Goal: Information Seeking & Learning: Learn about a topic

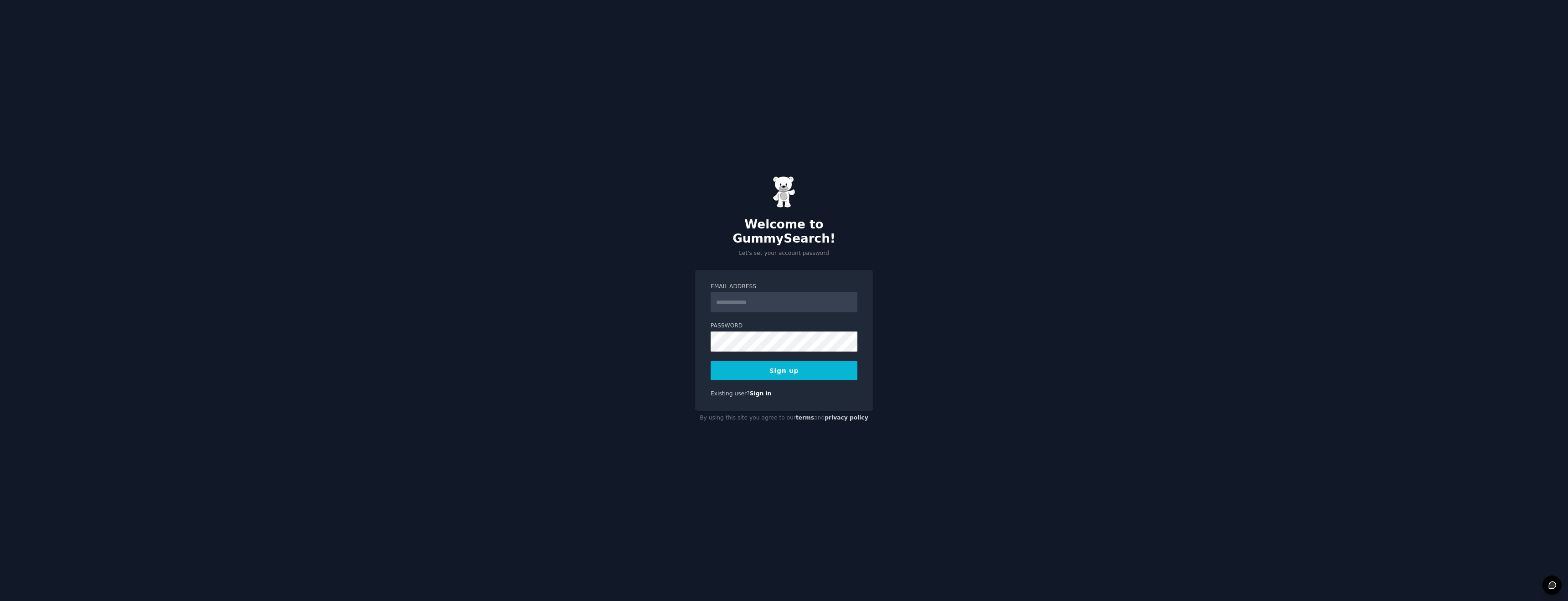
click at [748, 303] on input "Email Address" at bounding box center [784, 302] width 147 height 20
type input "**********"
click at [792, 361] on button "Sign up" at bounding box center [784, 371] width 147 height 20
click at [748, 368] on div "Sign up" at bounding box center [784, 371] width 147 height 20
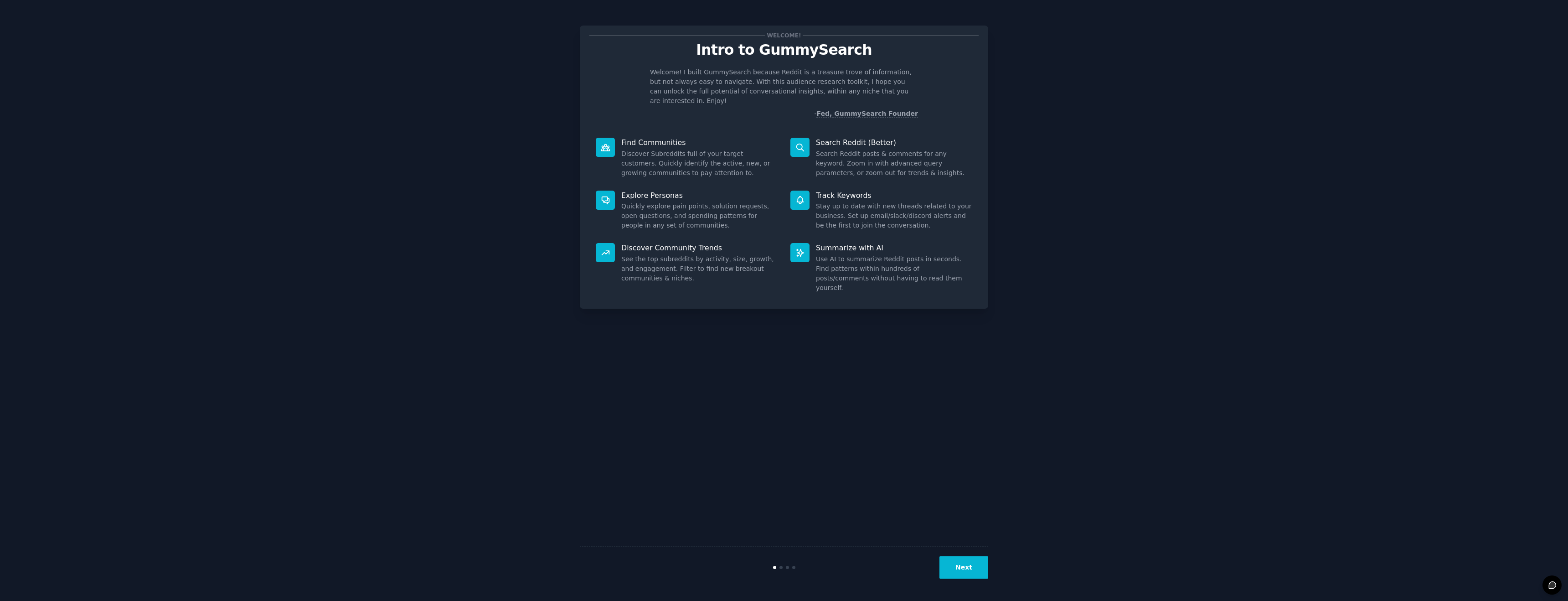
click at [973, 569] on button "Next" at bounding box center [963, 567] width 49 height 23
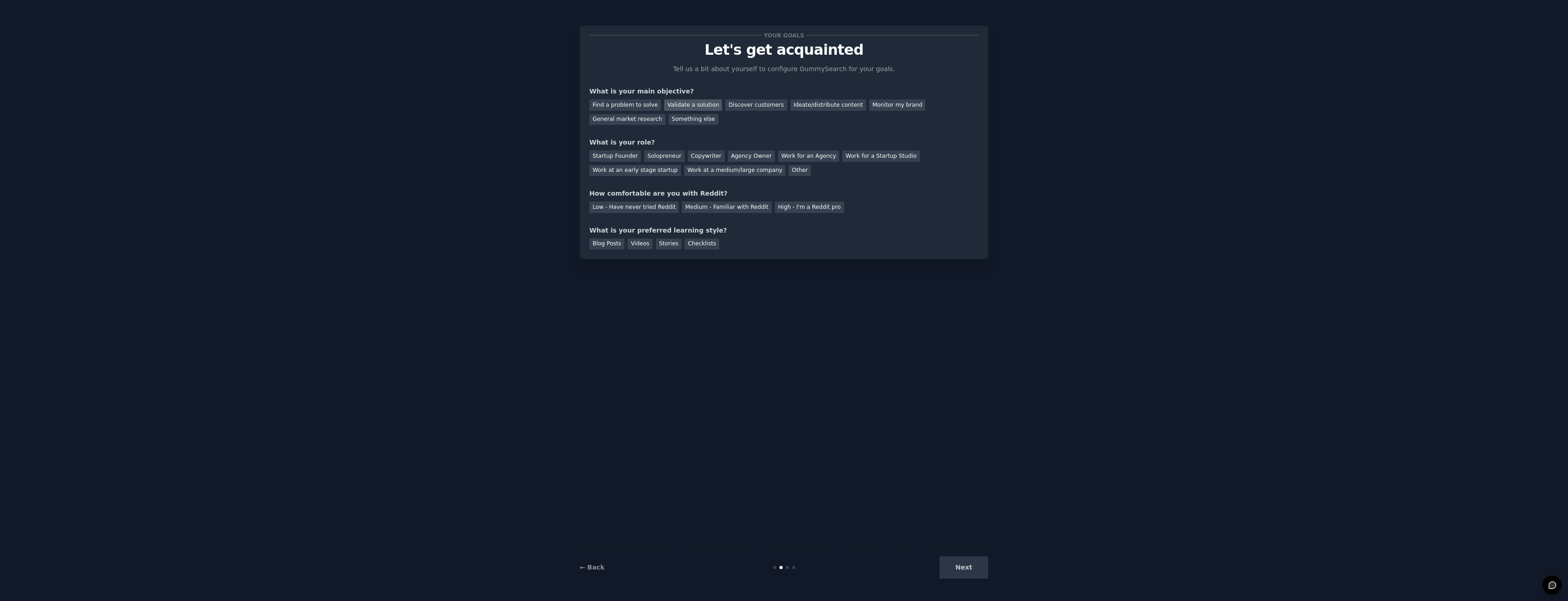
click at [686, 106] on div "Validate a solution" at bounding box center [693, 105] width 58 height 12
click at [649, 105] on div "Find a problem to solve" at bounding box center [625, 105] width 72 height 12
click at [674, 106] on div "Validate a solution" at bounding box center [693, 105] width 58 height 12
click at [629, 155] on div "Startup Founder" at bounding box center [615, 156] width 51 height 12
click at [648, 157] on div "Solopreneur" at bounding box center [663, 156] width 40 height 12
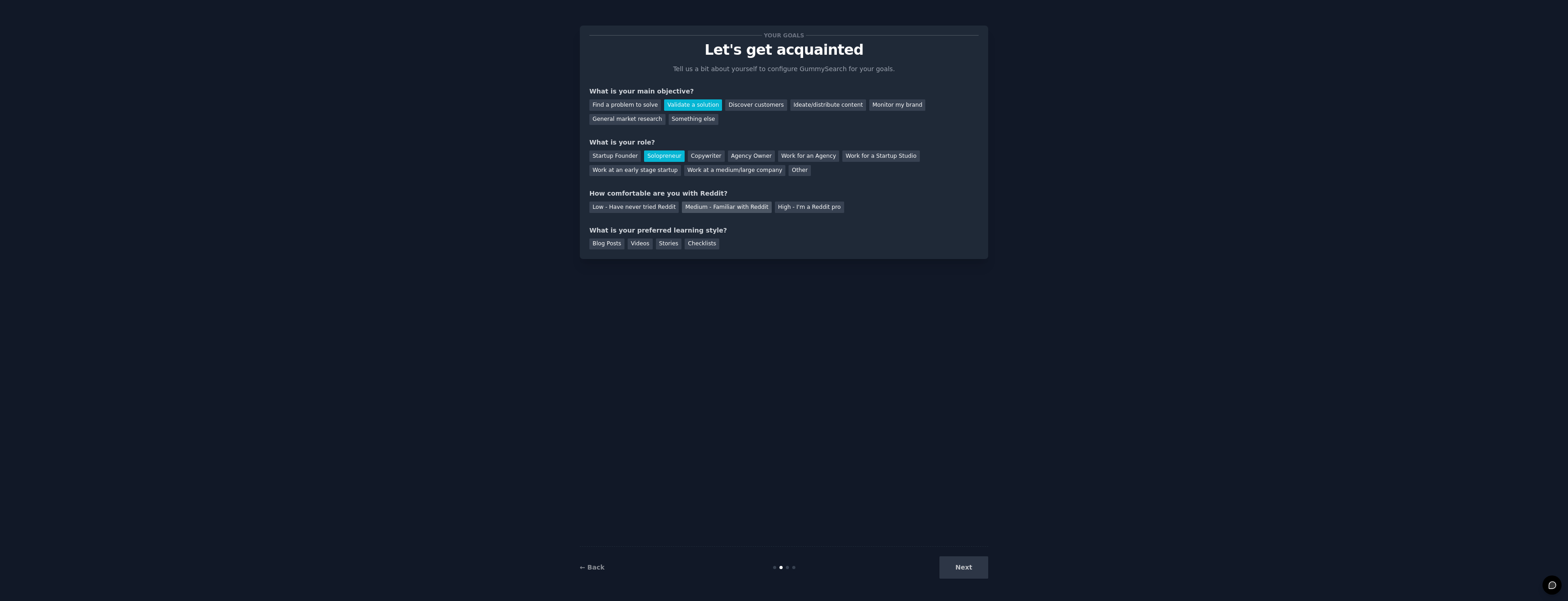
click at [694, 211] on div "Medium - Familiar with Reddit" at bounding box center [726, 207] width 90 height 12
click at [602, 241] on div "Blog Posts" at bounding box center [606, 244] width 35 height 12
click at [961, 568] on button "Next" at bounding box center [963, 567] width 49 height 23
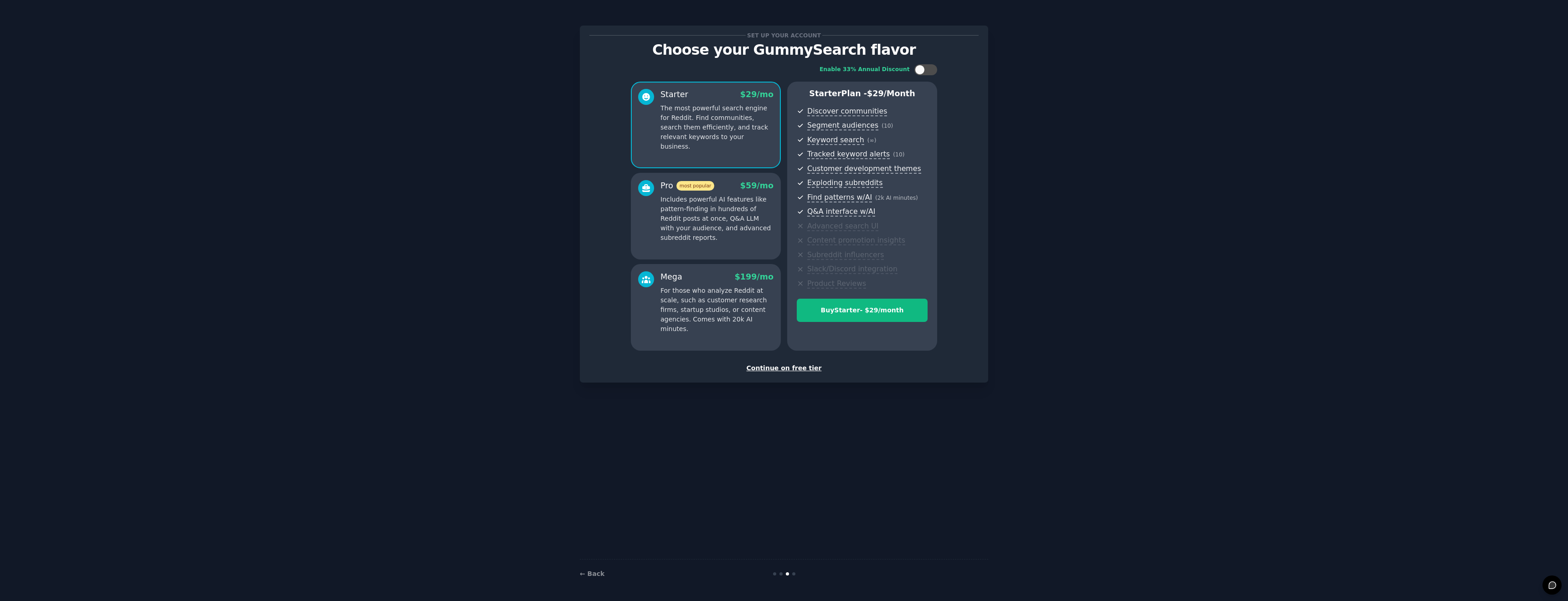
click at [794, 368] on div "Continue on free tier" at bounding box center [783, 368] width 389 height 9
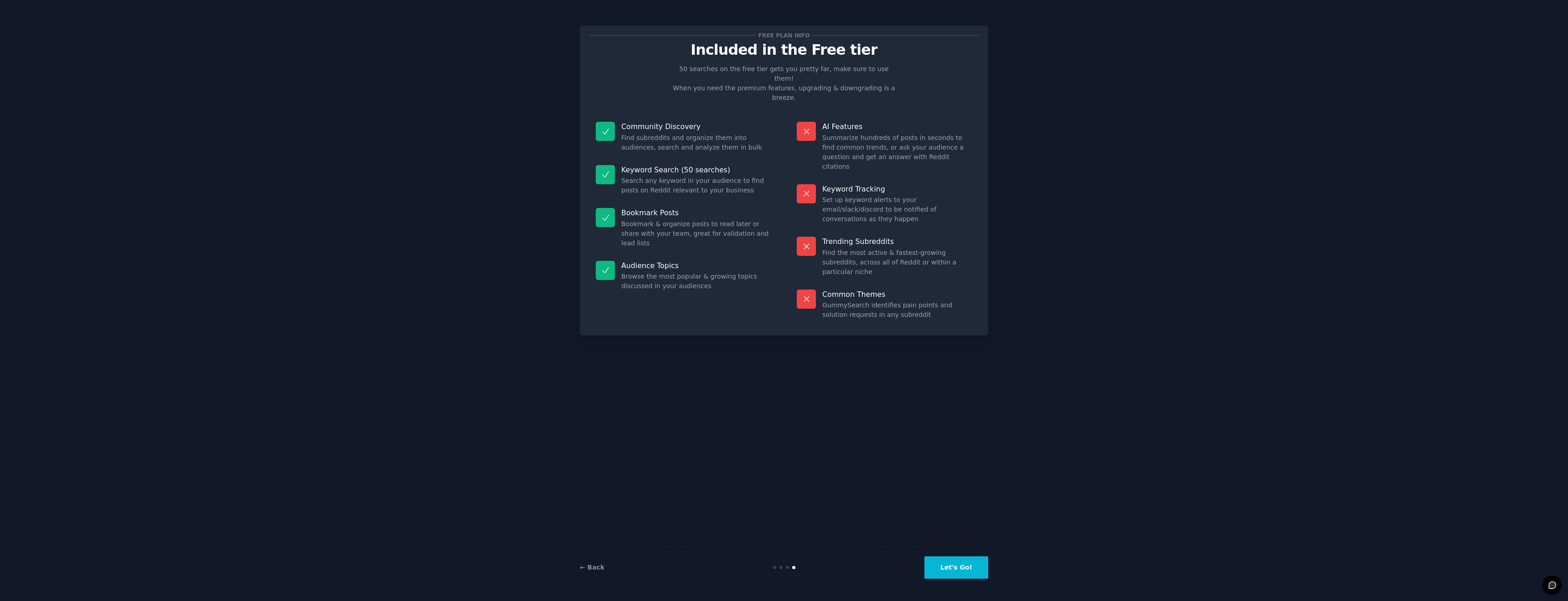
click at [964, 564] on button "Let's Go!" at bounding box center [956, 567] width 64 height 23
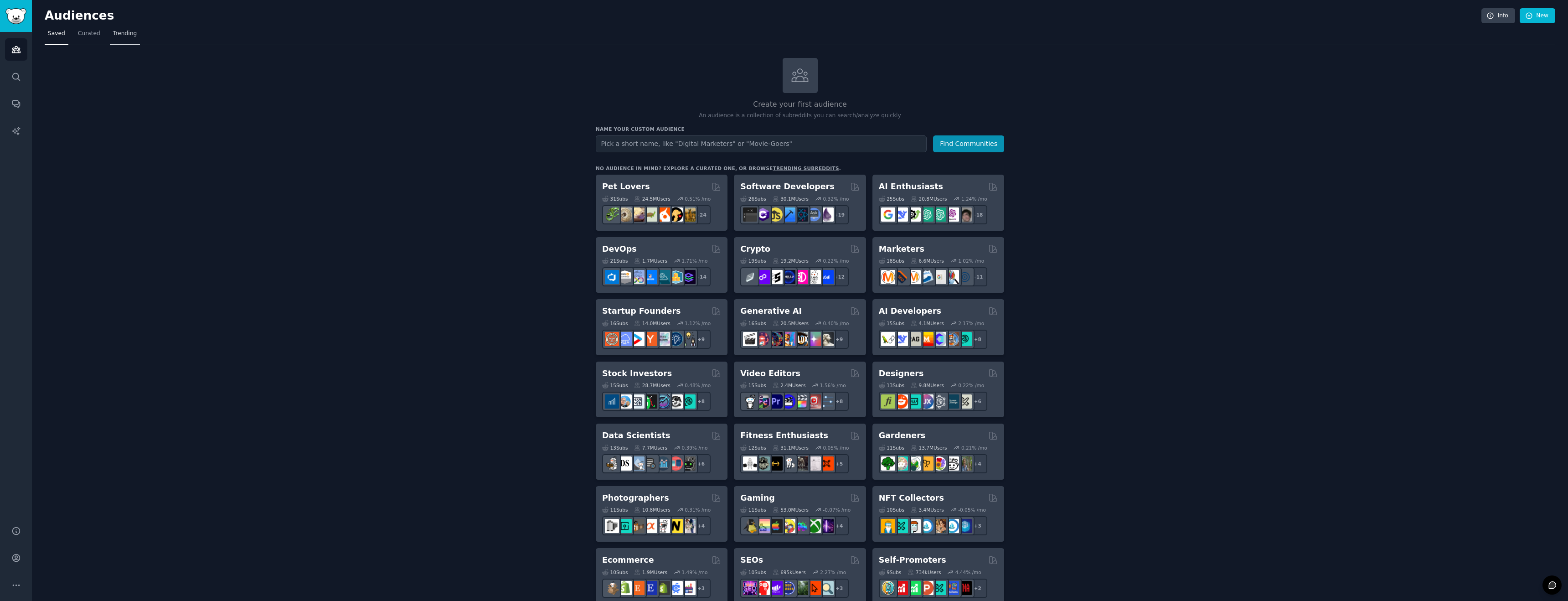
click at [118, 37] on span "Trending" at bounding box center [125, 34] width 23 height 9
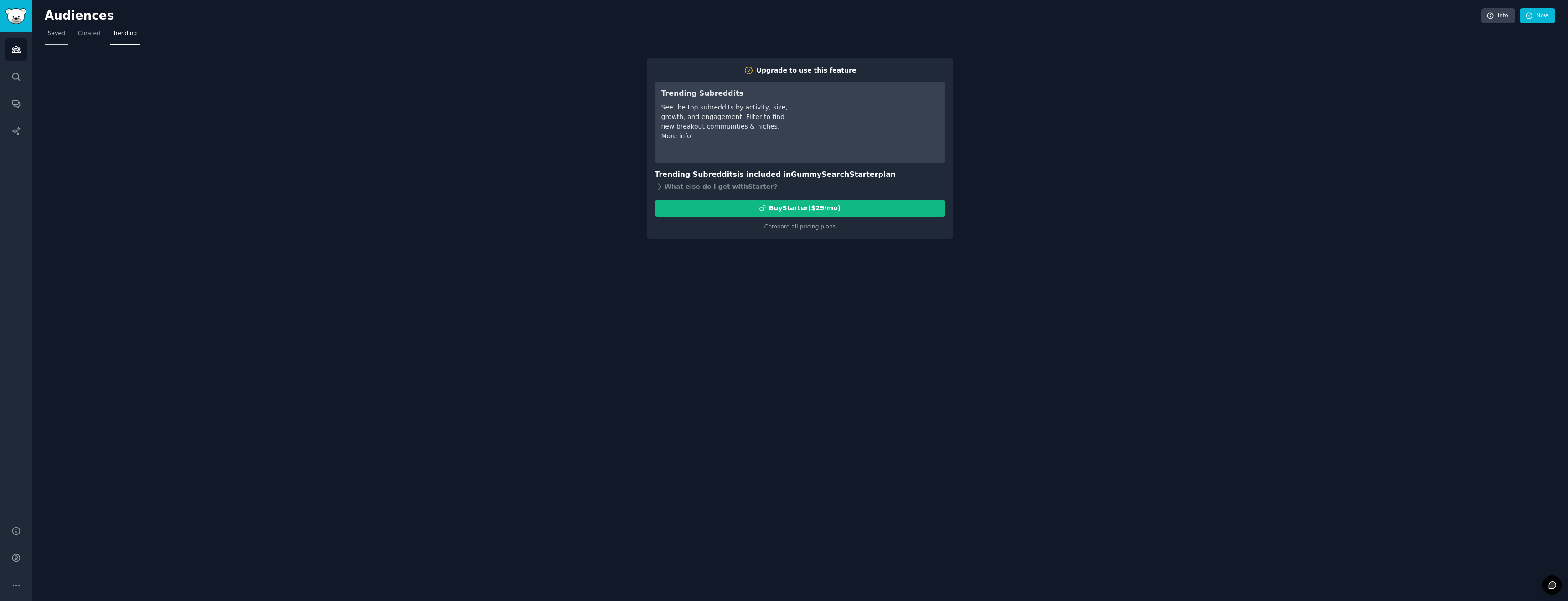
click at [50, 30] on span "Saved" at bounding box center [56, 34] width 17 height 9
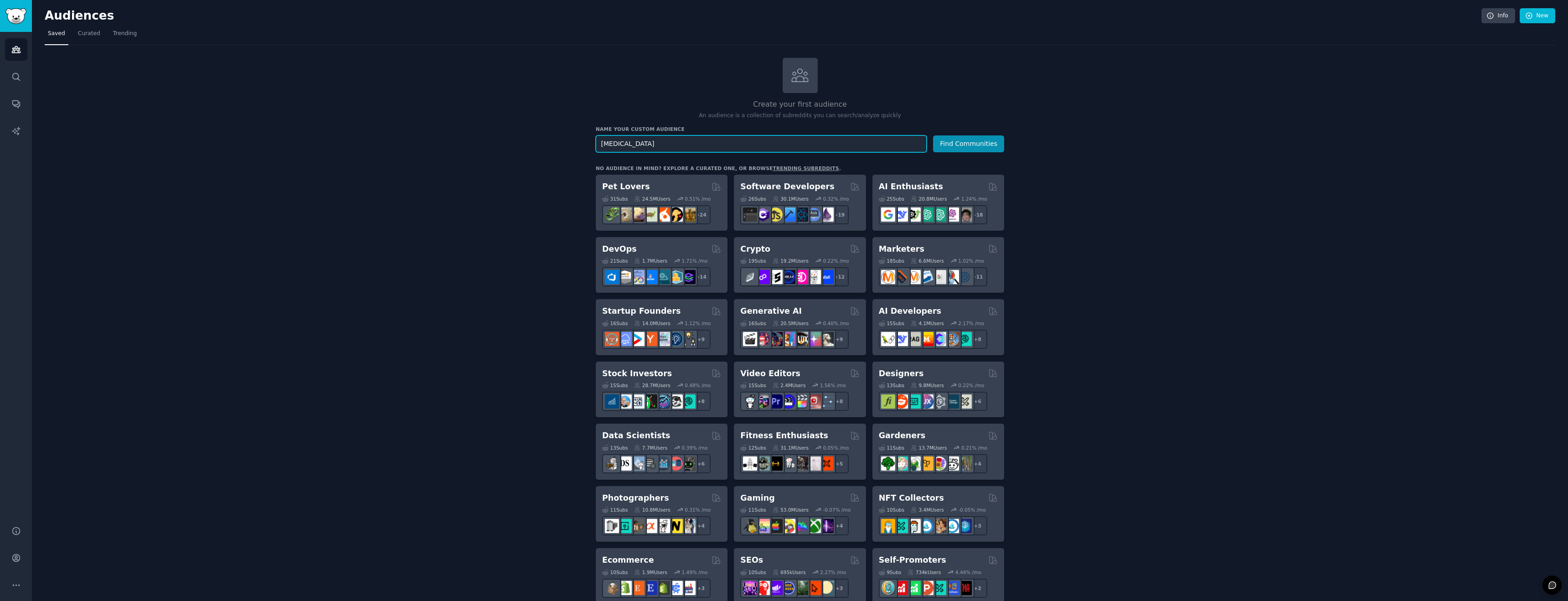
type input "[MEDICAL_DATA]"
click at [933, 136] on button "Find Communities" at bounding box center [968, 144] width 71 height 17
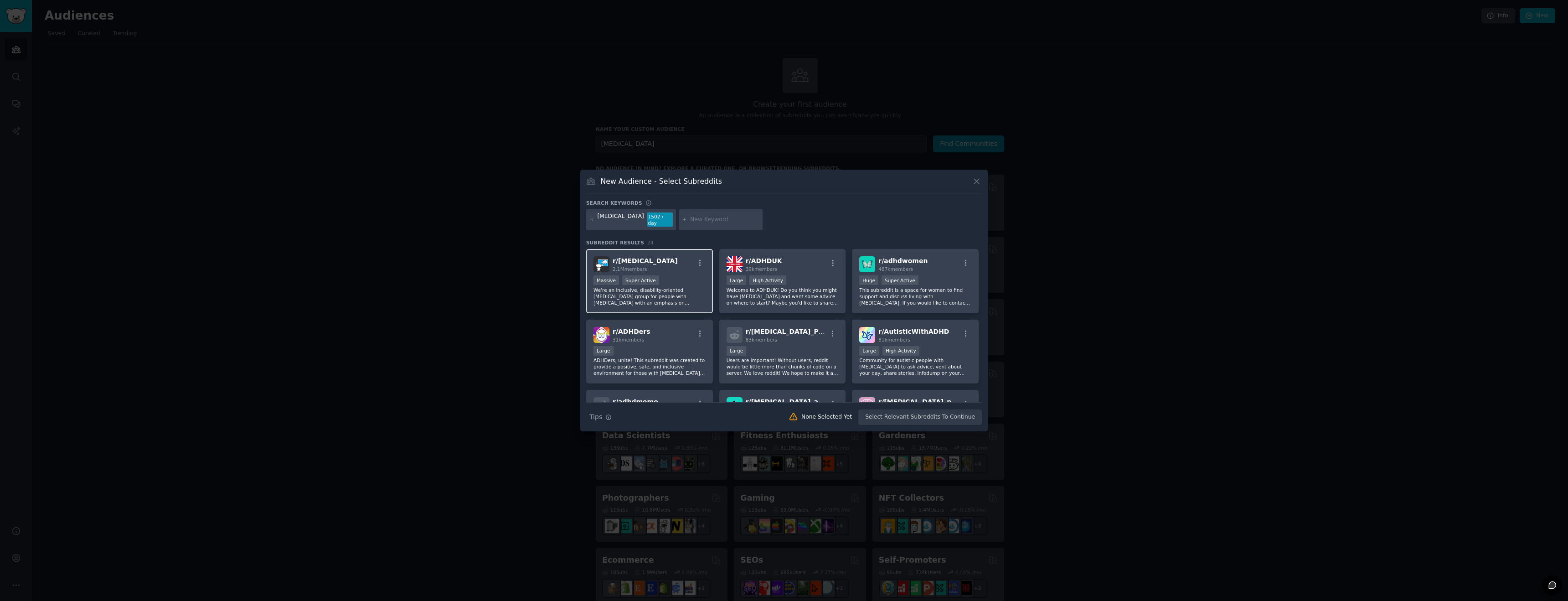
click at [656, 259] on div "r/ [MEDICAL_DATA] 2.1M members" at bounding box center [650, 264] width 112 height 16
click at [952, 414] on button "Create Audience" at bounding box center [952, 418] width 60 height 16
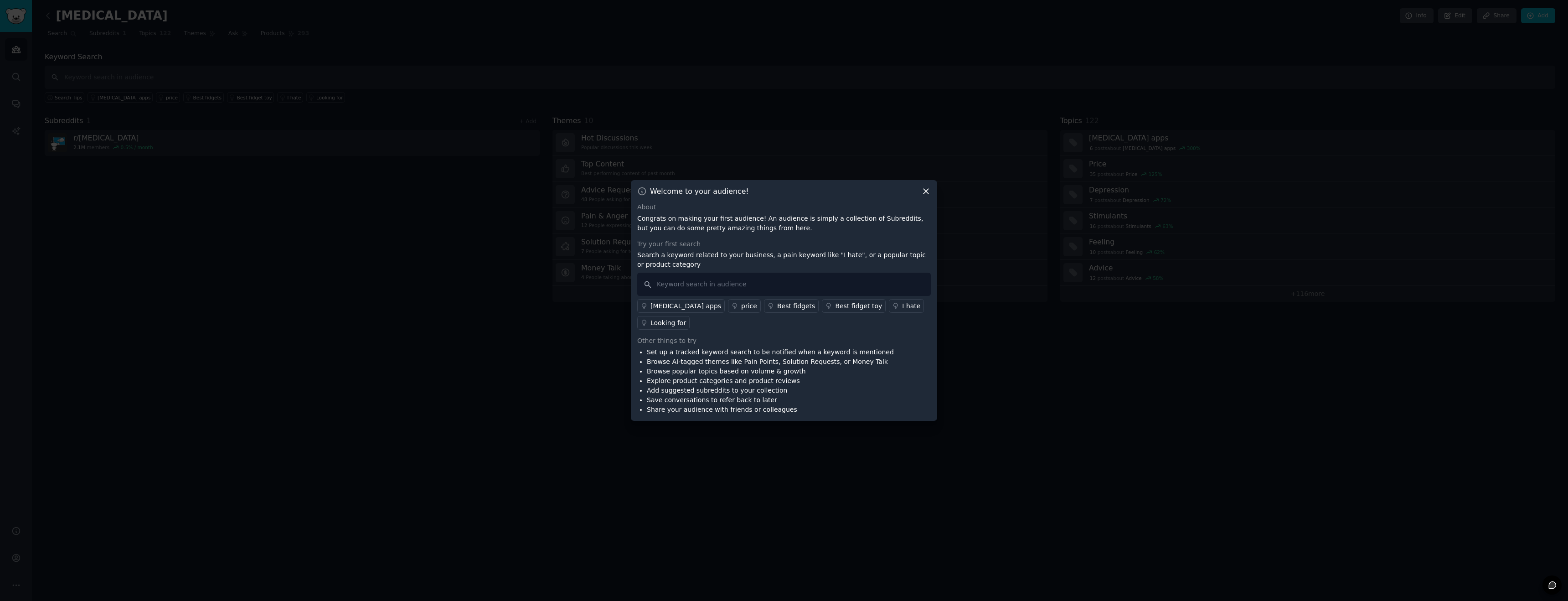
click at [668, 305] on div "[MEDICAL_DATA] apps" at bounding box center [686, 306] width 71 height 9
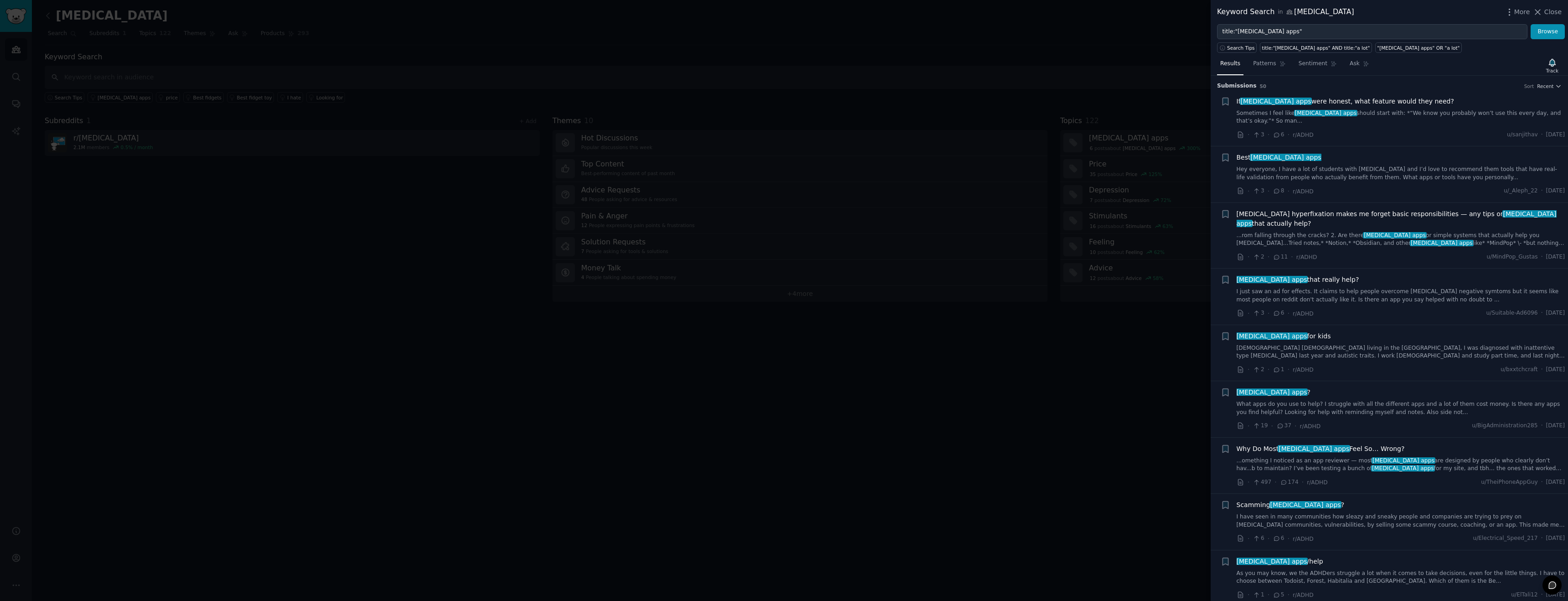
click at [1392, 98] on span "If [MEDICAL_DATA] apps were honest, what feature would they need?" at bounding box center [1345, 101] width 218 height 9
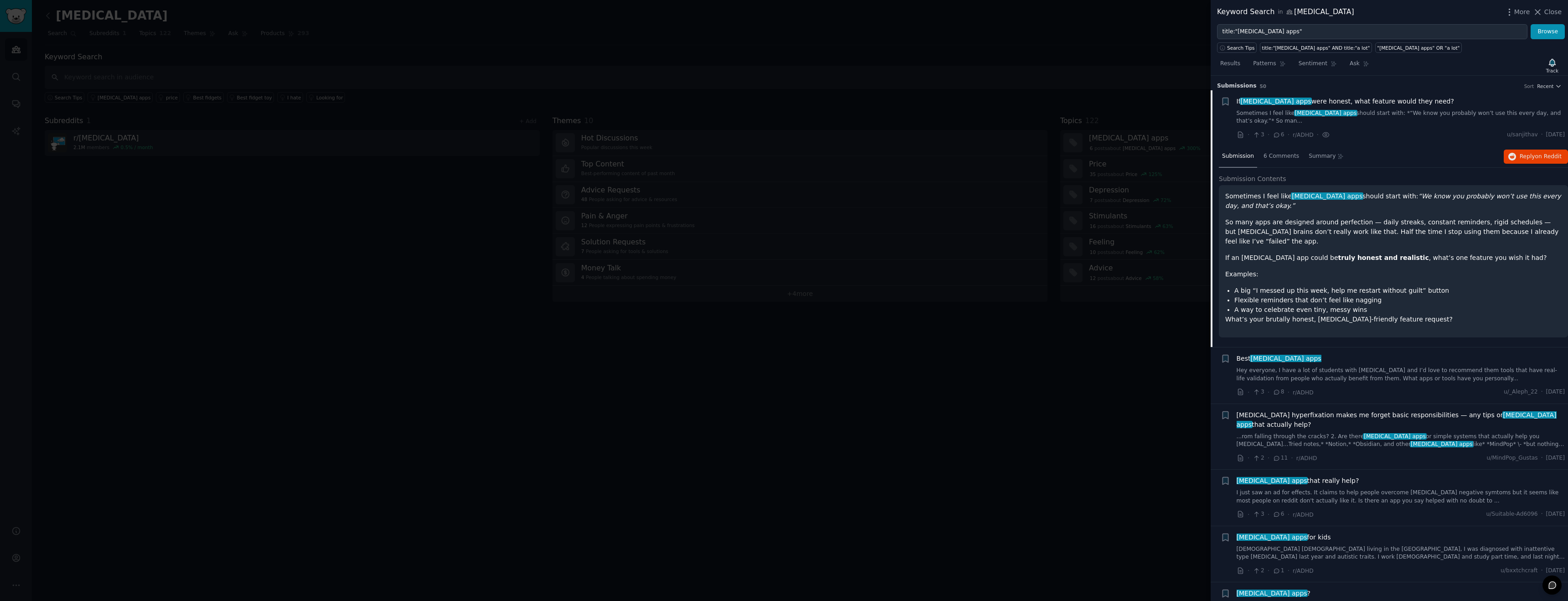
scroll to position [15, 0]
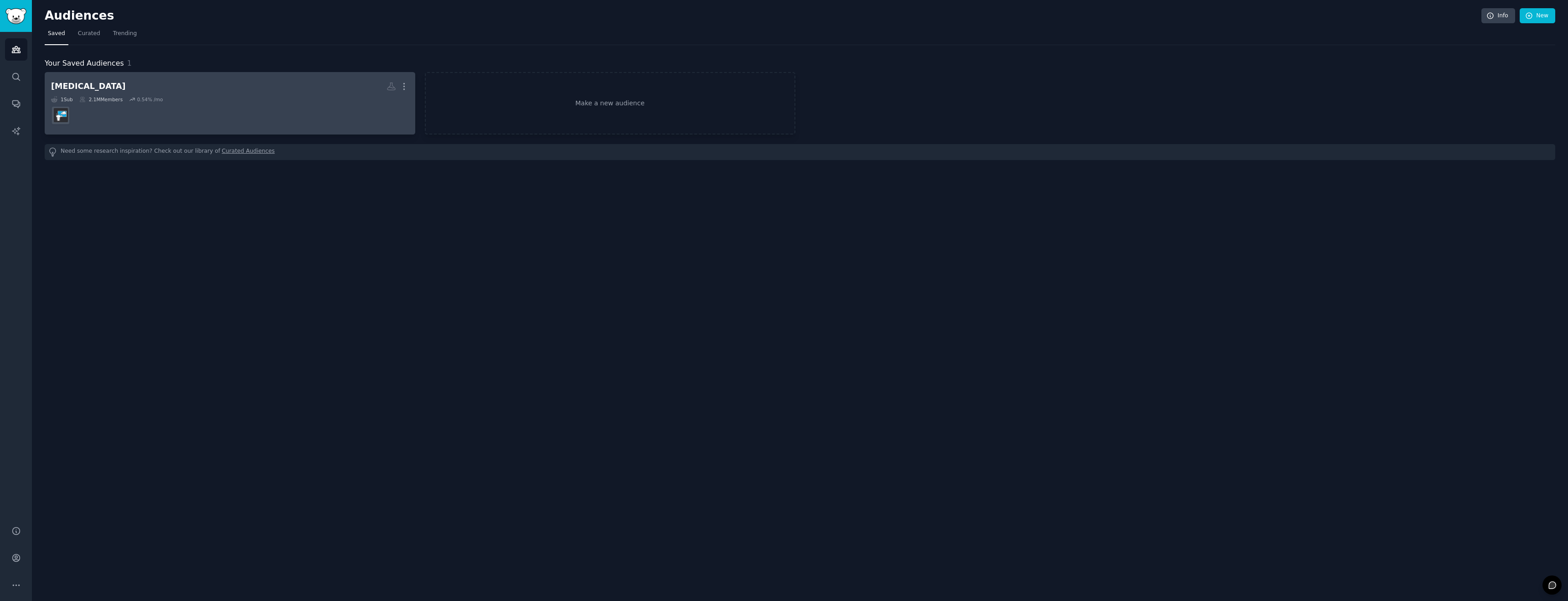
click at [218, 98] on div "1 Sub 2.1M Members 0.54 % /mo" at bounding box center [229, 99] width 358 height 6
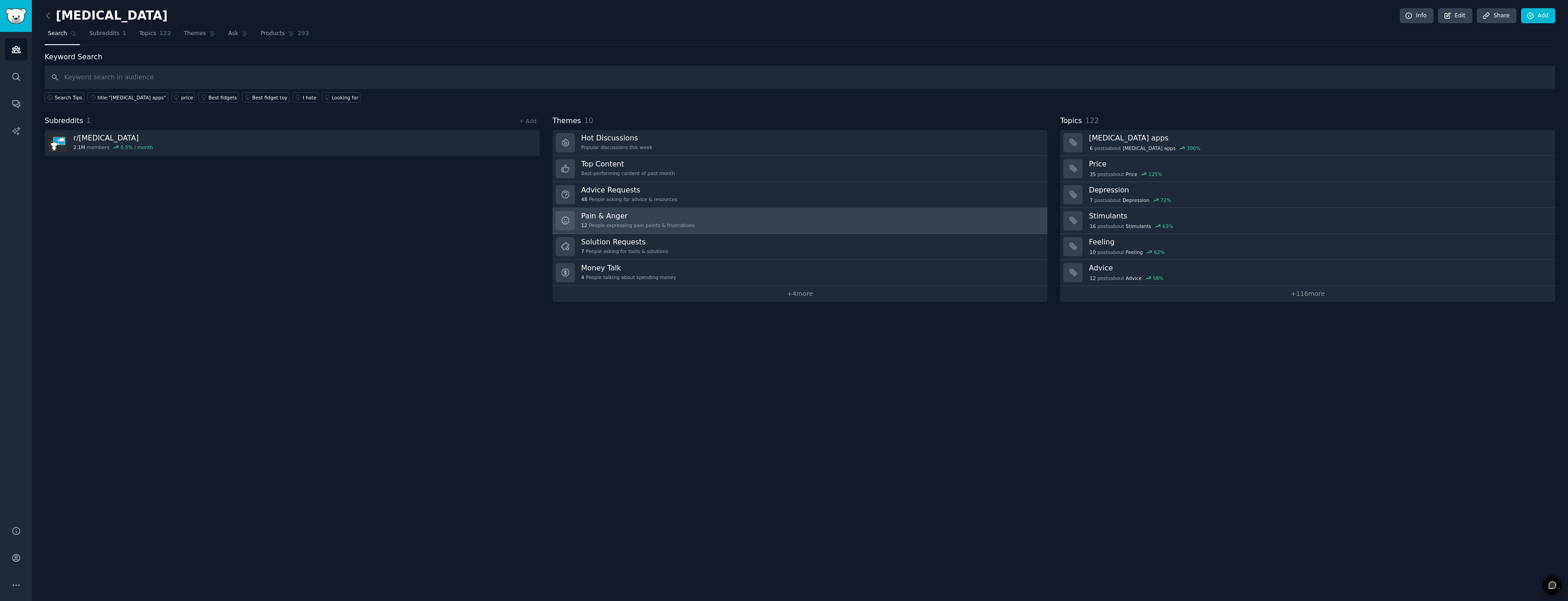
click at [651, 226] on div "12 People expressing pain points & frustrations" at bounding box center [637, 226] width 113 height 6
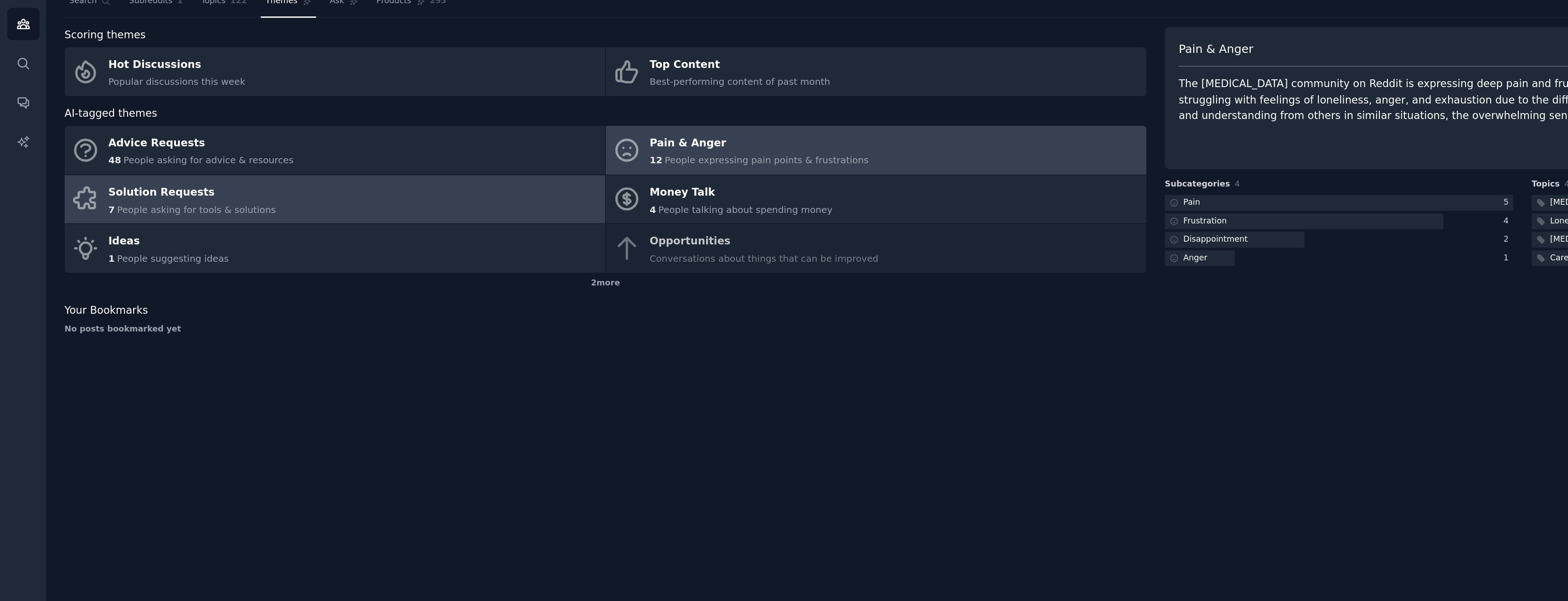
click at [281, 176] on link "Solution Requests 7 People asking for tools & solutions" at bounding box center [232, 170] width 374 height 34
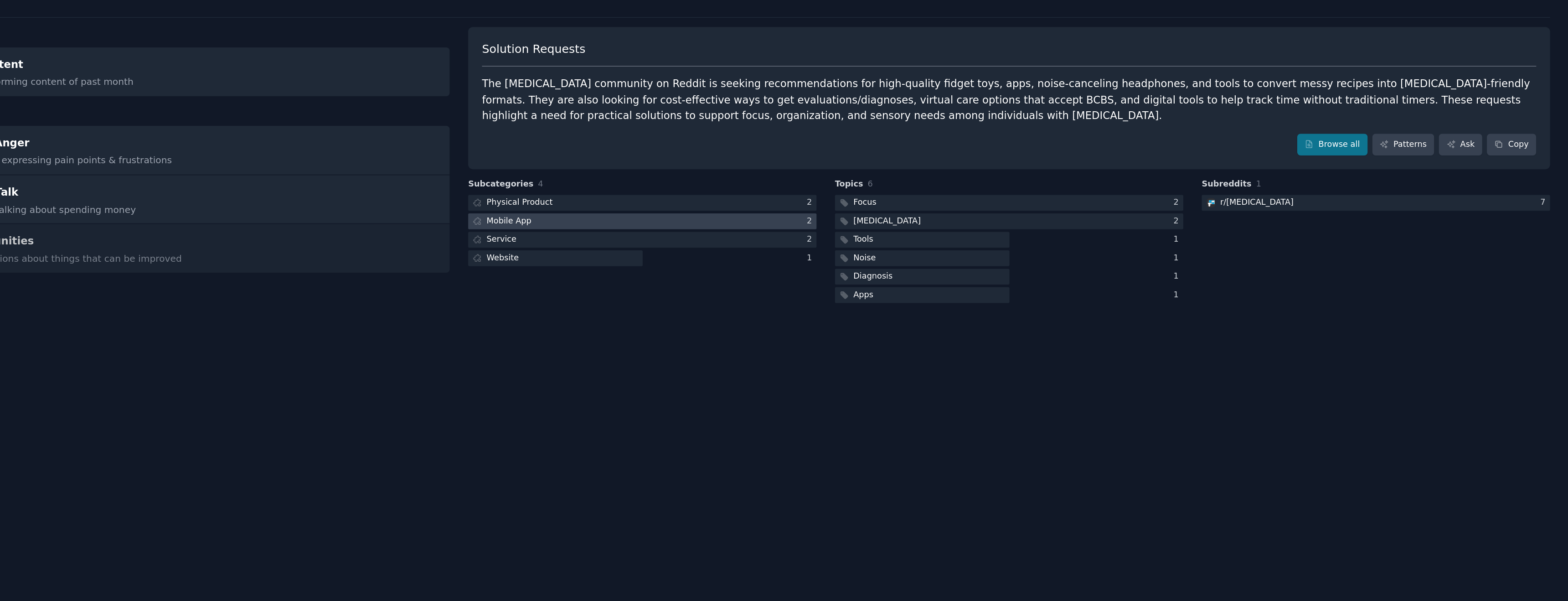
click at [956, 185] on div at bounding box center [926, 186] width 241 height 12
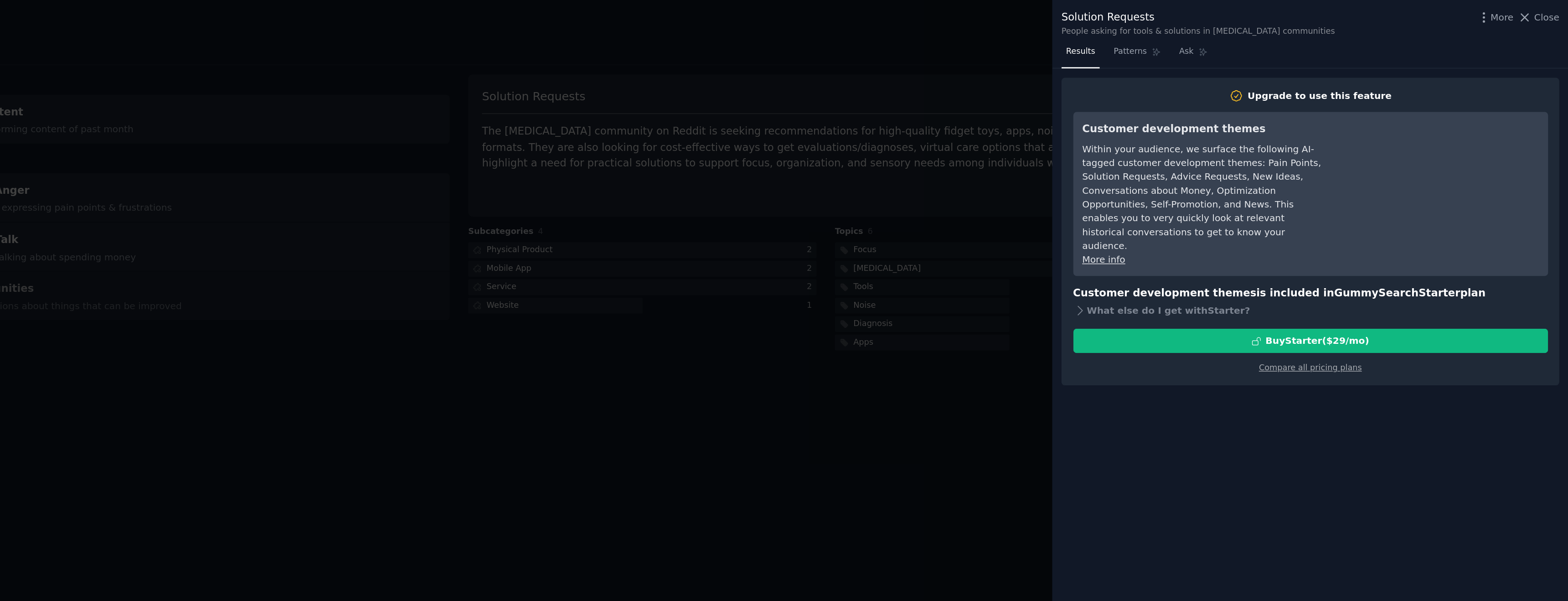
click at [1165, 189] on div at bounding box center [784, 300] width 1568 height 601
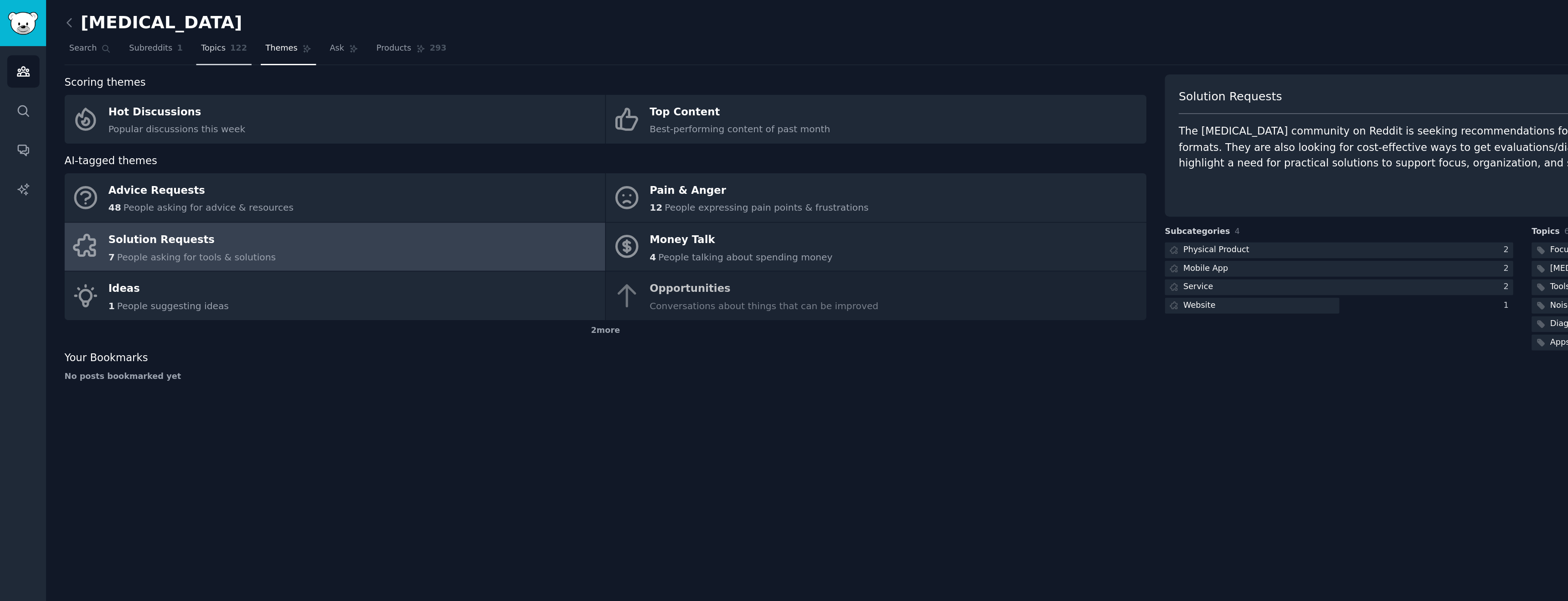
click at [148, 33] on span "Topics" at bounding box center [147, 34] width 17 height 9
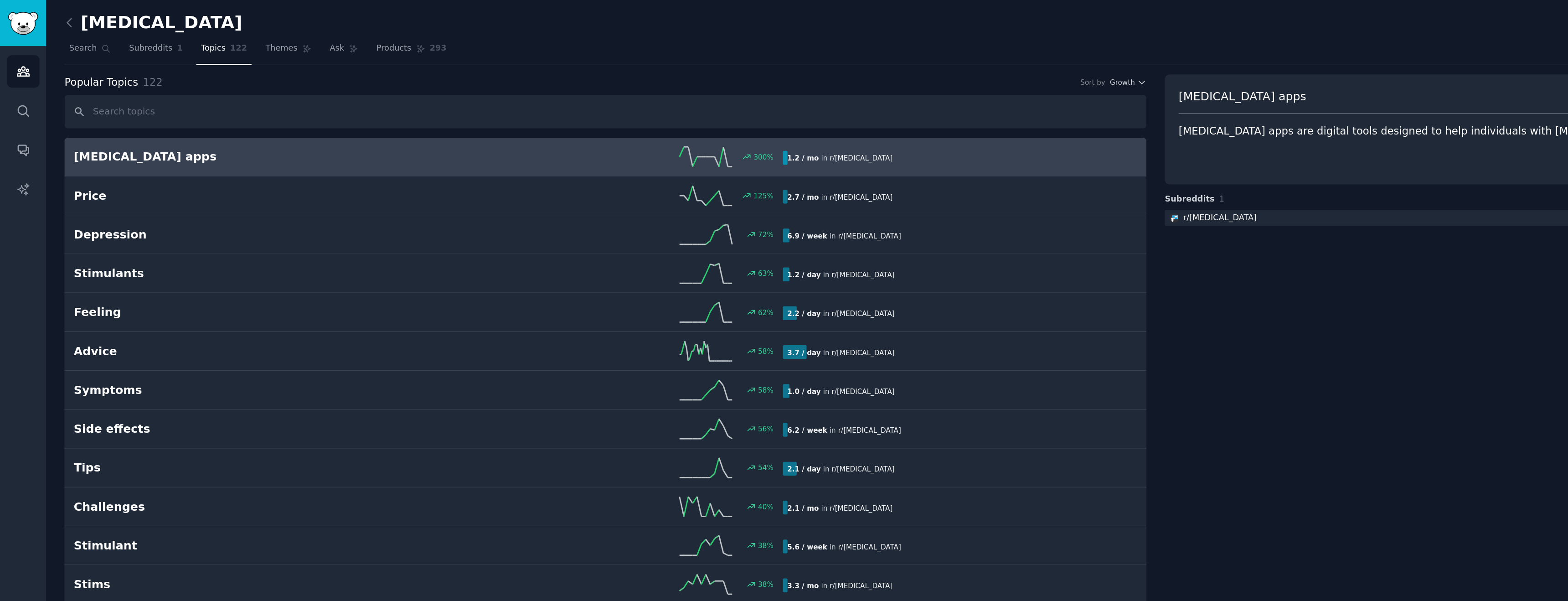
click at [139, 104] on h2 "[MEDICAL_DATA] apps" at bounding box center [173, 108] width 245 height 12
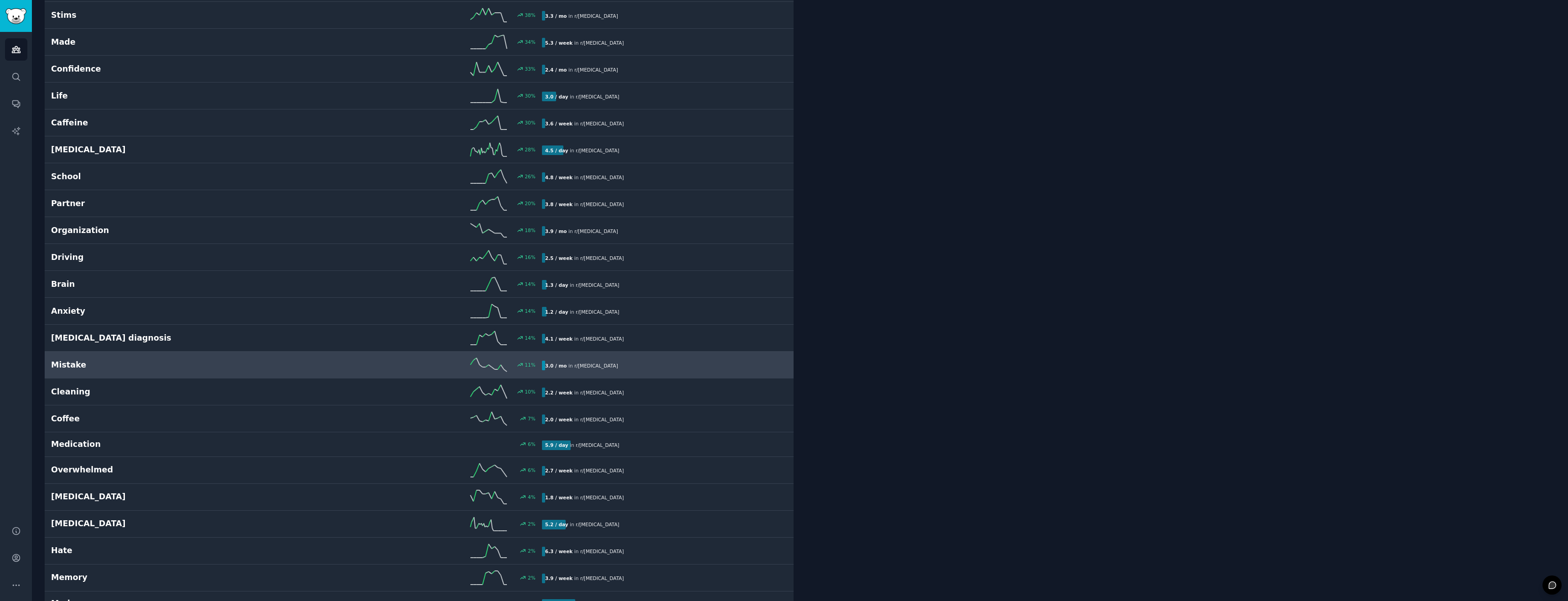
scroll to position [421, 0]
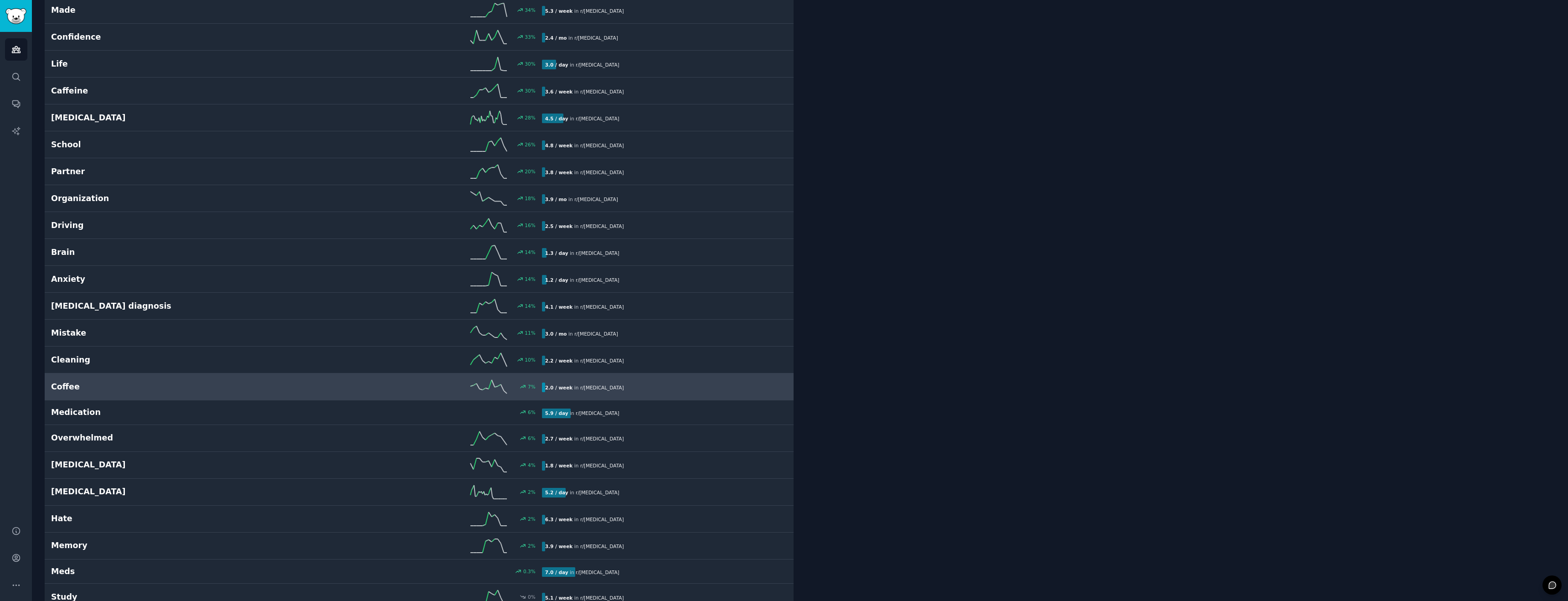
click at [617, 392] on div "2.0 / week in r/ ADHD" at bounding box center [662, 387] width 239 height 9
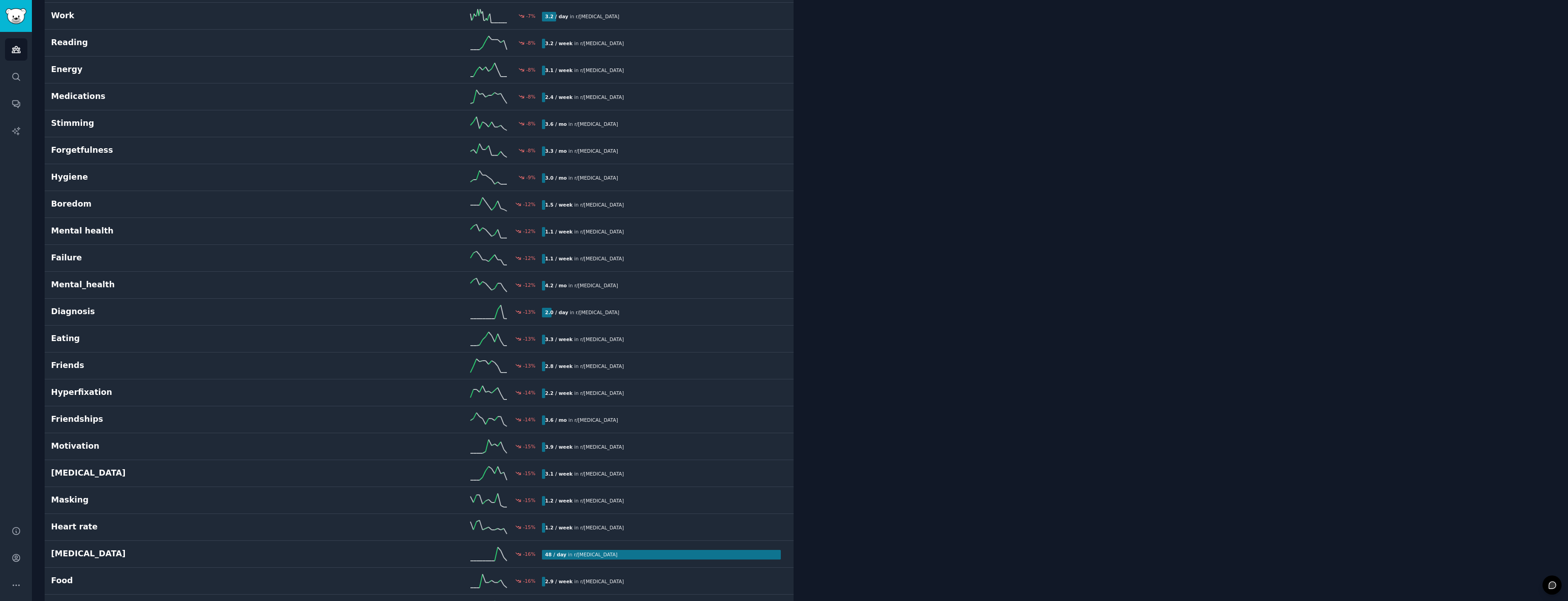
scroll to position [1299, 0]
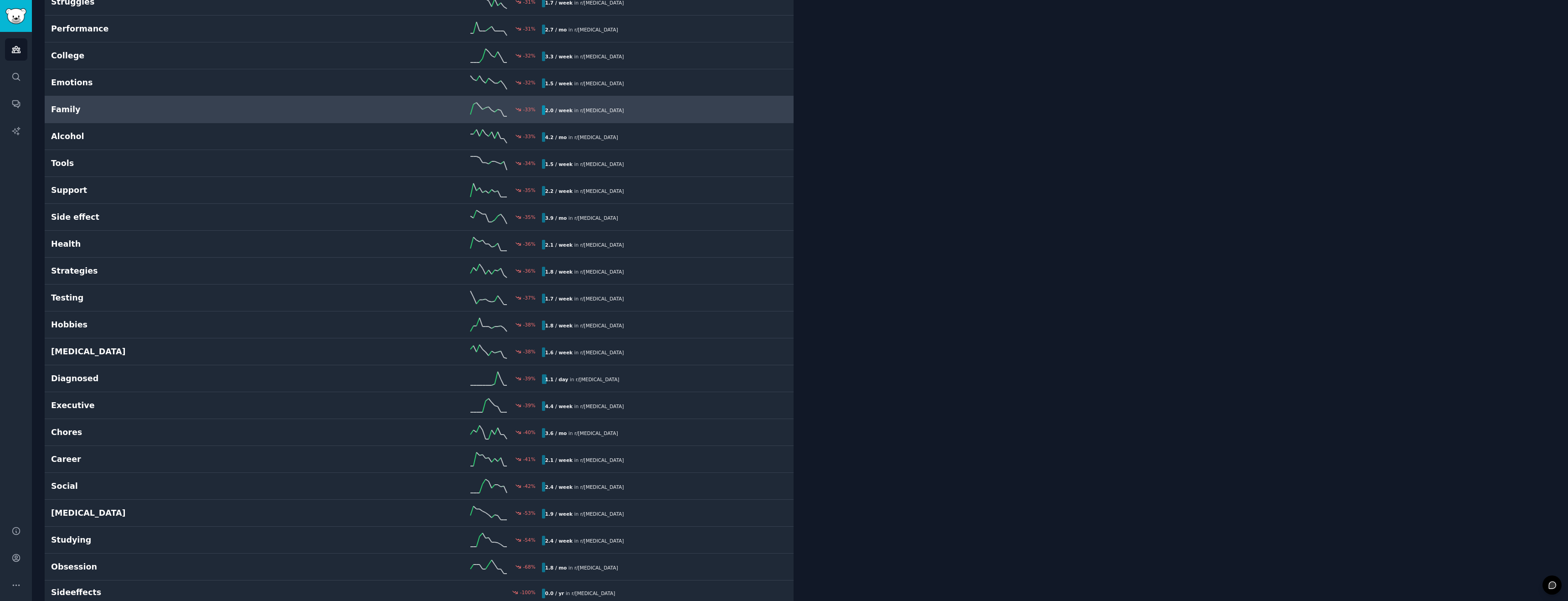
scroll to position [2766, 0]
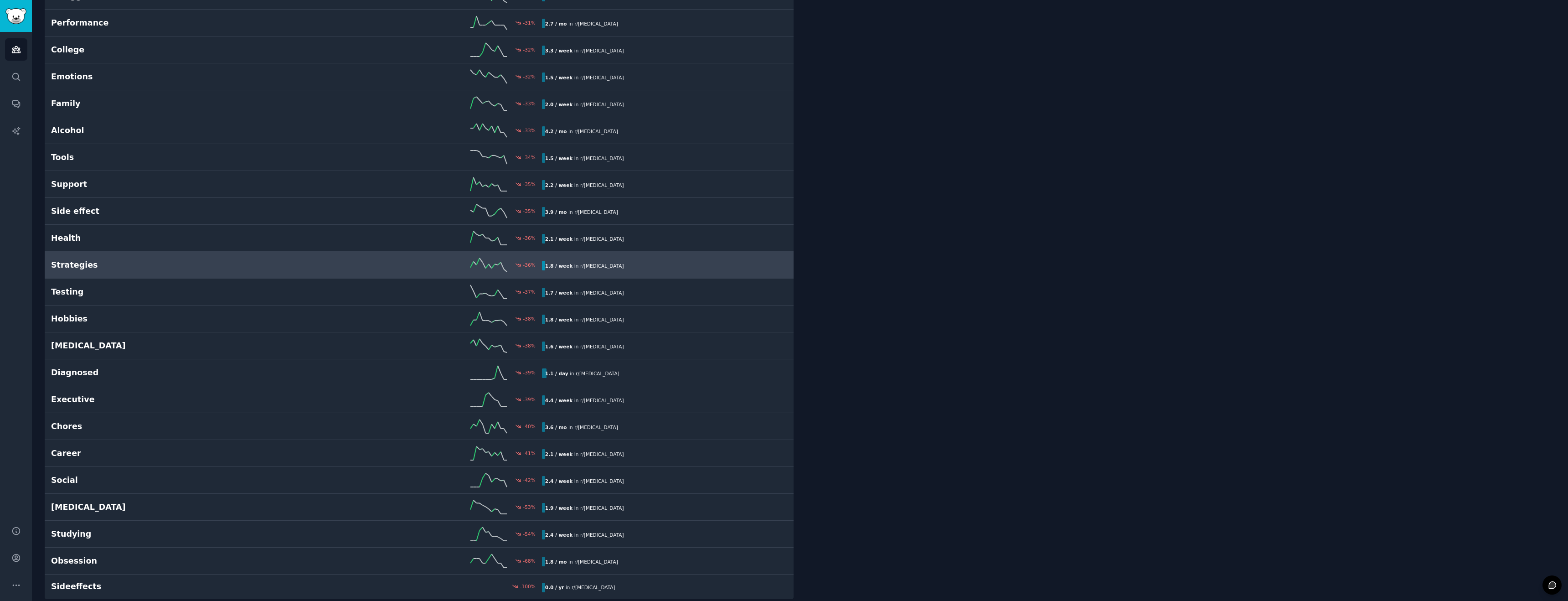
click at [312, 259] on div "-36 %" at bounding box center [419, 265] width 245 height 14
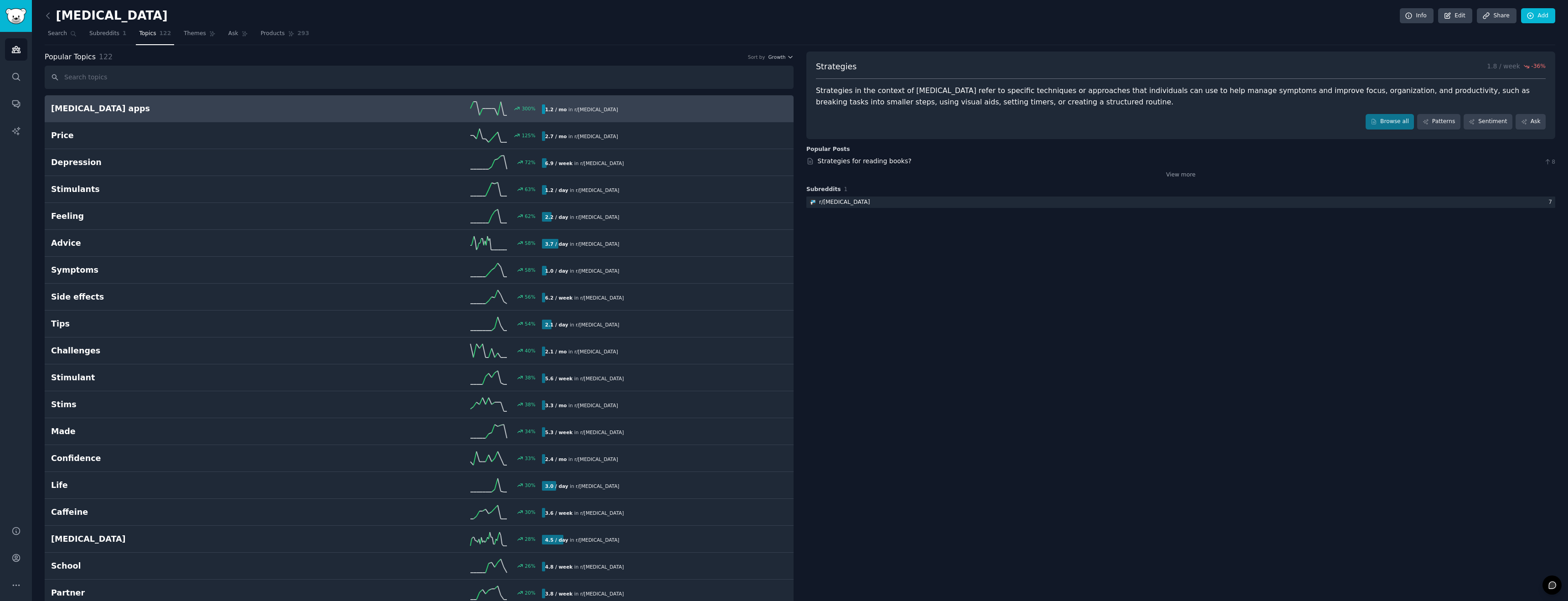
click at [493, 112] on icon at bounding box center [488, 108] width 37 height 14
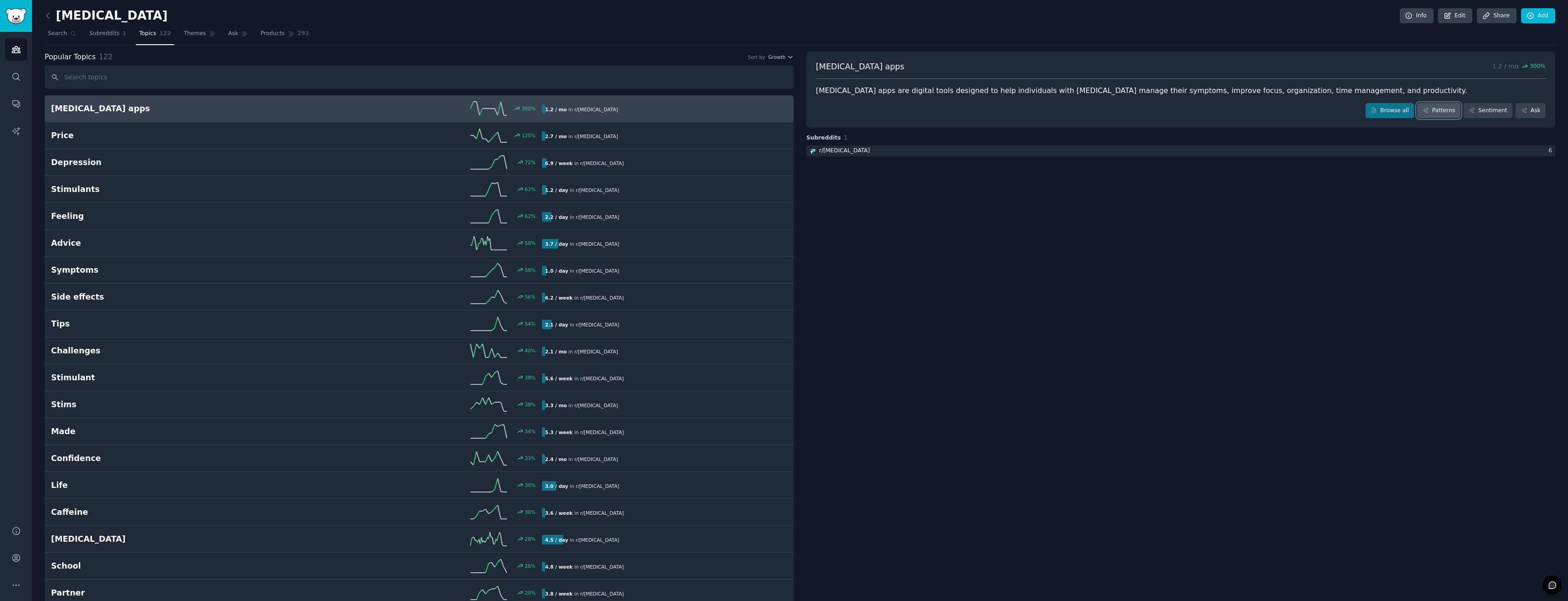
click at [1433, 110] on link "Patterns" at bounding box center [1438, 111] width 43 height 16
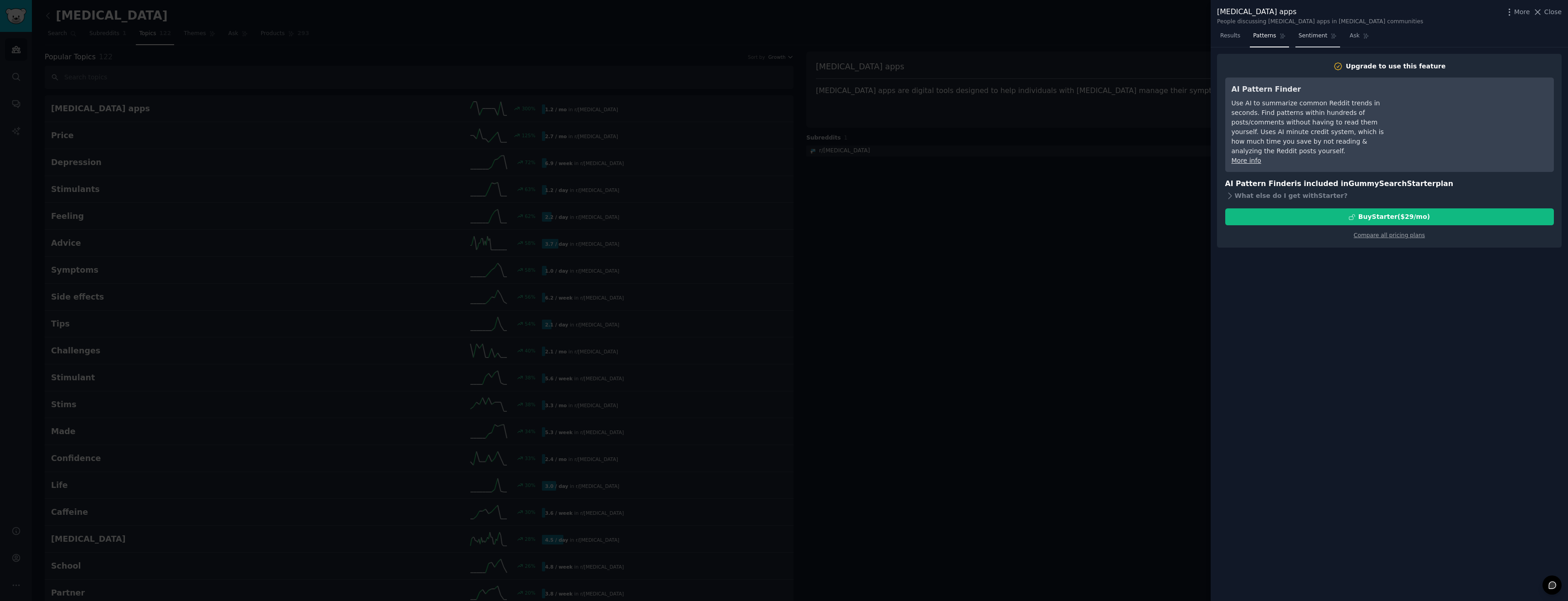
click at [1323, 37] on span "Sentiment" at bounding box center [1312, 36] width 29 height 9
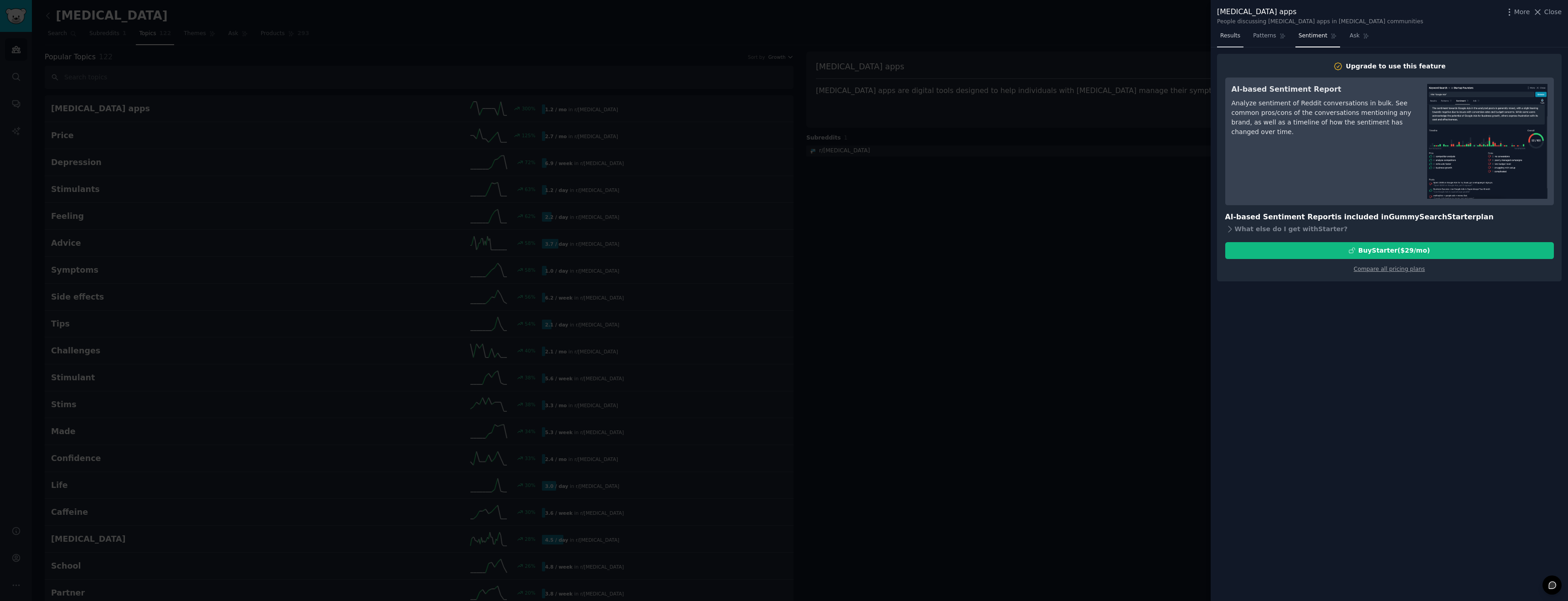
click at [1240, 41] on link "Results" at bounding box center [1230, 38] width 27 height 19
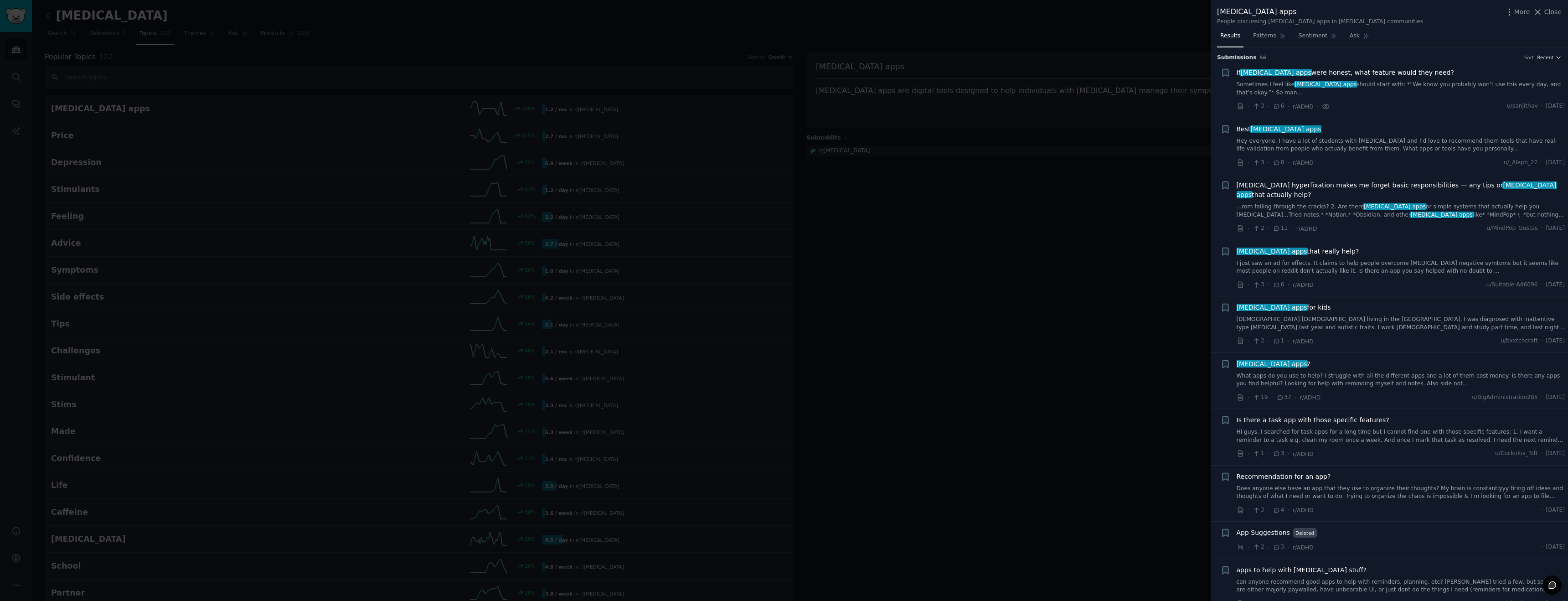
click at [1309, 142] on link "Hey everyone, I have a lot of students with [MEDICAL_DATA] and I’d love to reco…" at bounding box center [1400, 145] width 328 height 16
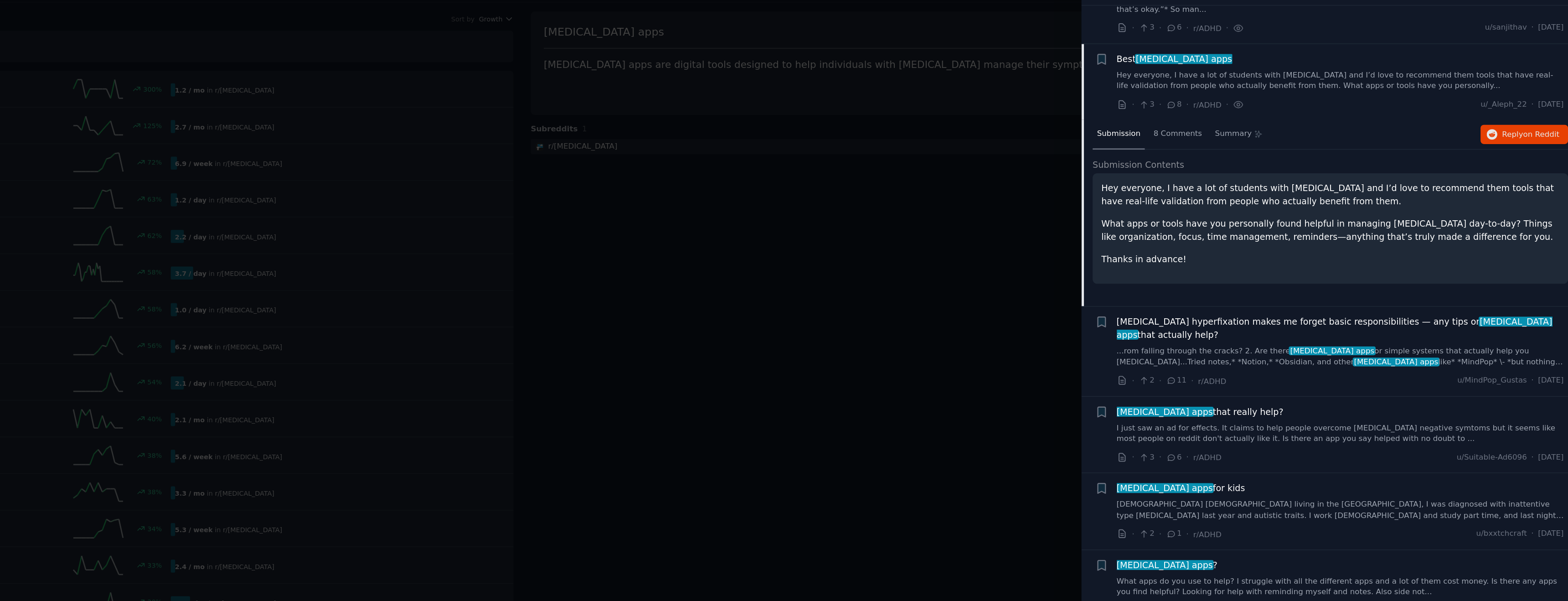
scroll to position [40, 0]
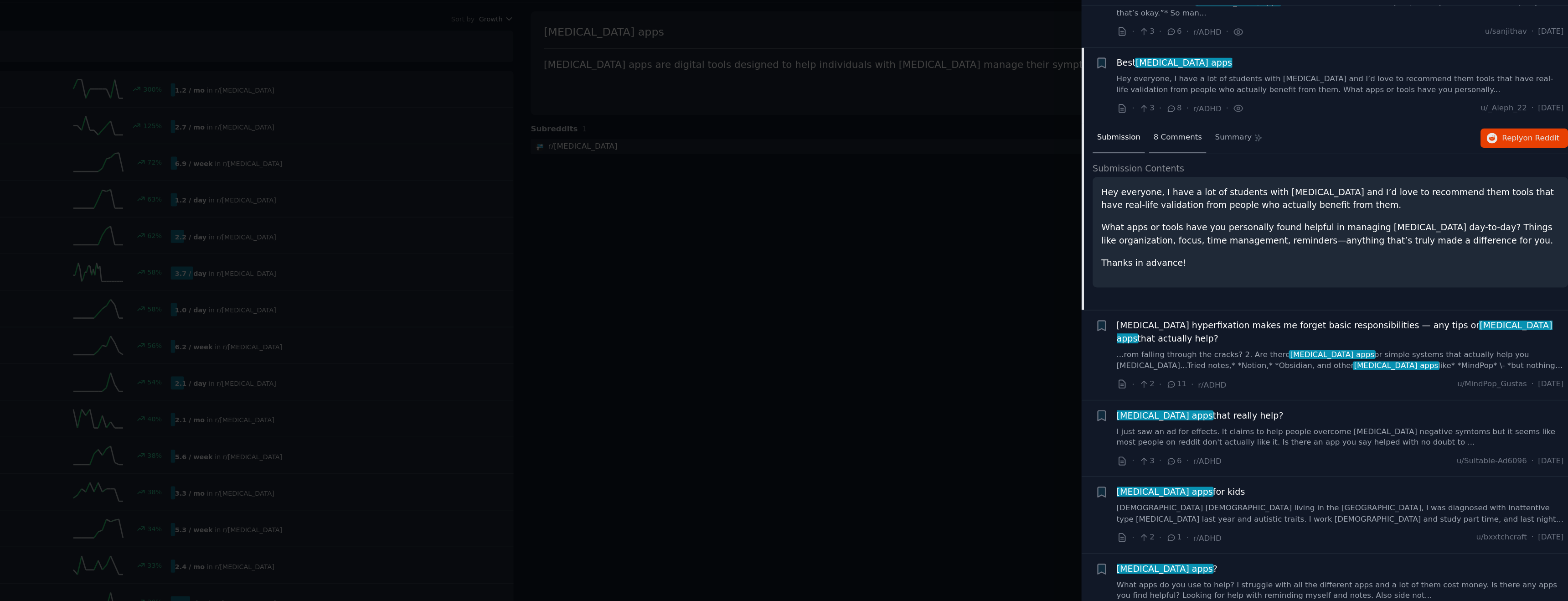
click at [1290, 140] on div "8 Comments" at bounding box center [1281, 145] width 42 height 22
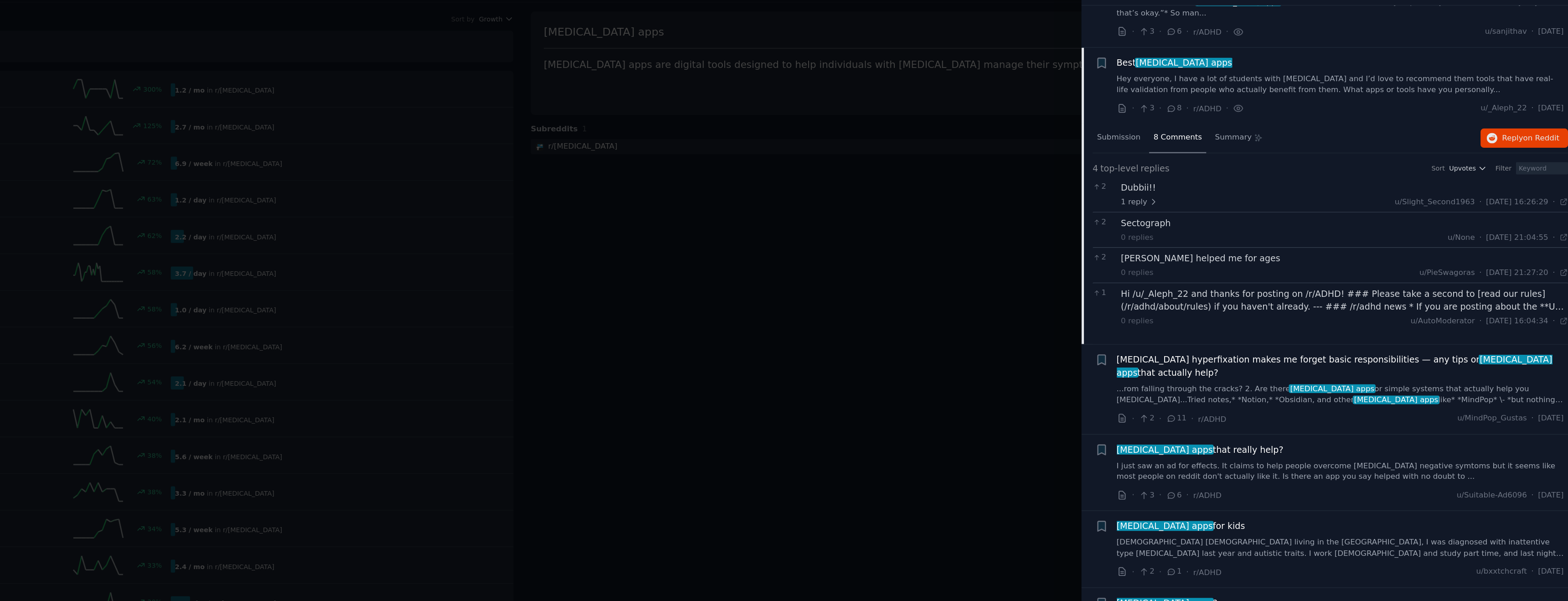
click at [1306, 309] on span "ADHD hyperfixation makes me forget basic responsibilities — any tips or adhd ap…" at bounding box center [1400, 312] width 328 height 20
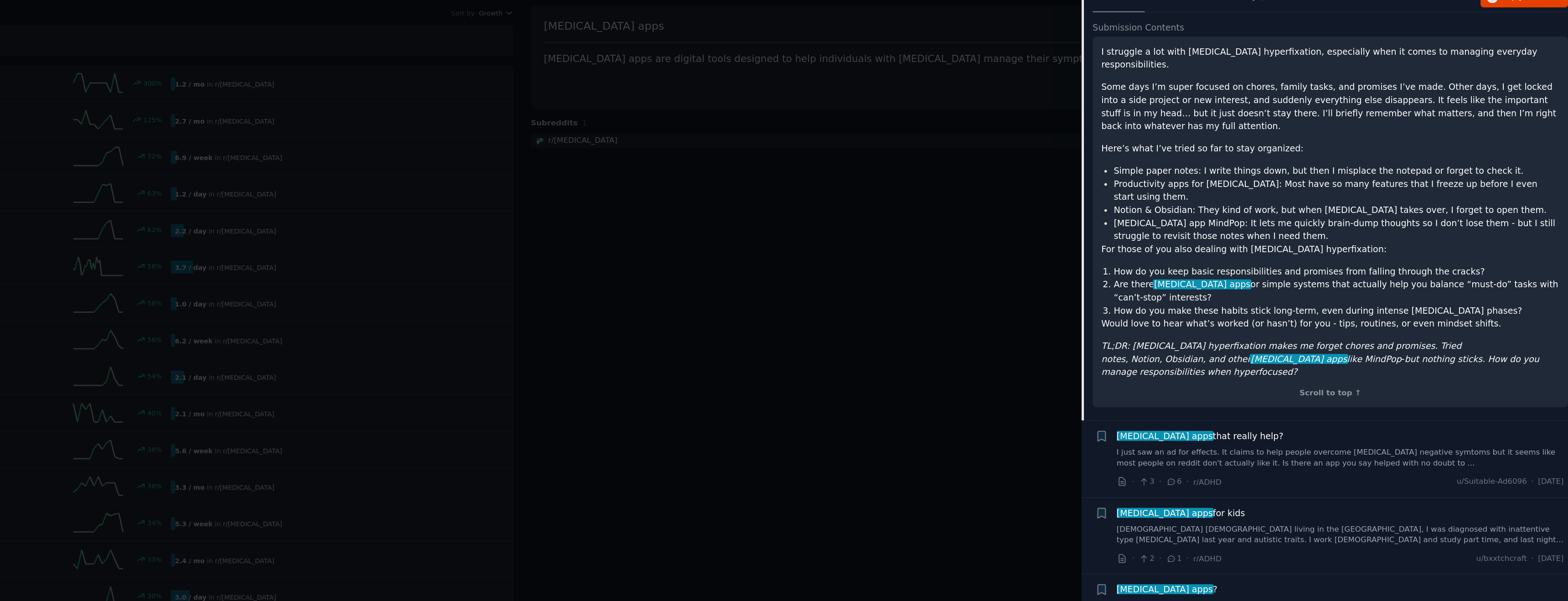
scroll to position [205, 0]
click at [1335, 362] on div "adhd apps that really help?" at bounding box center [1400, 367] width 328 height 9
click at [1289, 362] on span "adhd apps that really help?" at bounding box center [1297, 367] width 122 height 9
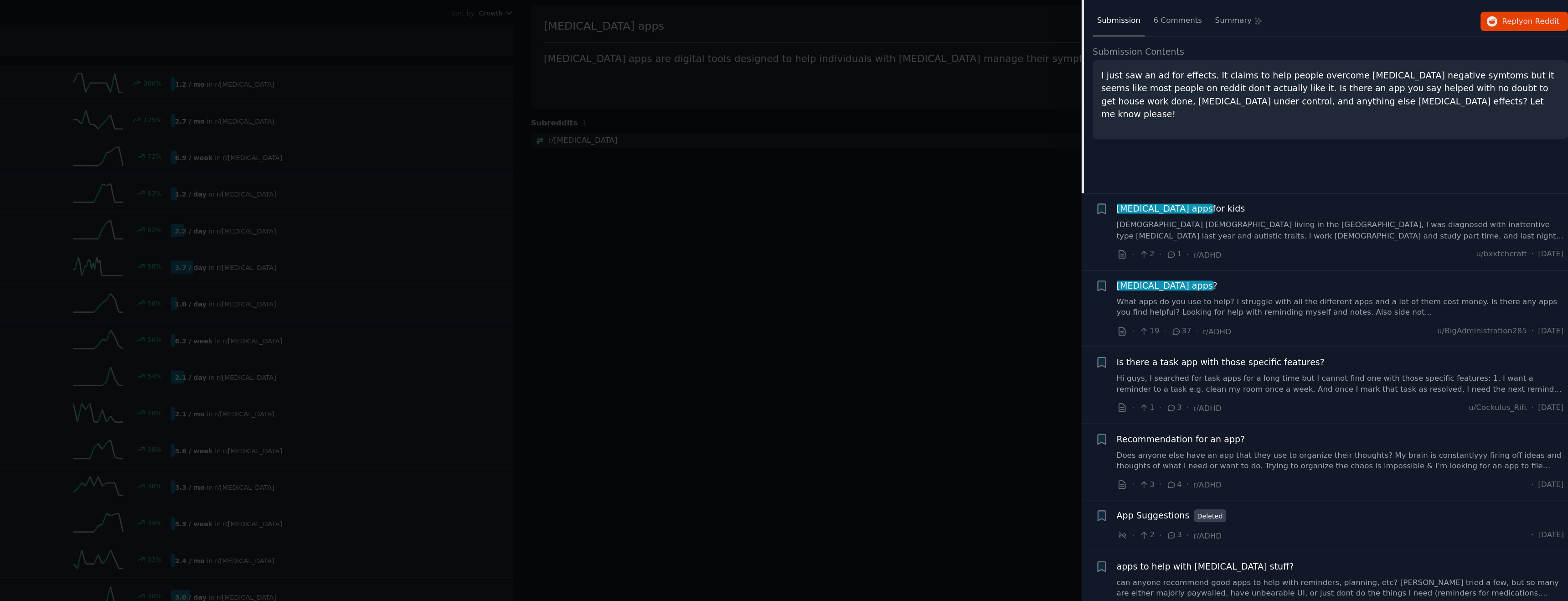
scroll to position [244, 0]
click at [1346, 267] on link "What apps do you use to help? I struggle with all the different apps and a lot …" at bounding box center [1400, 272] width 328 height 16
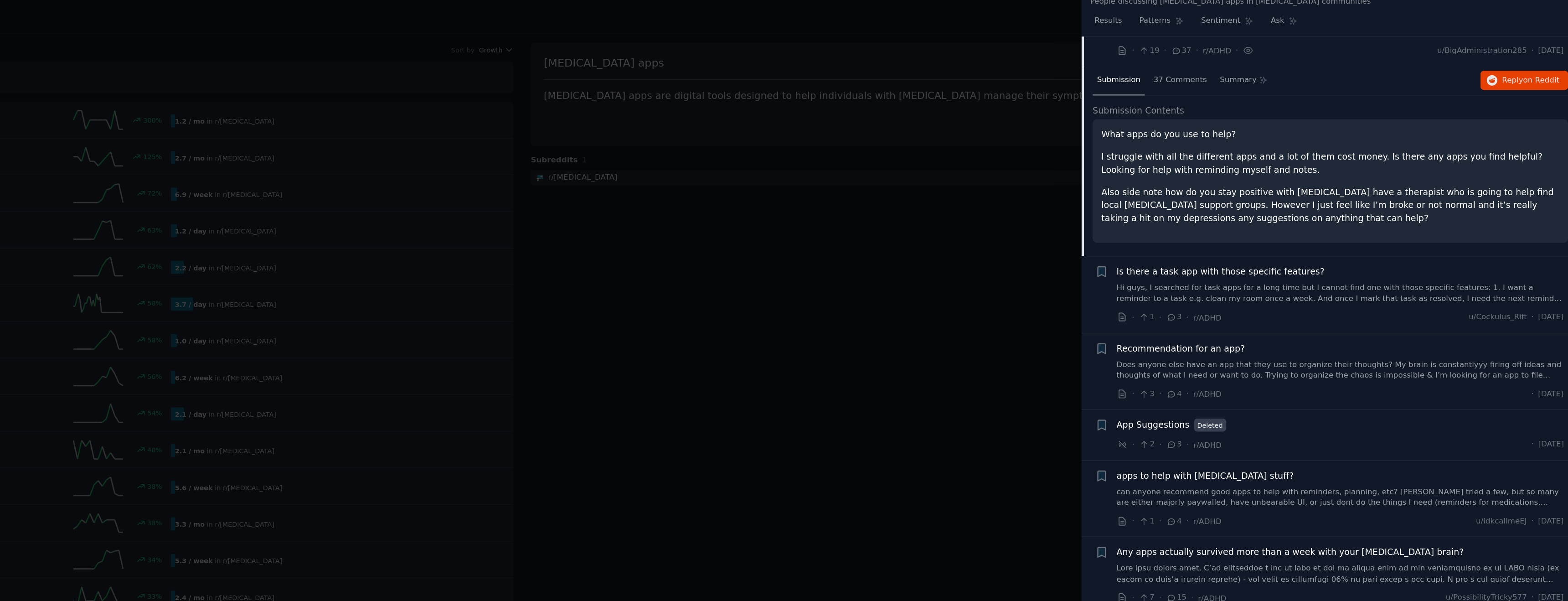
scroll to position [372, 0]
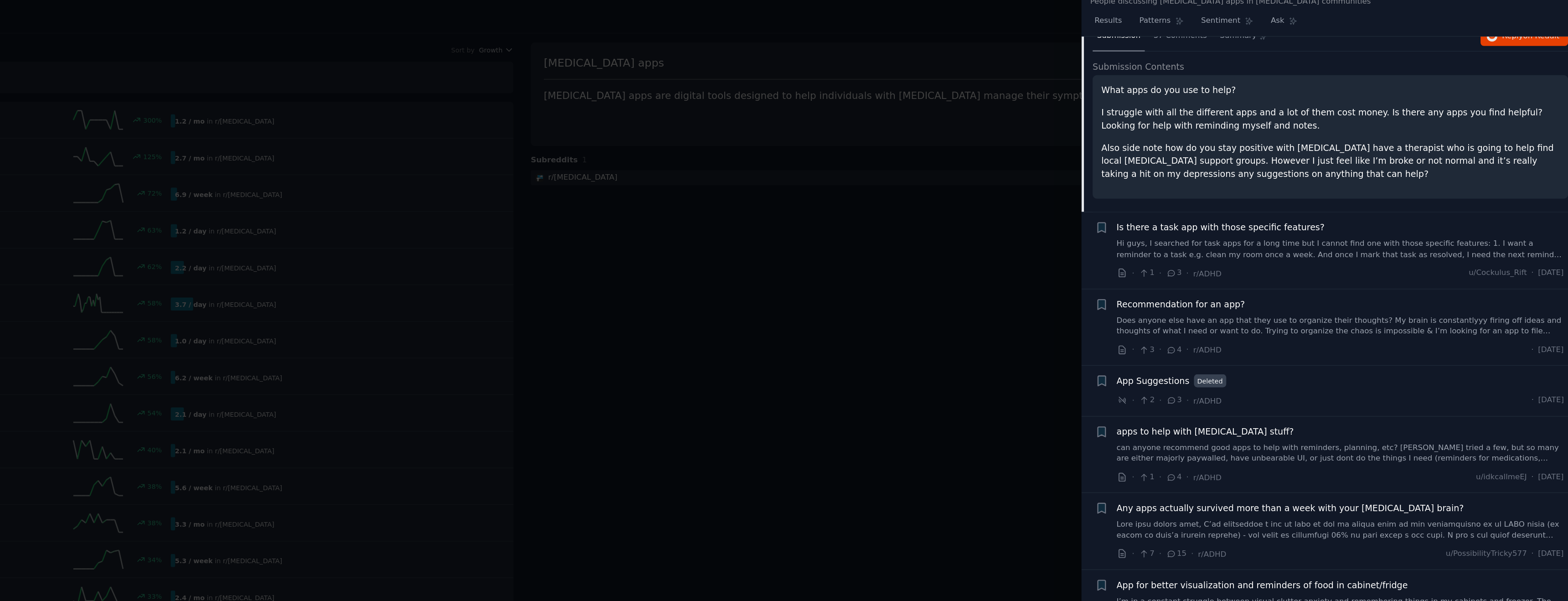
click at [1359, 183] on span "Is there a task app with those specific features?" at bounding box center [1313, 187] width 153 height 9
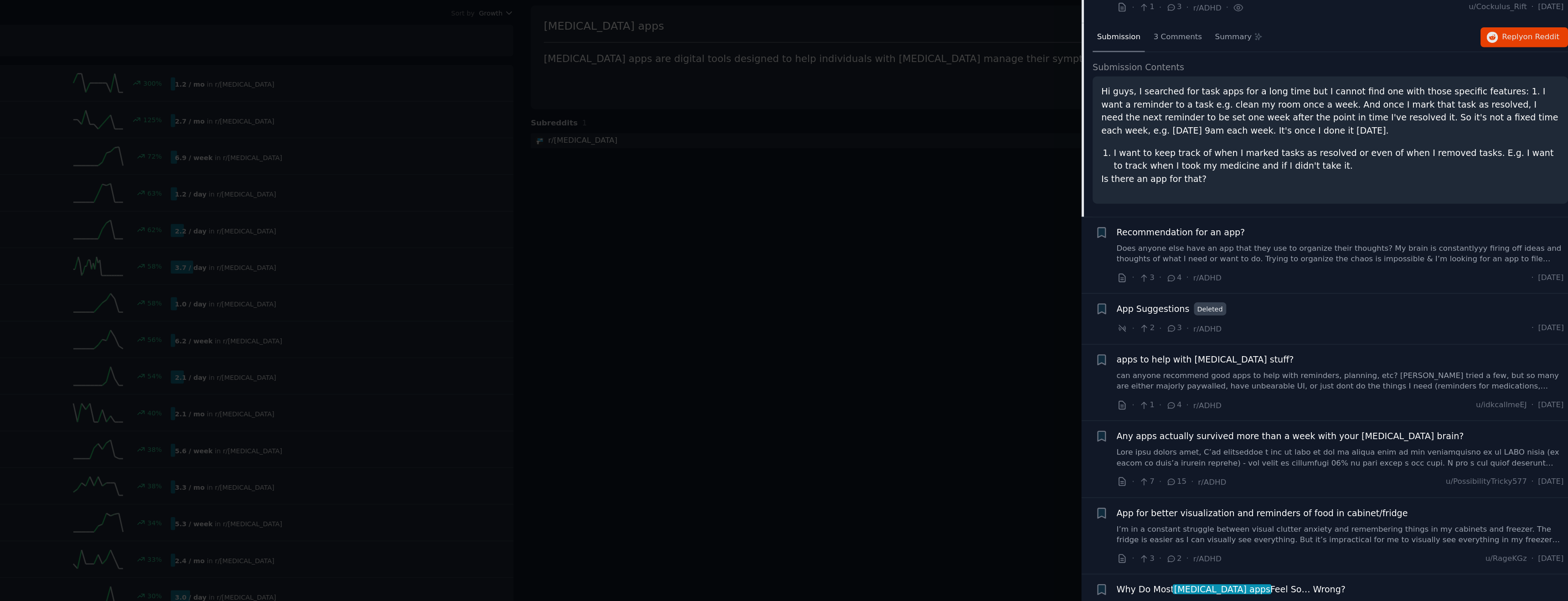
scroll to position [414, 0]
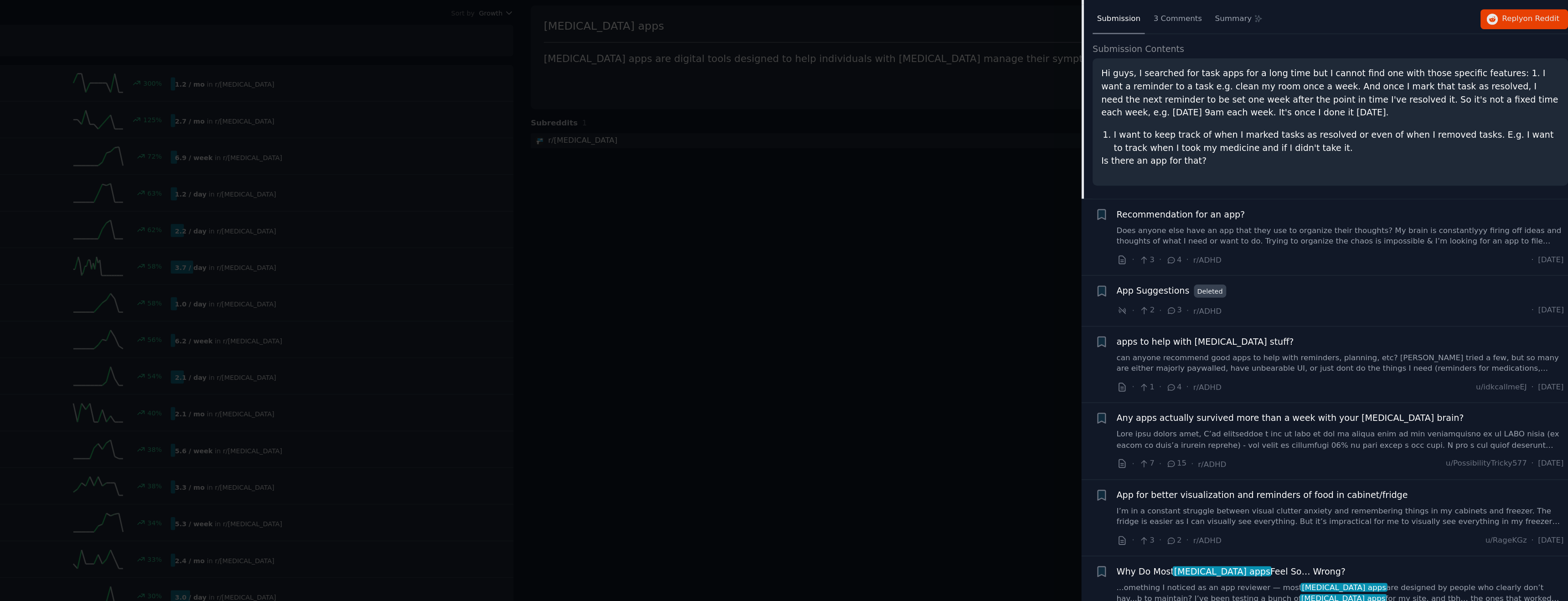
click at [1353, 200] on div "Recommendation for an app?" at bounding box center [1400, 204] width 328 height 9
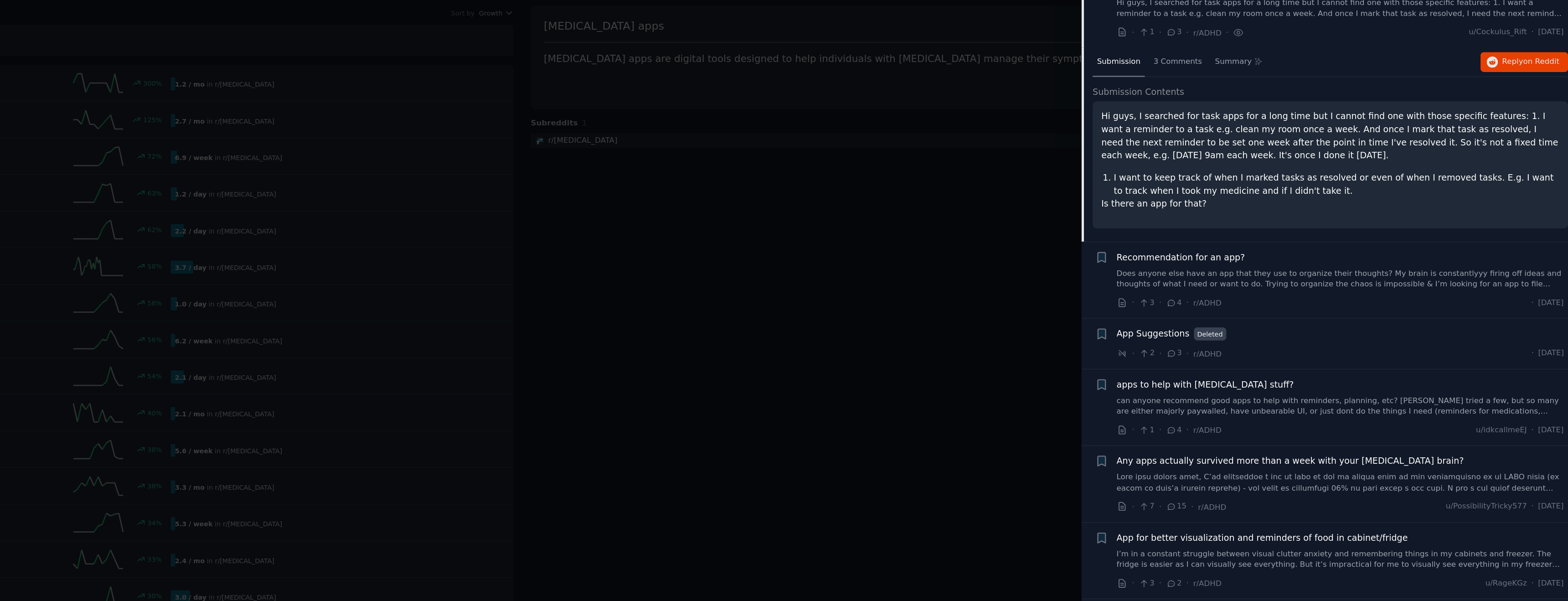
scroll to position [364, 0]
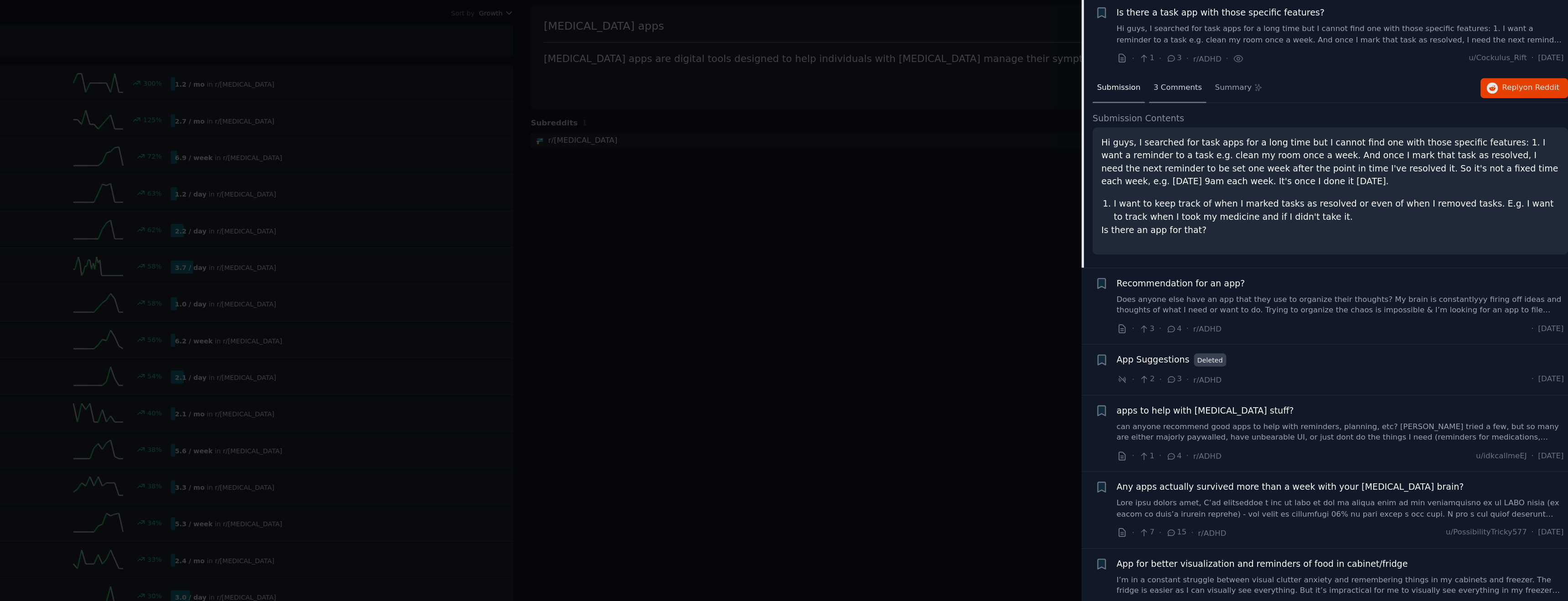
click at [1286, 108] on span "3 Comments" at bounding box center [1281, 112] width 36 height 9
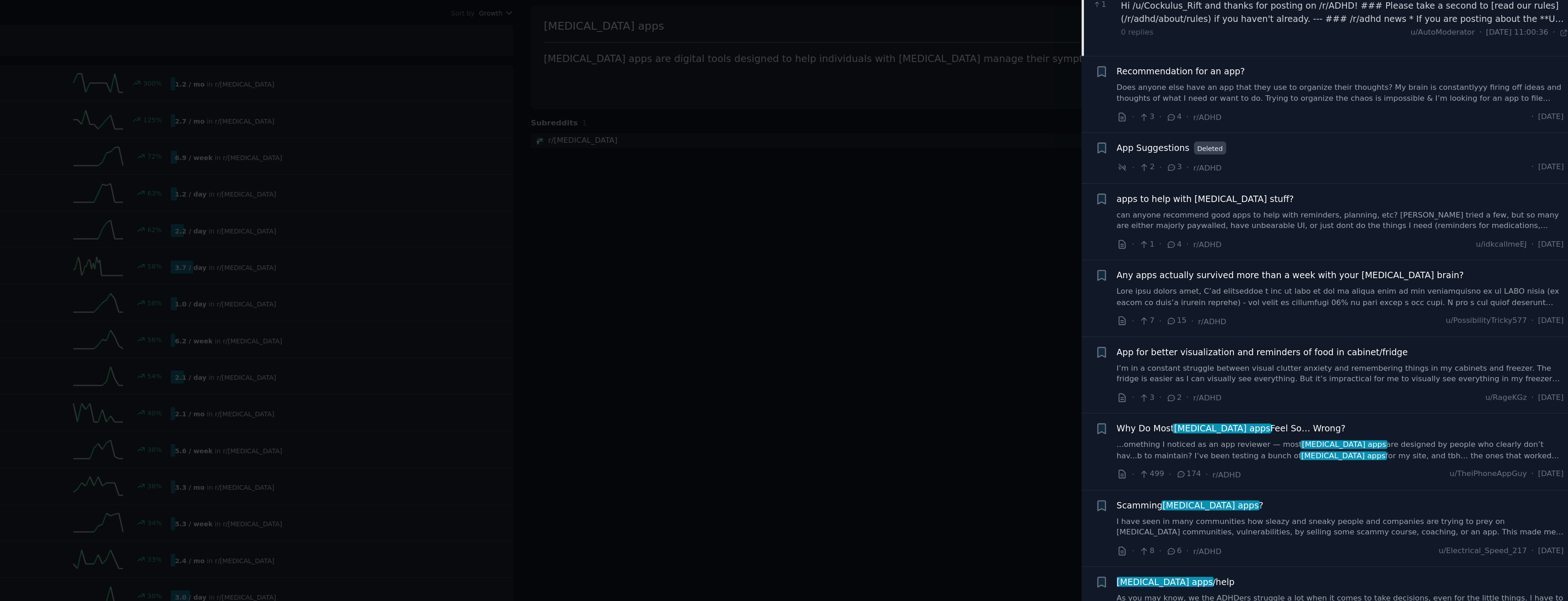
scroll to position [535, 0]
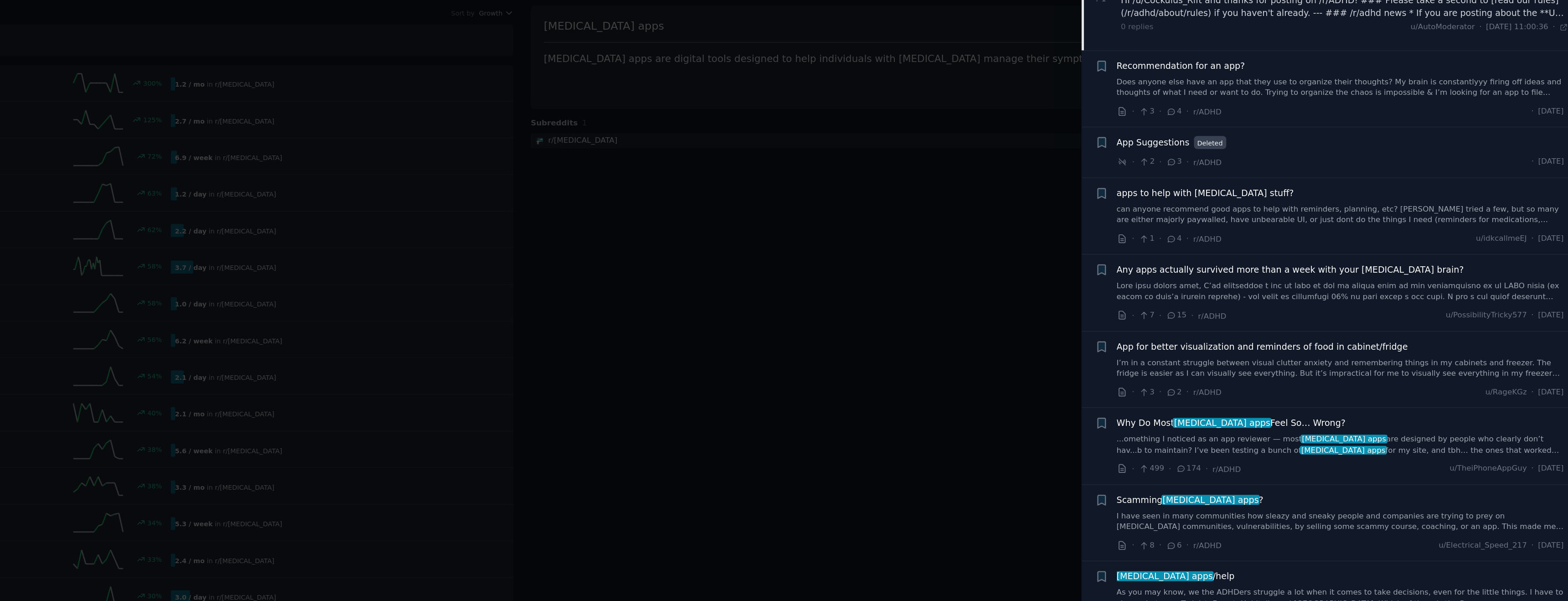
click at [1362, 185] on div "apps to help with ADHD stuff?" at bounding box center [1400, 190] width 328 height 9
click at [1318, 185] on span "apps to help with ADHD stuff?" at bounding box center [1301, 190] width 130 height 9
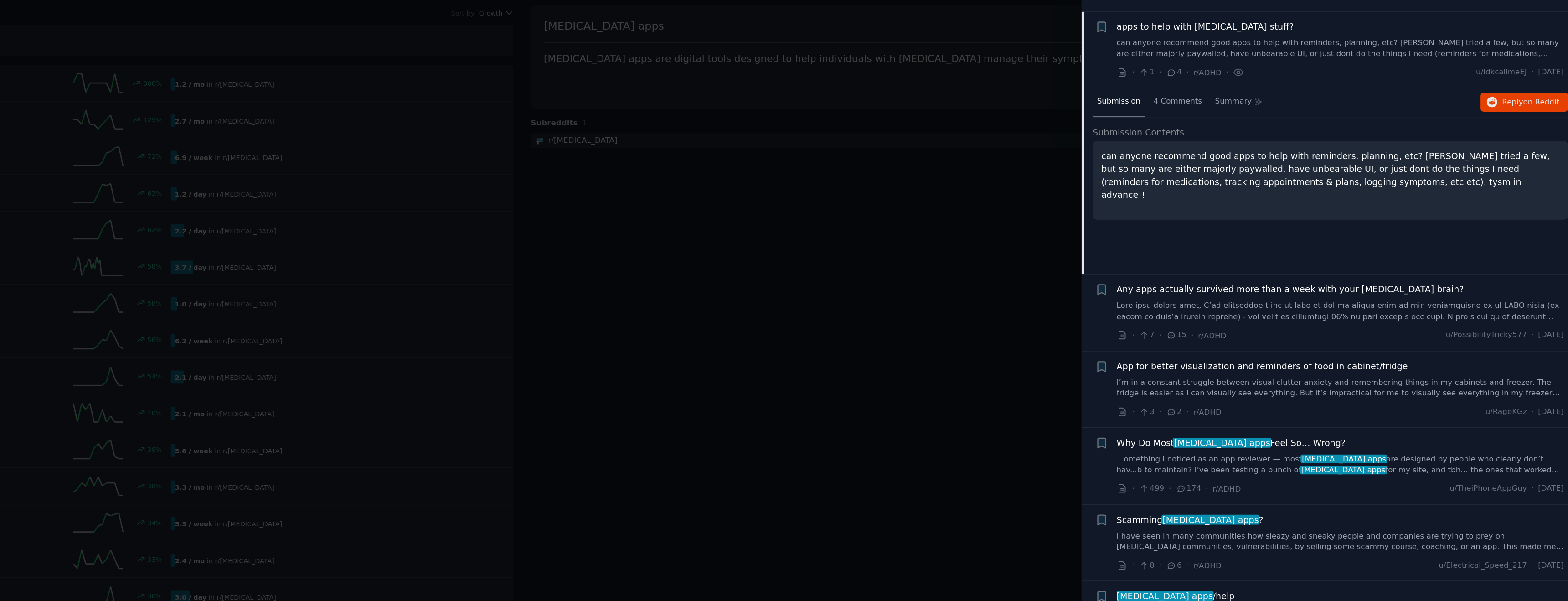
scroll to position [518, 0]
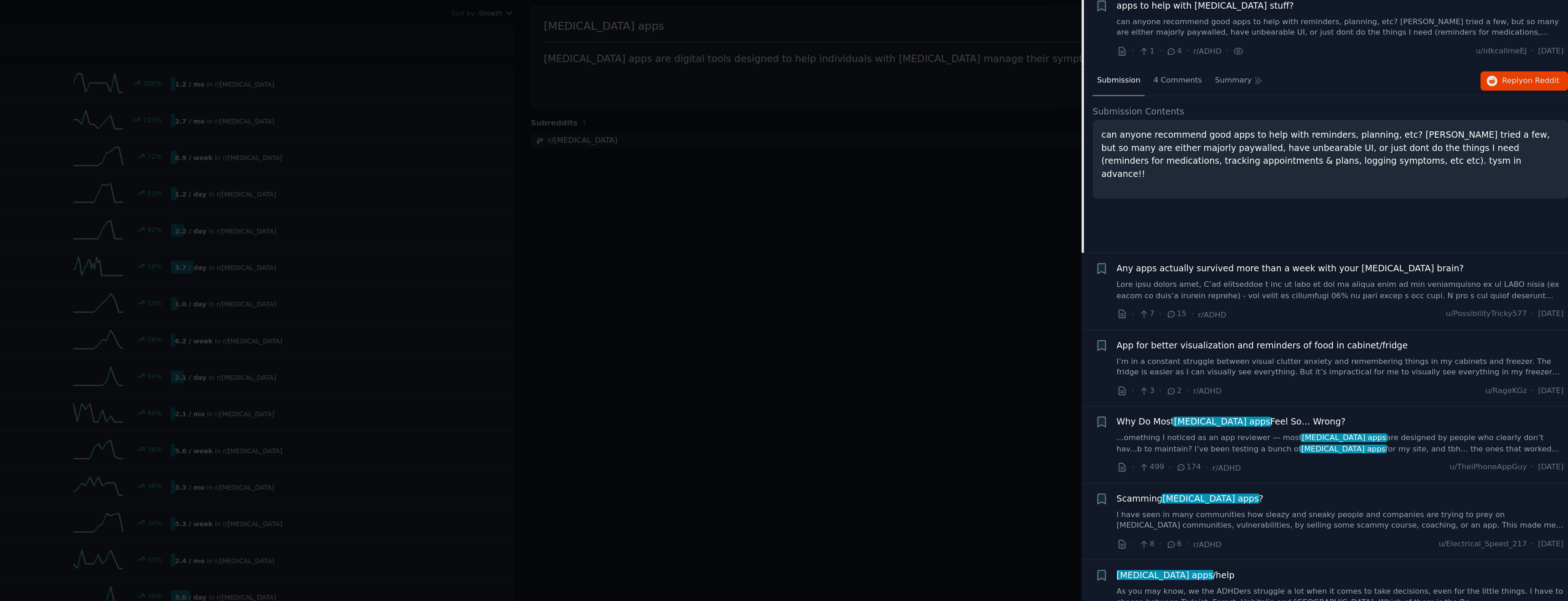
click at [1318, 242] on div "Any apps actually survived more than a week with your ADHD brain?" at bounding box center [1400, 254] width 328 height 29
click at [1286, 258] on link at bounding box center [1400, 261] width 328 height 16
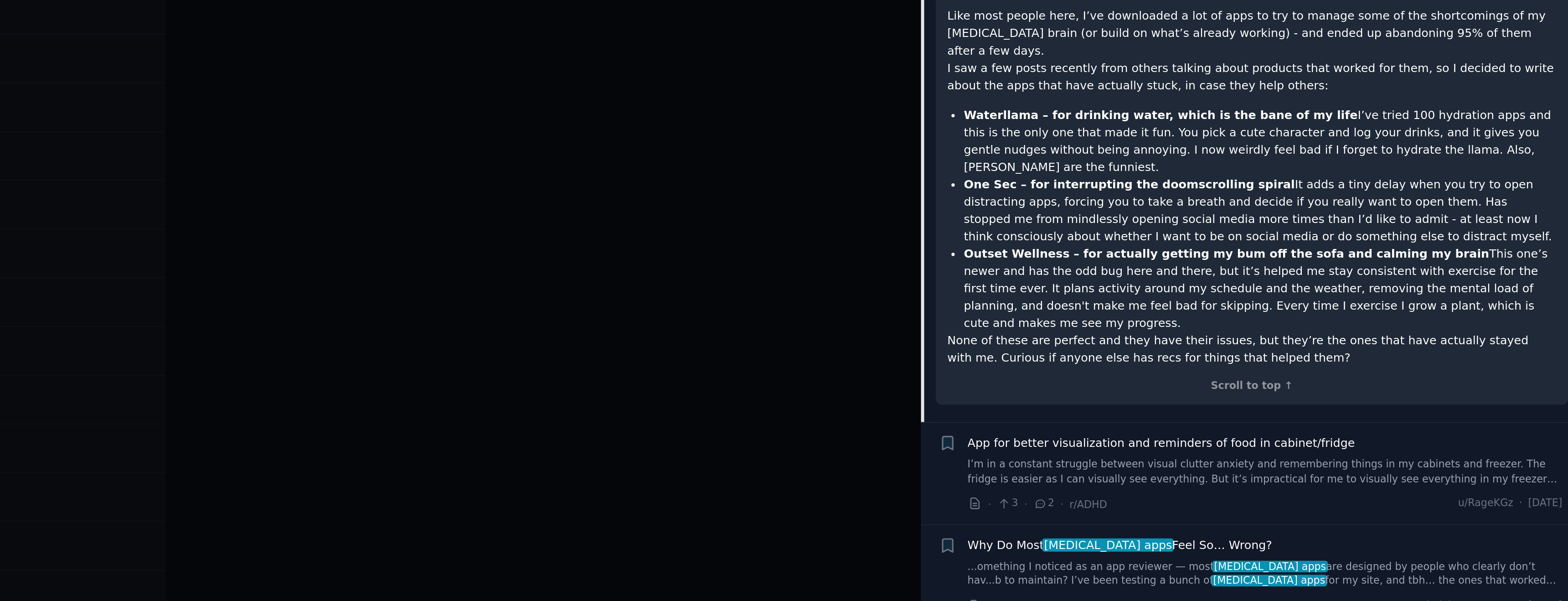
click at [1320, 436] on link "I’m in a constant struggle between visual clutter anxiety and remembering thing…" at bounding box center [1400, 444] width 328 height 16
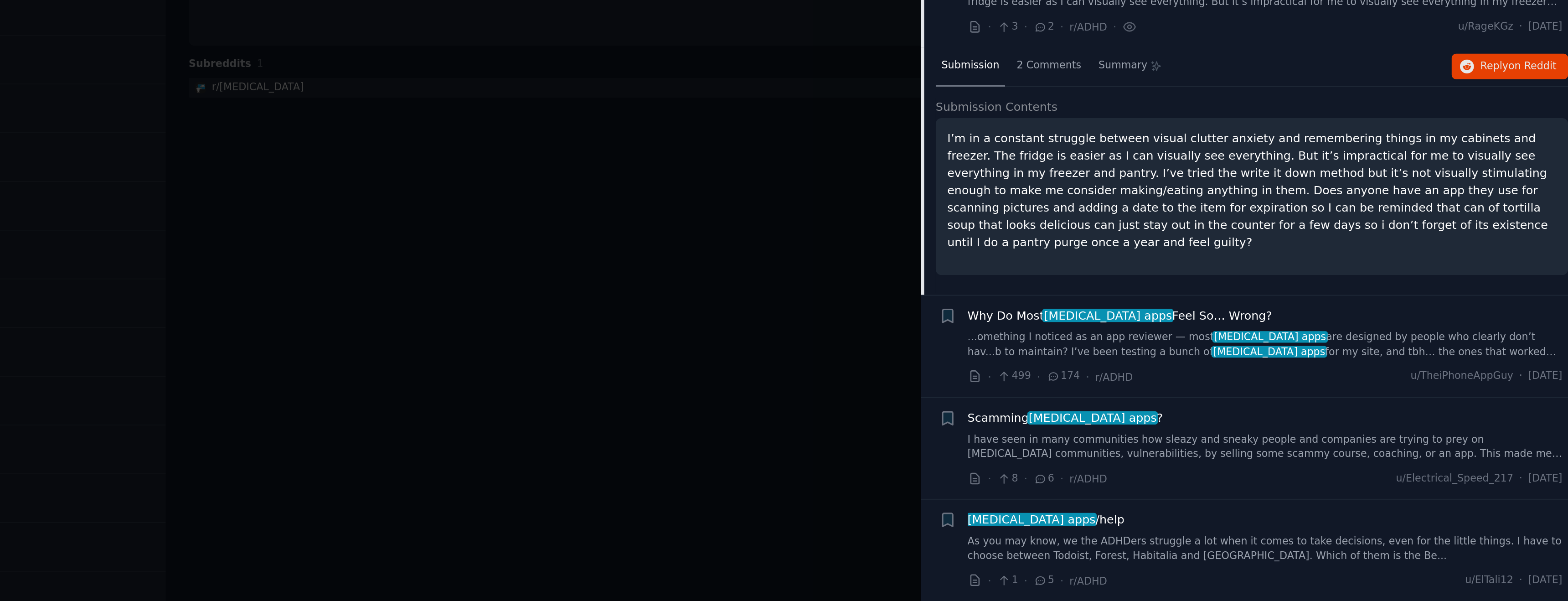
scroll to position [615, 0]
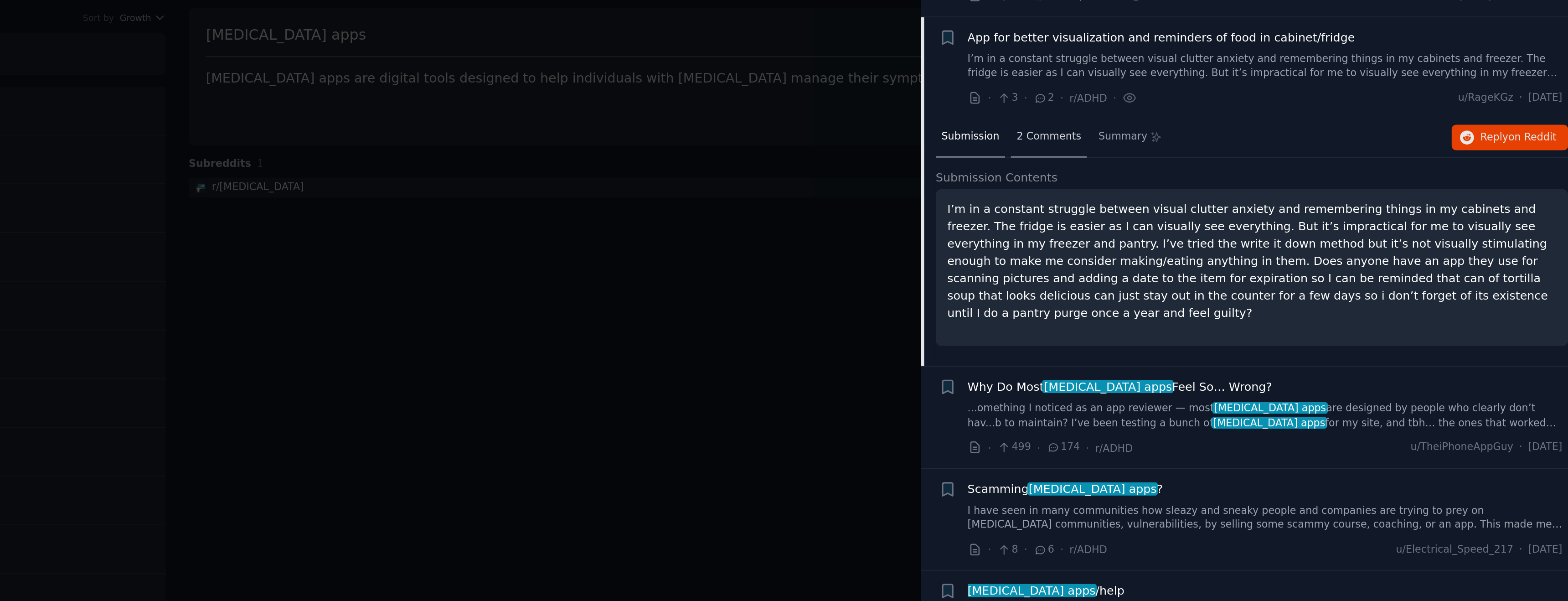
click at [1271, 119] on span "2 Comments" at bounding box center [1281, 123] width 36 height 9
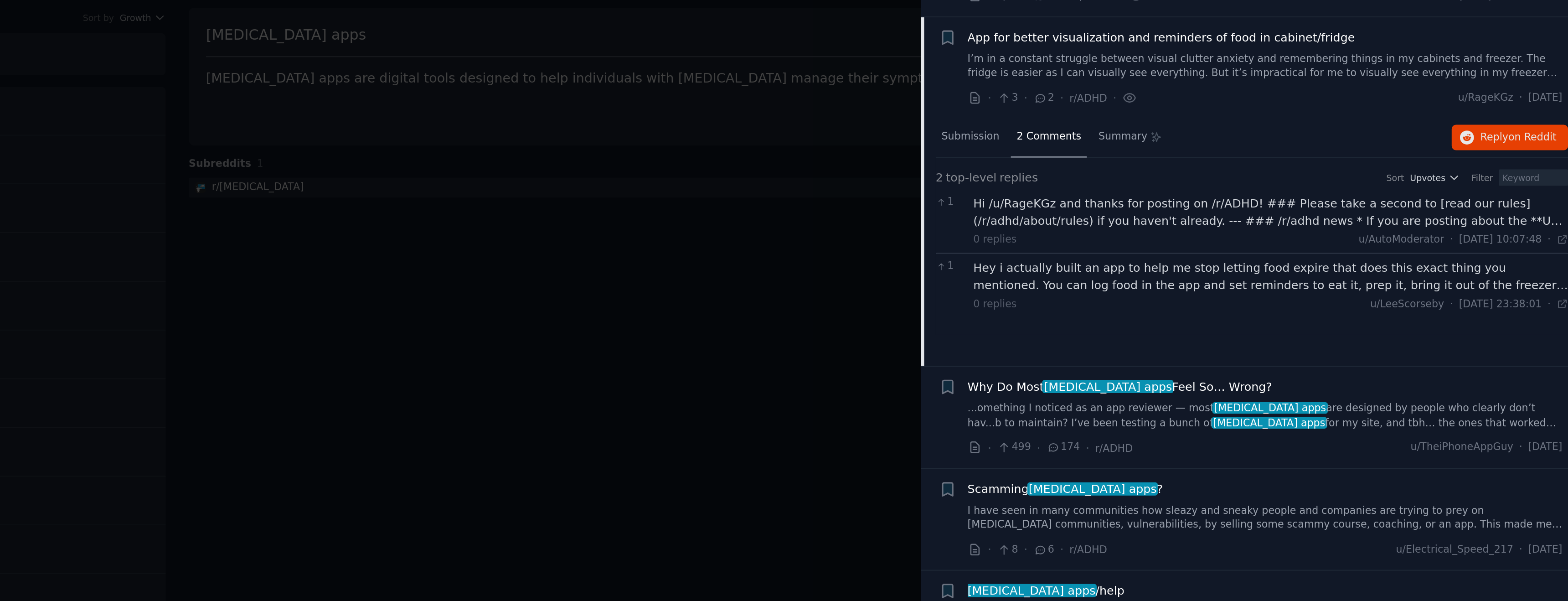
click at [1364, 196] on div "Hey i actually built an app to help me stop letting food expire that does this …" at bounding box center [1403, 200] width 328 height 20
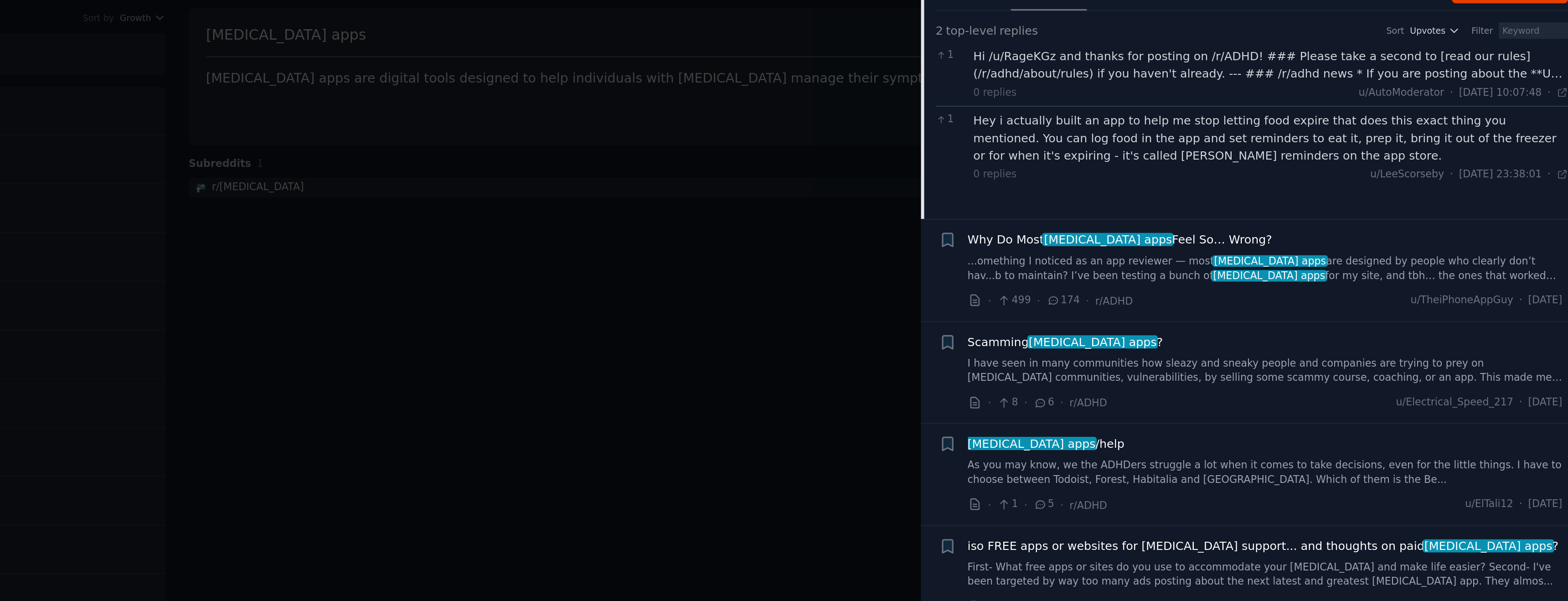
scroll to position [699, 0]
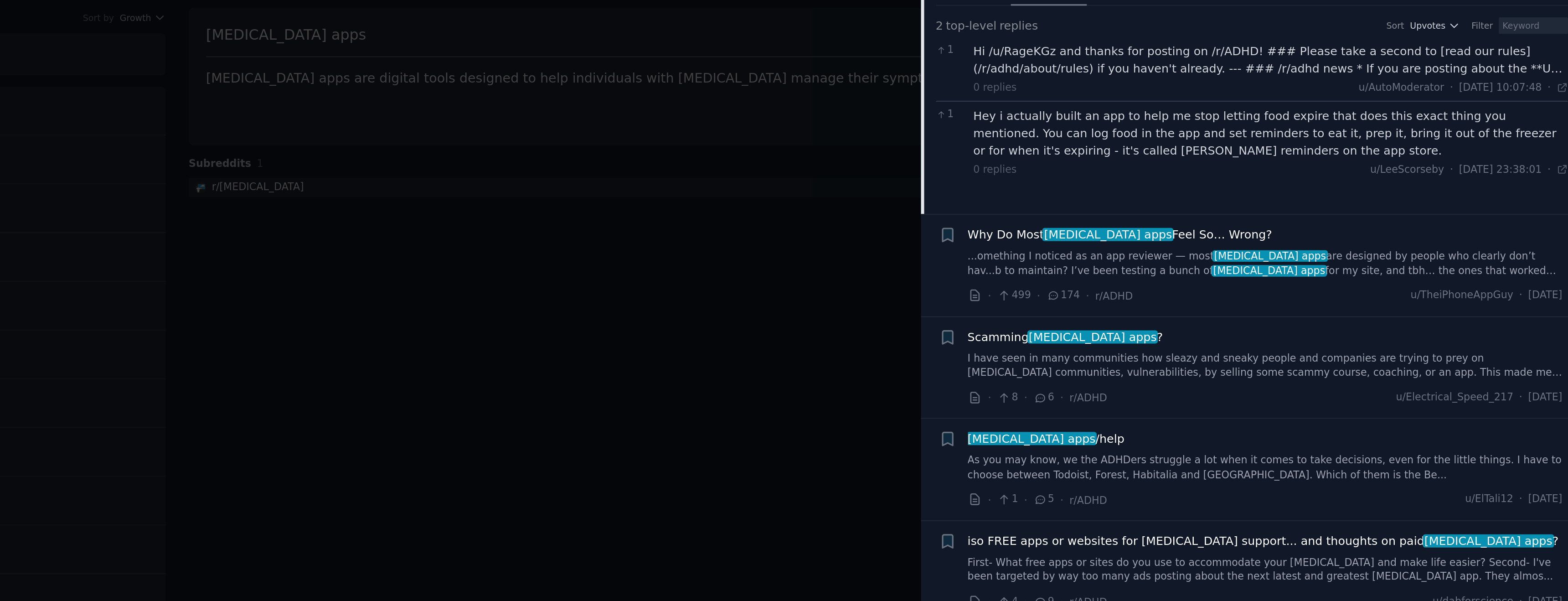
click at [1402, 185] on link "...omething I noticed as an app reviewer — most adhd apps are designed by peopl…" at bounding box center [1400, 193] width 328 height 16
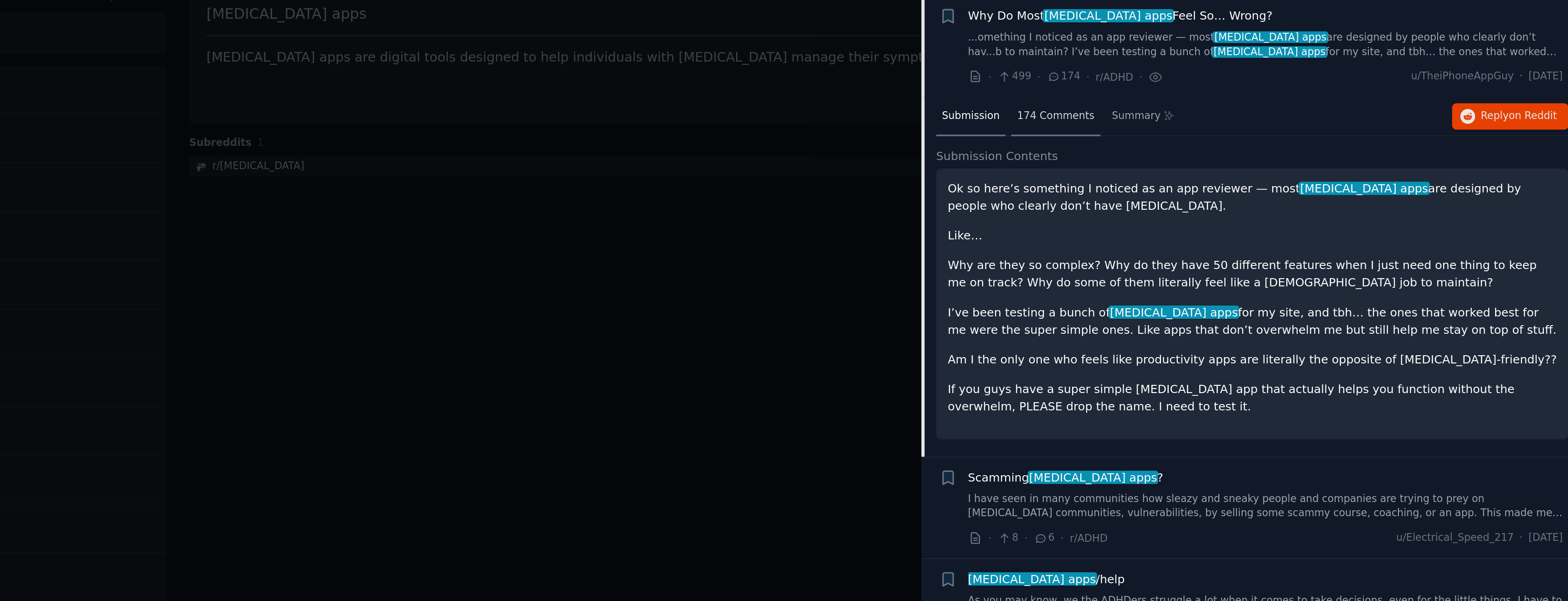
click at [1292, 119] on span "174 Comments" at bounding box center [1284, 123] width 43 height 9
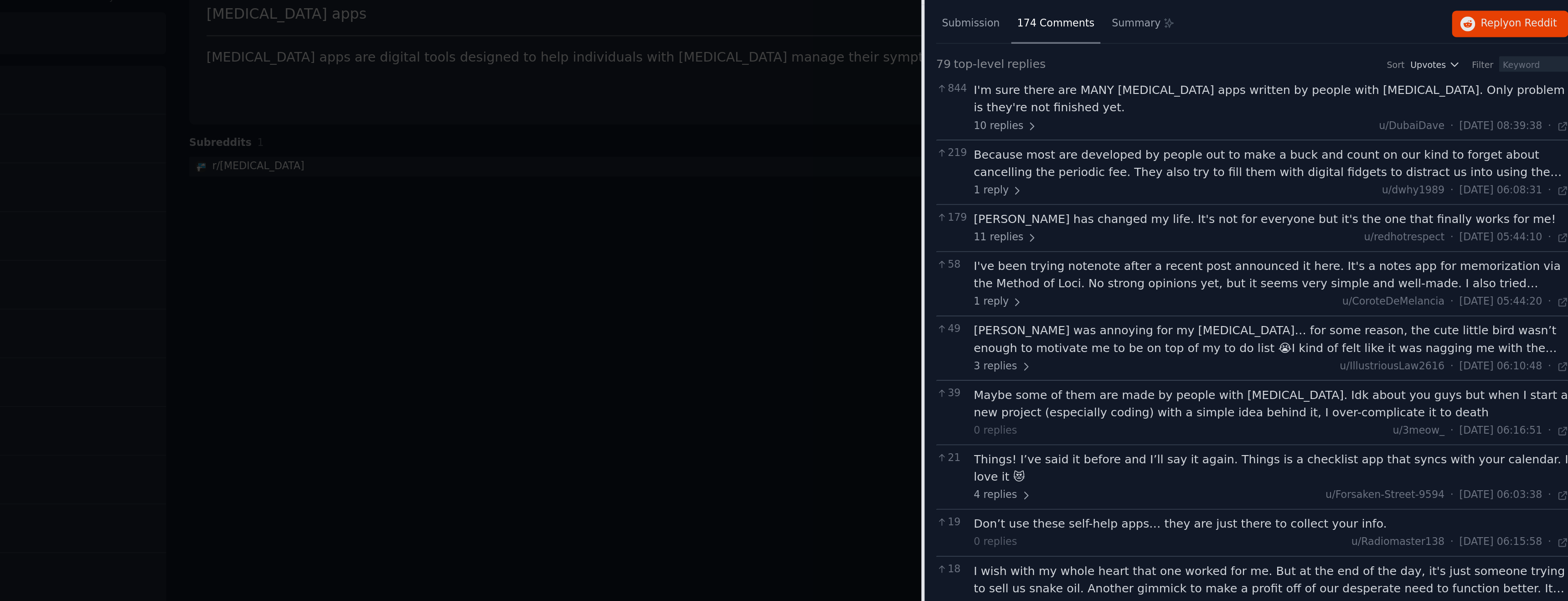
scroll to position [724, 0]
click at [1261, 185] on span "11 replies" at bounding box center [1258, 189] width 36 height 9
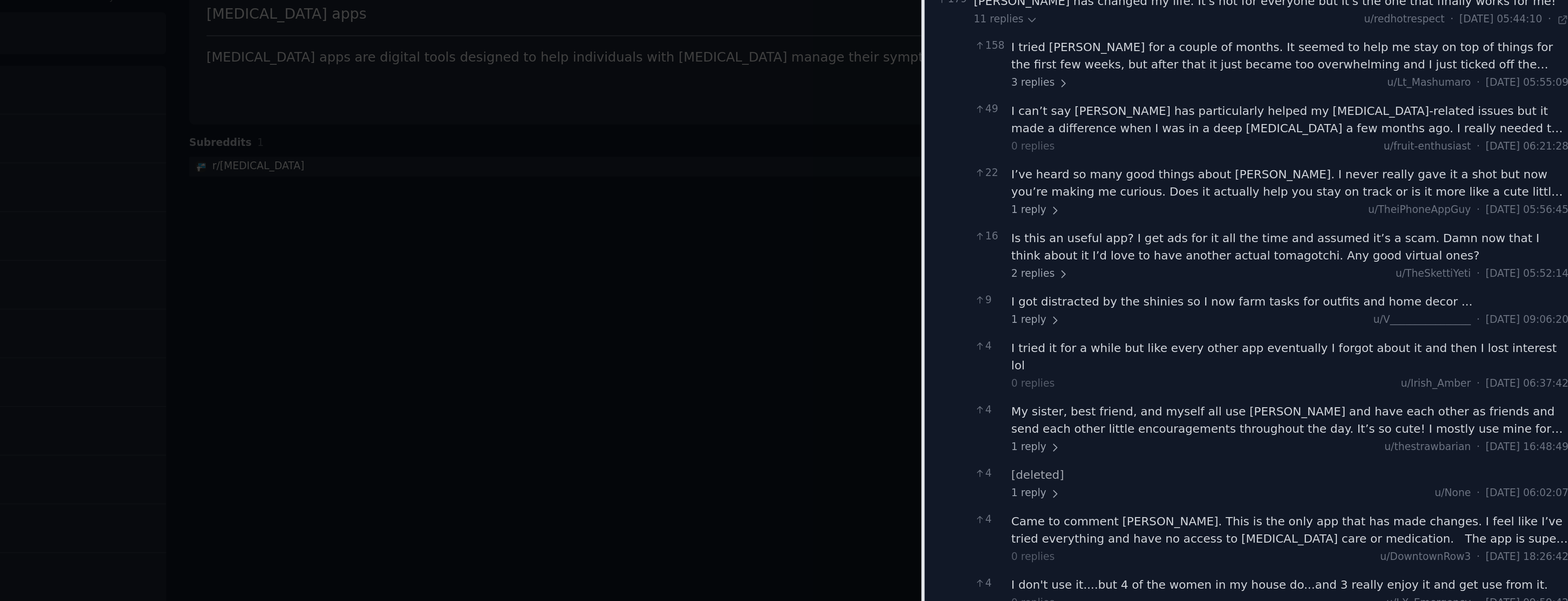
scroll to position [844, 0]
click at [1268, 170] on span "1 reply" at bounding box center [1273, 174] width 27 height 9
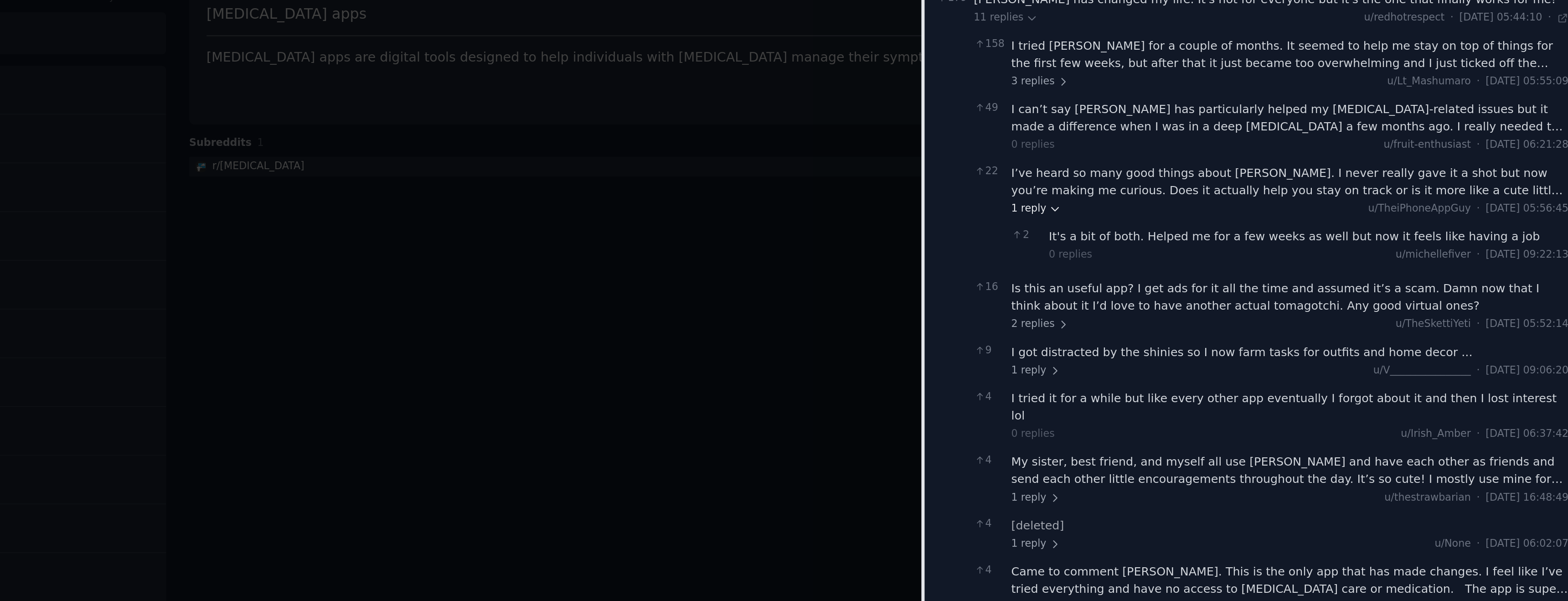
click at [1271, 170] on span "1 reply" at bounding box center [1273, 174] width 27 height 9
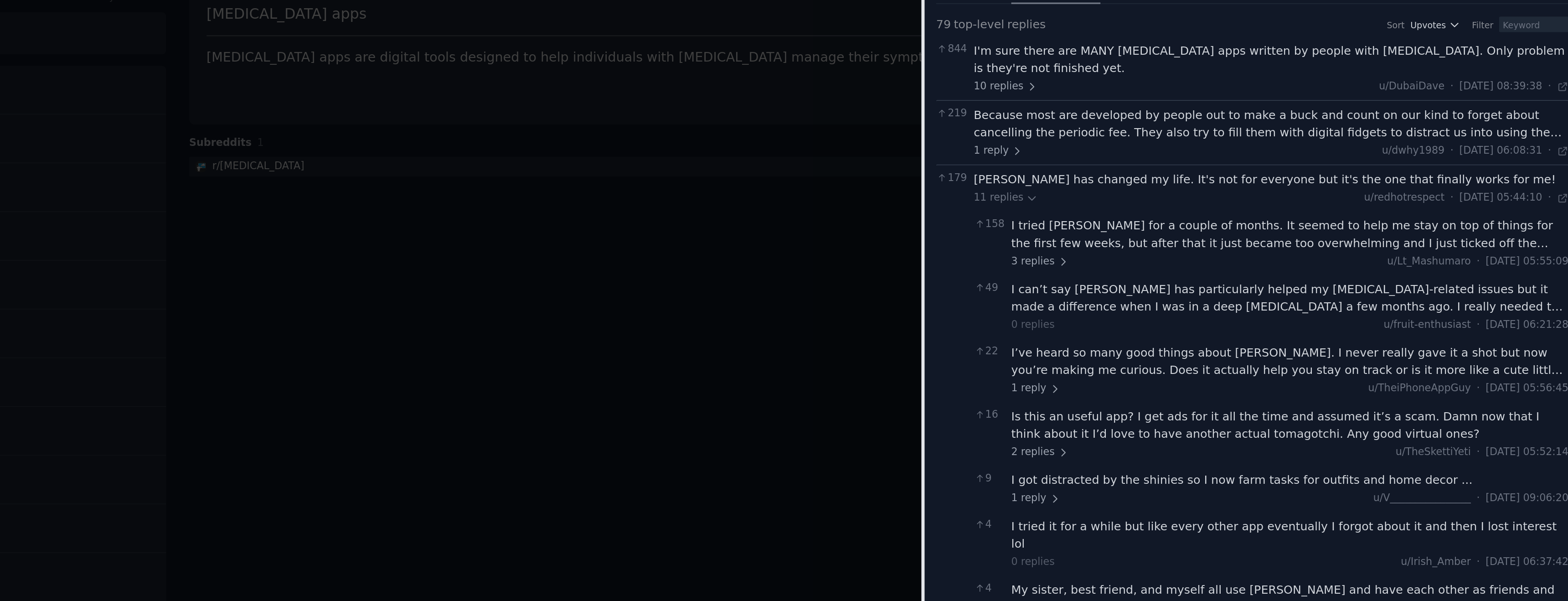
scroll to position [741, 0]
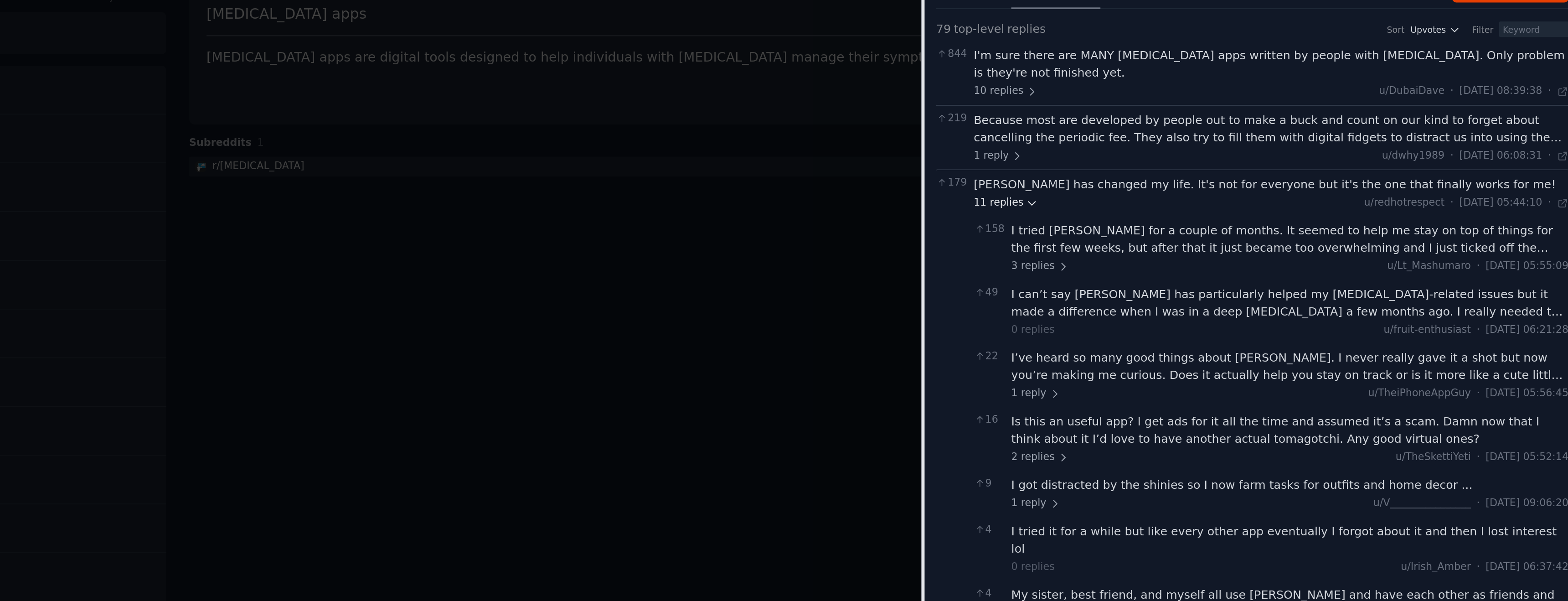
click at [1262, 167] on span "11 replies" at bounding box center [1258, 171] width 36 height 9
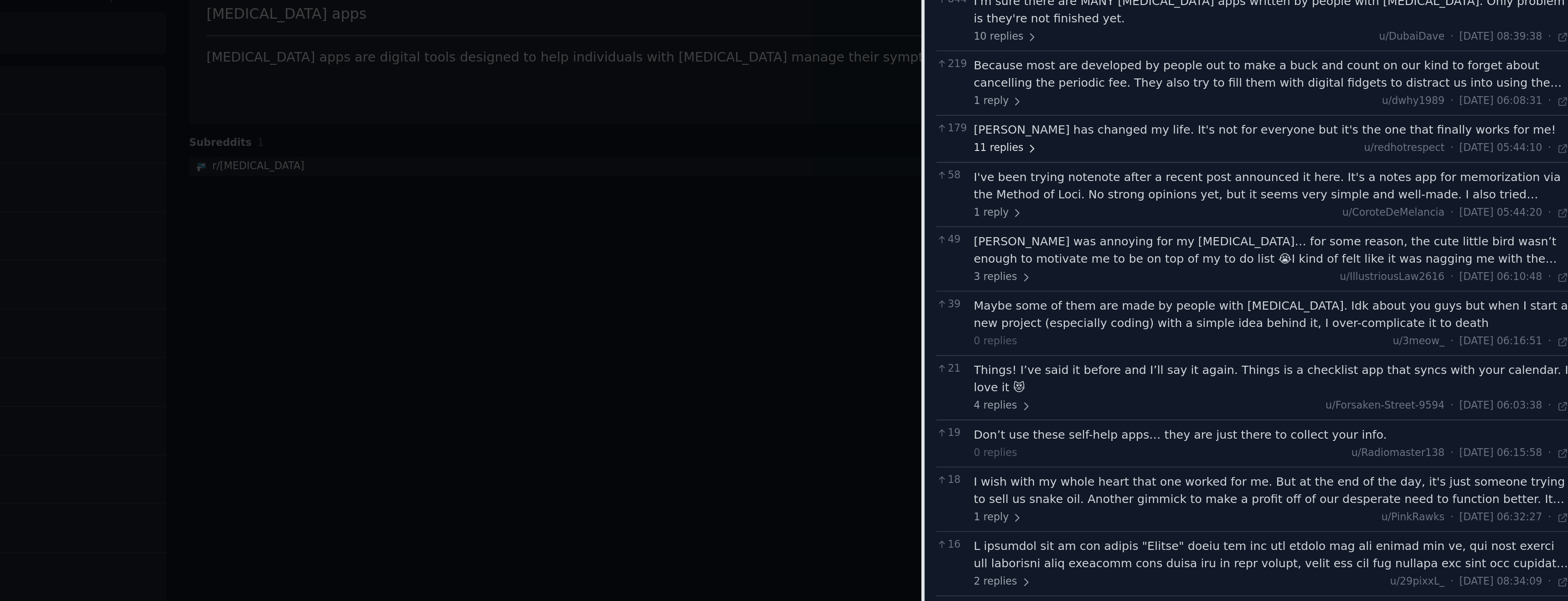
scroll to position [773, 0]
click at [1257, 278] on span "4 replies" at bounding box center [1255, 282] width 32 height 9
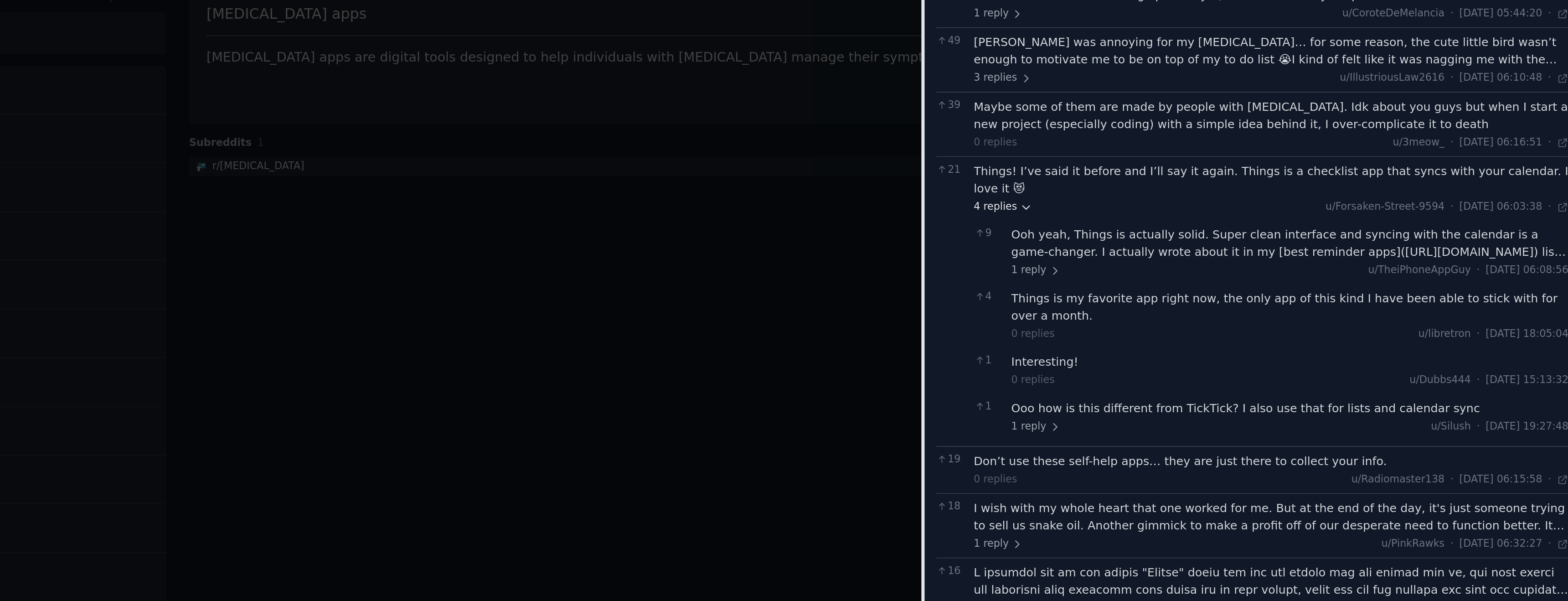
scroll to position [882, 0]
click at [1261, 169] on span "4 replies" at bounding box center [1255, 172] width 32 height 9
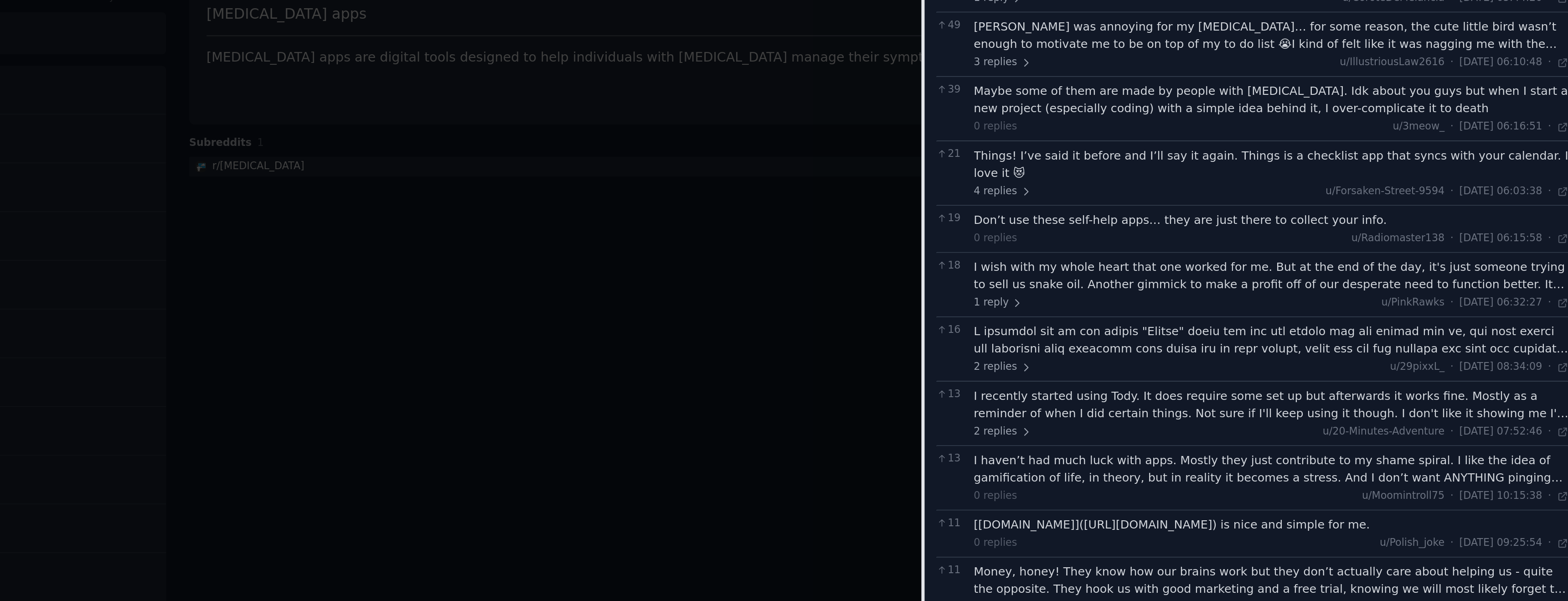
scroll to position [891, 0]
click at [1254, 257] on span "2 replies" at bounding box center [1255, 261] width 32 height 9
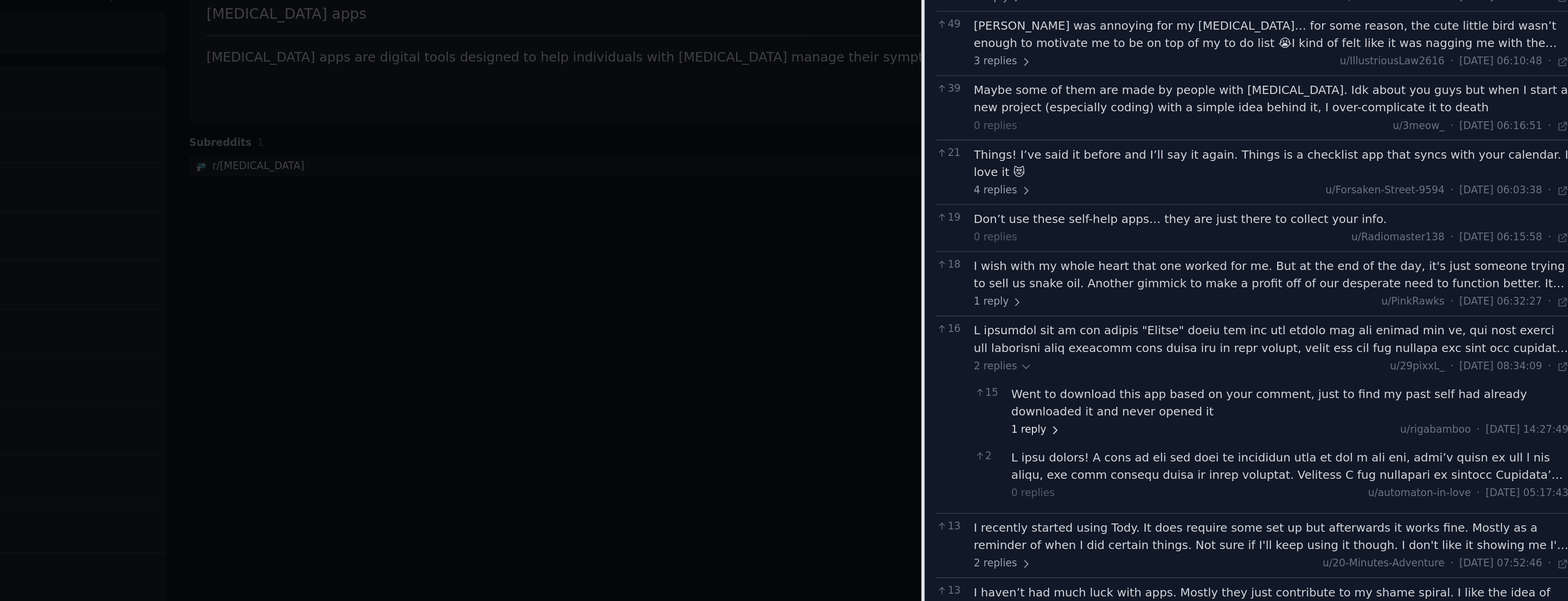
click at [1281, 293] on icon at bounding box center [1284, 297] width 6 height 6
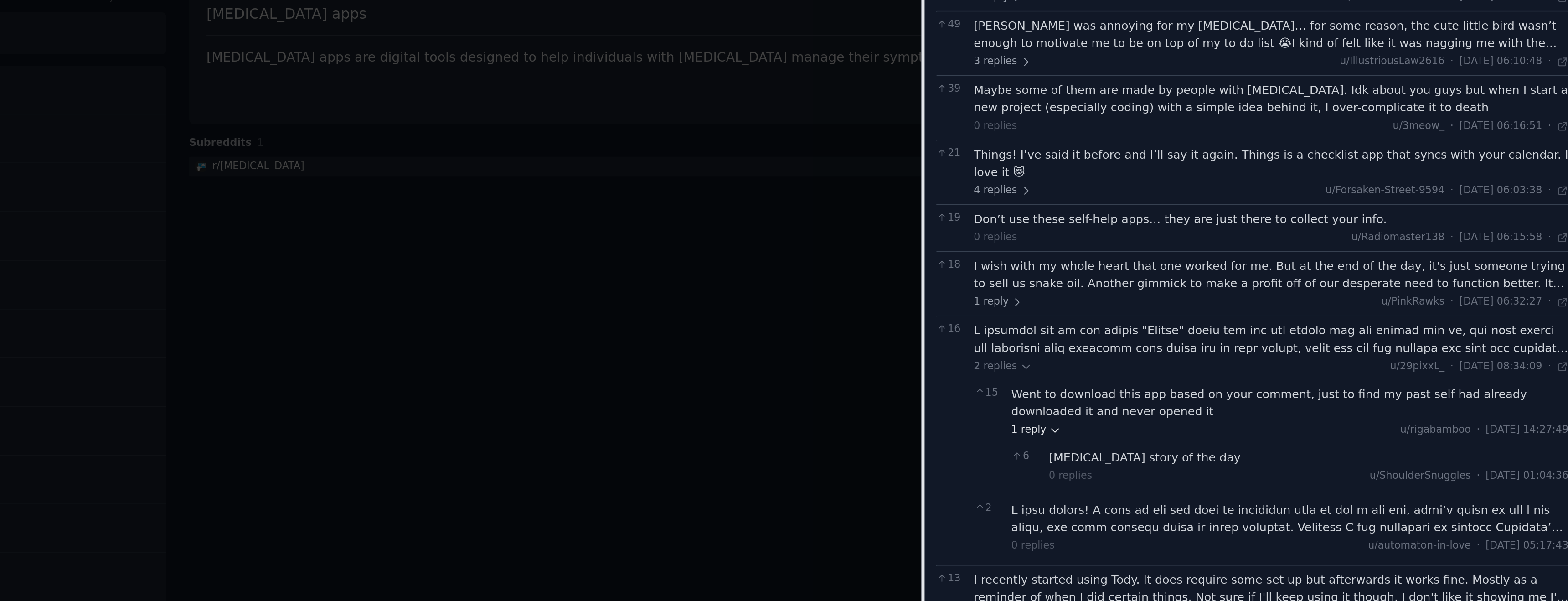
click at [1282, 296] on icon at bounding box center [1284, 297] width 4 height 2
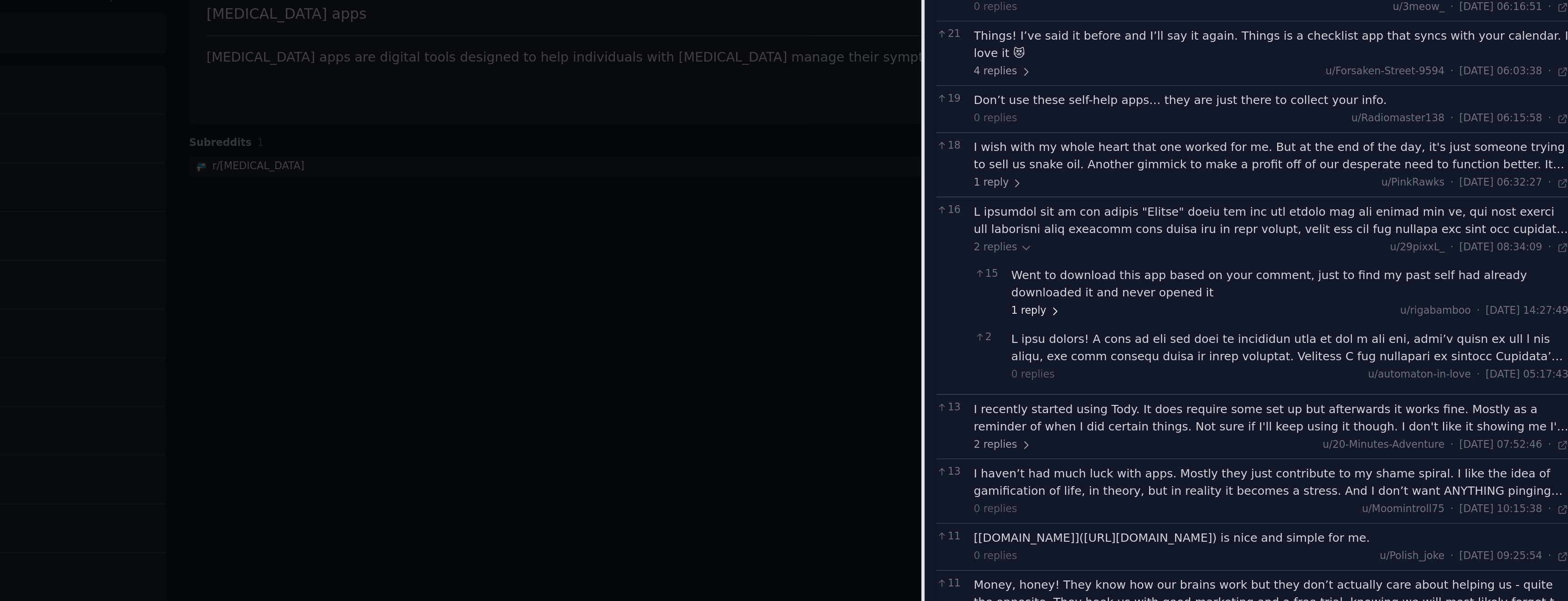
scroll to position [957, 0]
click at [1311, 240] on div at bounding box center [1414, 250] width 307 height 20
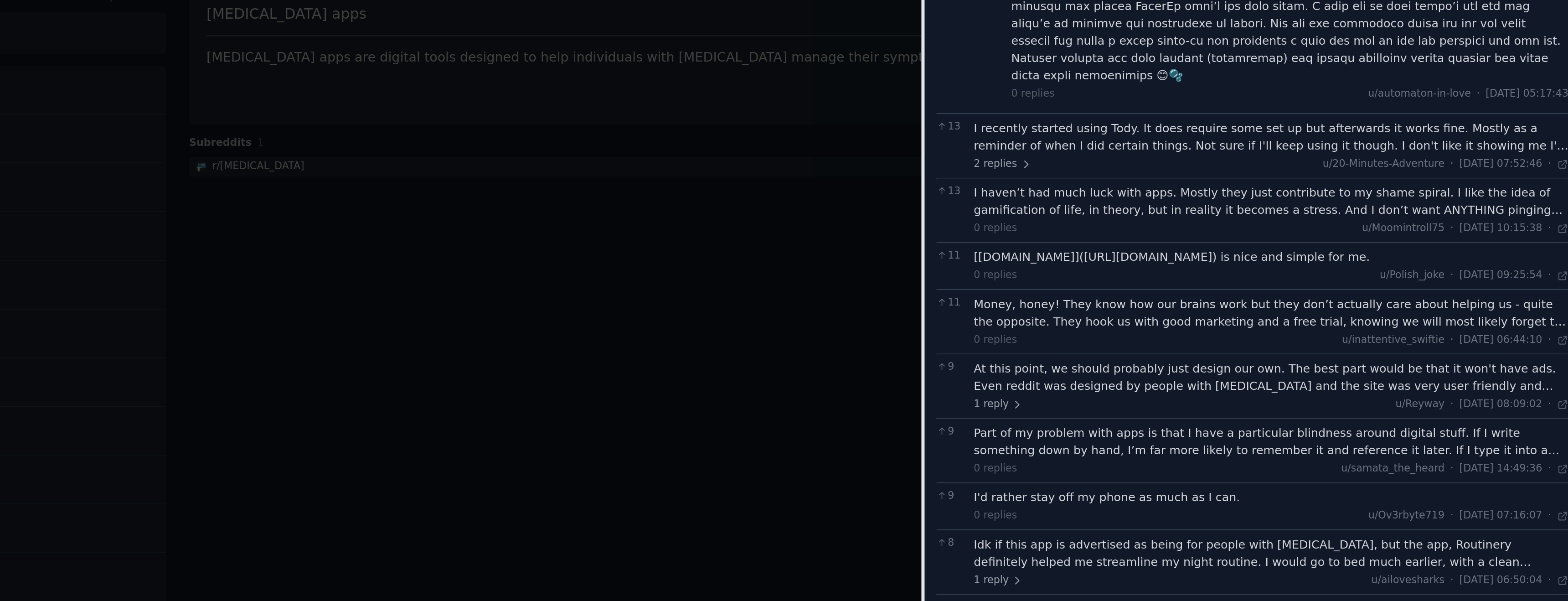
scroll to position [1228, 0]
click at [1265, 144] on icon at bounding box center [1268, 148] width 6 height 6
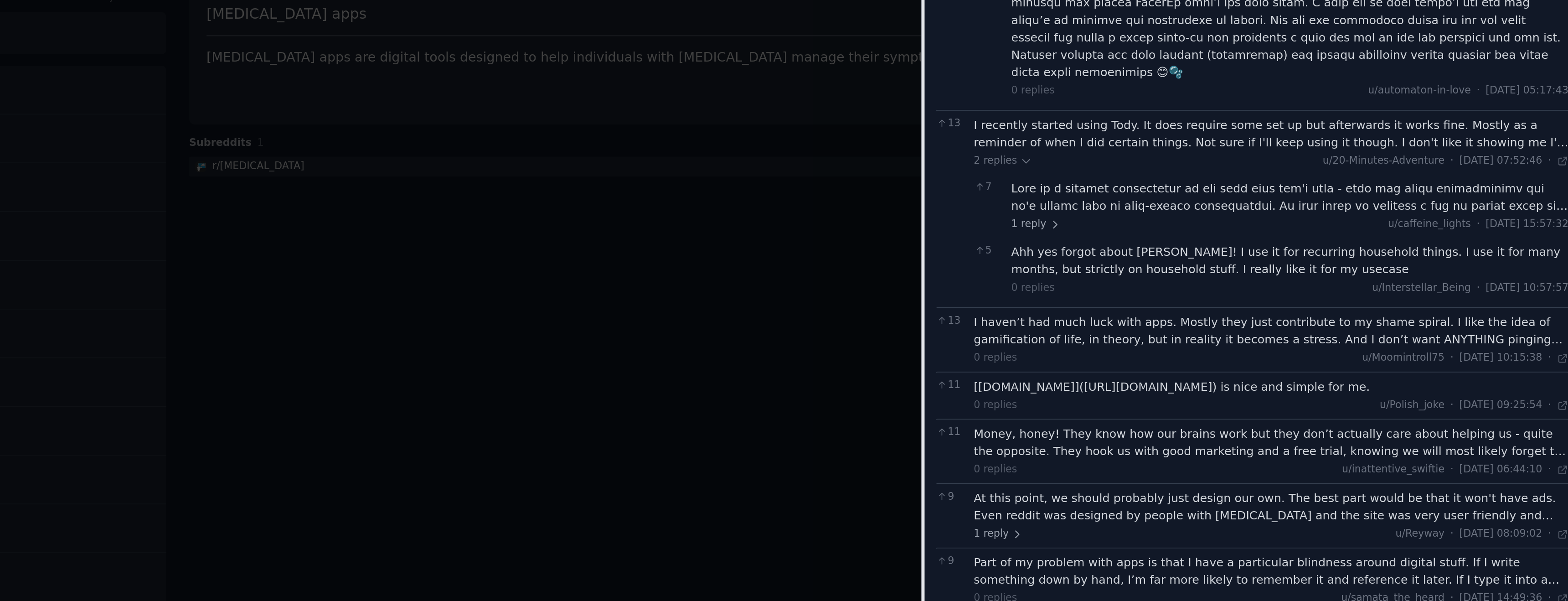
click at [1279, 123] on div "I recently started using Tody. It does require some set up but afterwards it wo…" at bounding box center [1403, 133] width 328 height 20
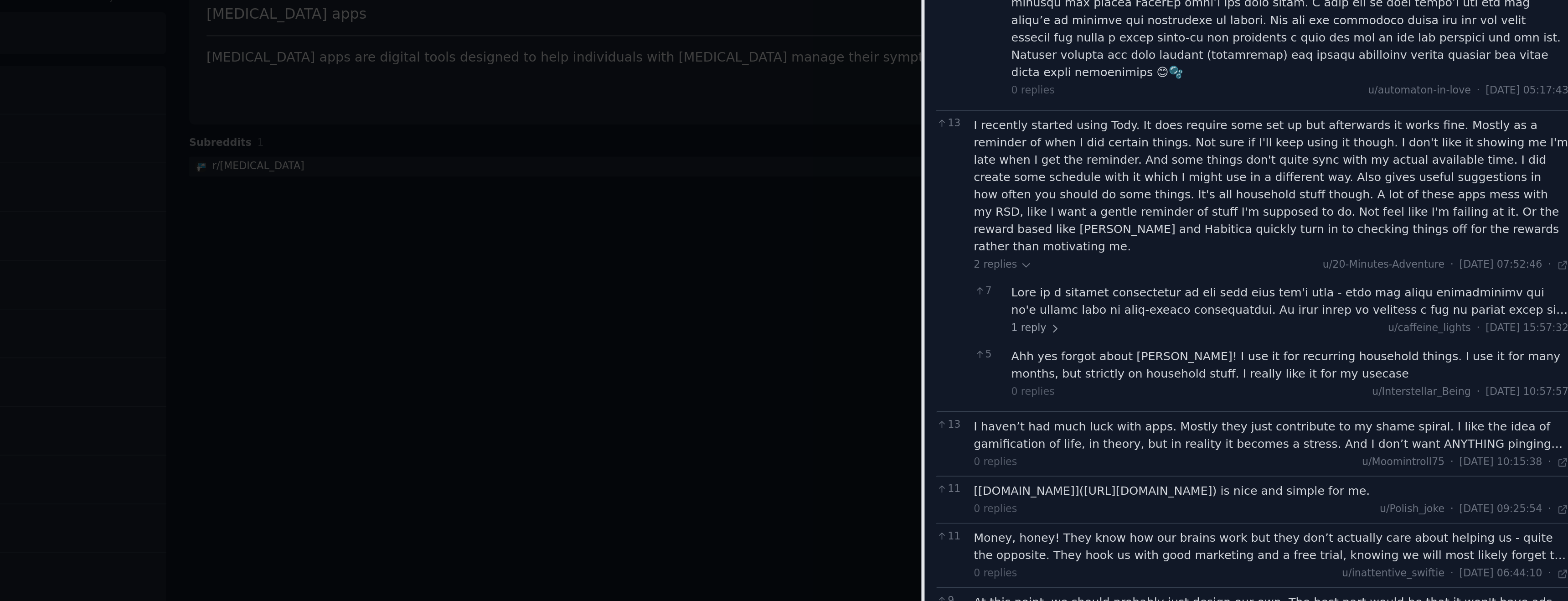
click at [1293, 215] on div at bounding box center [1414, 225] width 307 height 20
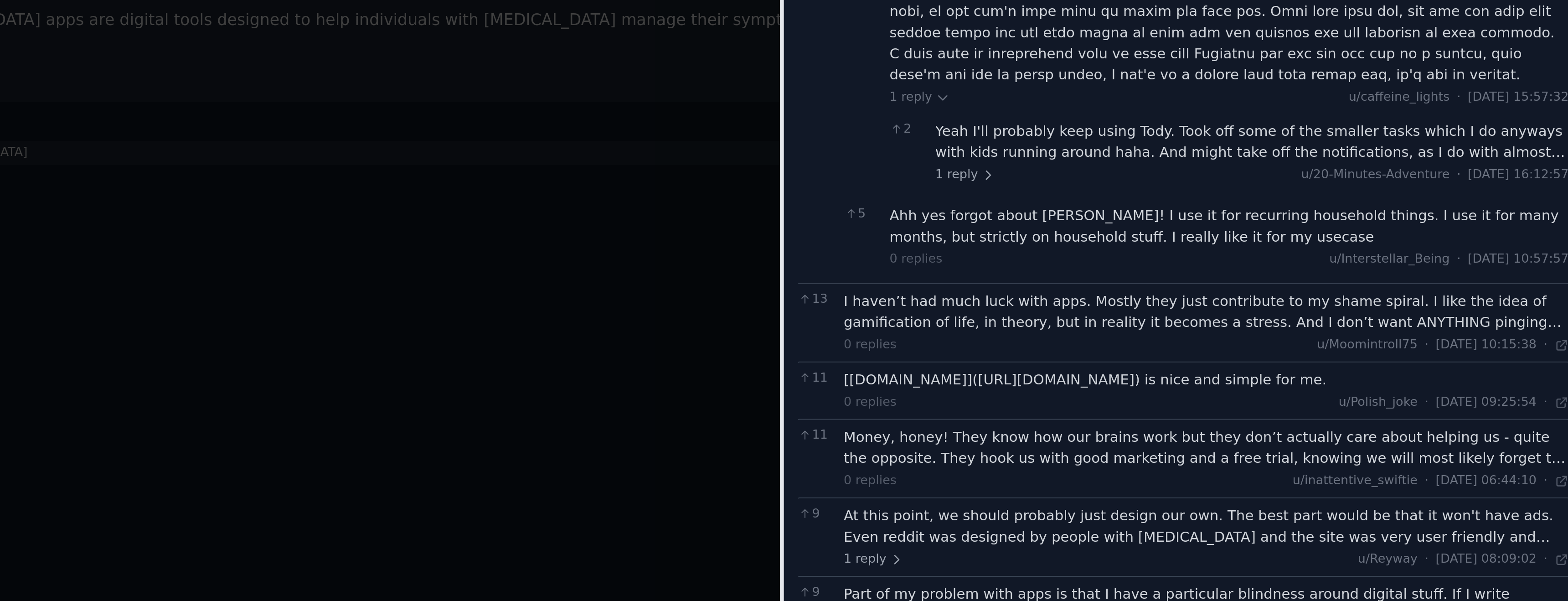
scroll to position [1439, 0]
click at [1368, 212] on div "I haven’t had much luck with apps. Mostly they just contribute to my shame spir…" at bounding box center [1403, 222] width 328 height 20
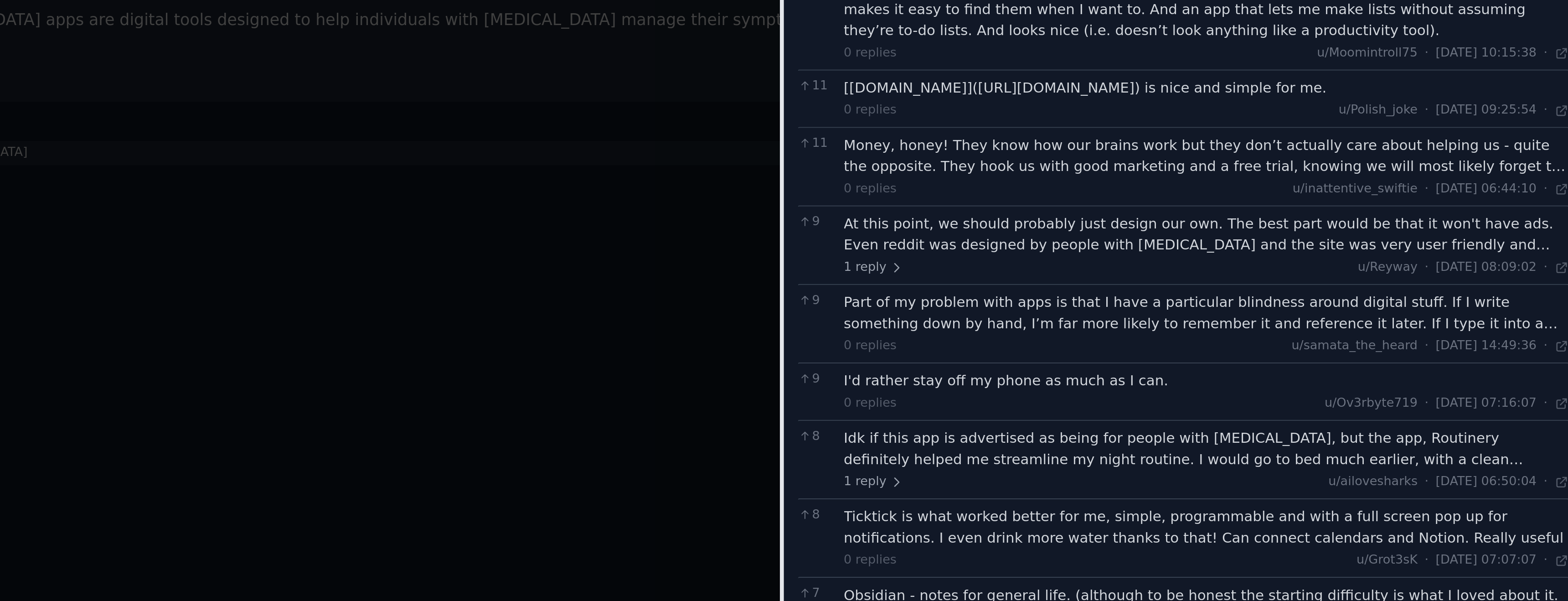
scroll to position [1610, 0]
click at [1342, 141] on div "Money, honey! They know how our brains work but they don’t actually care about …" at bounding box center [1403, 151] width 328 height 20
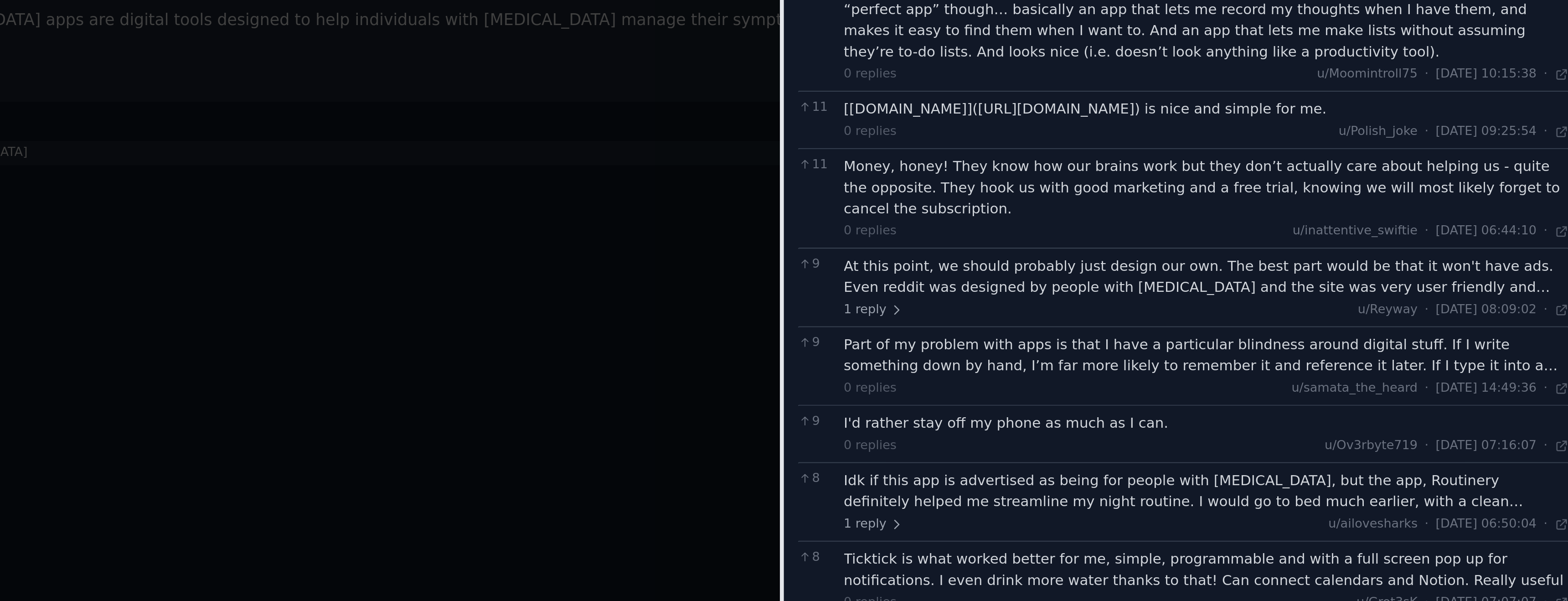
scroll to position [1599, 0]
click at [1377, 198] on div "At this point, we should probably just design our own. The best part would be t…" at bounding box center [1403, 208] width 328 height 20
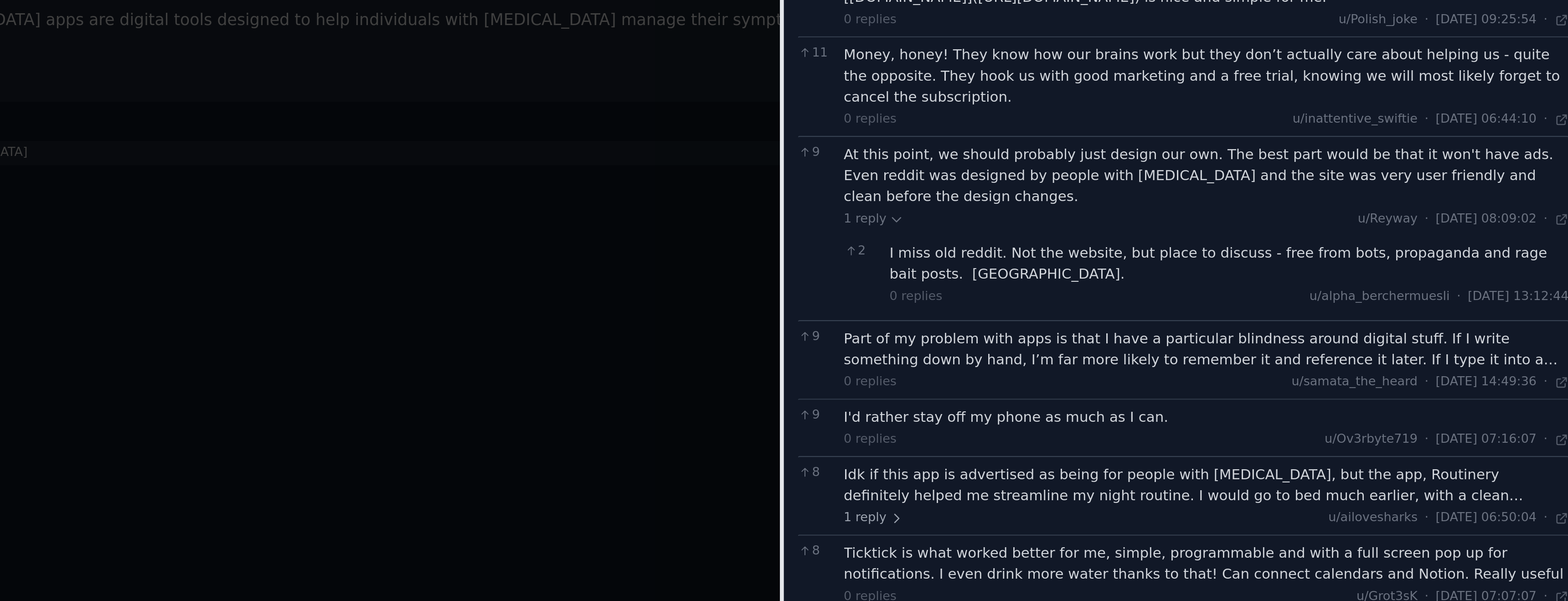
scroll to position [1650, 0]
click at [1357, 229] on div "Part of my problem with apps is that I have a particular blindness around digit…" at bounding box center [1403, 239] width 328 height 20
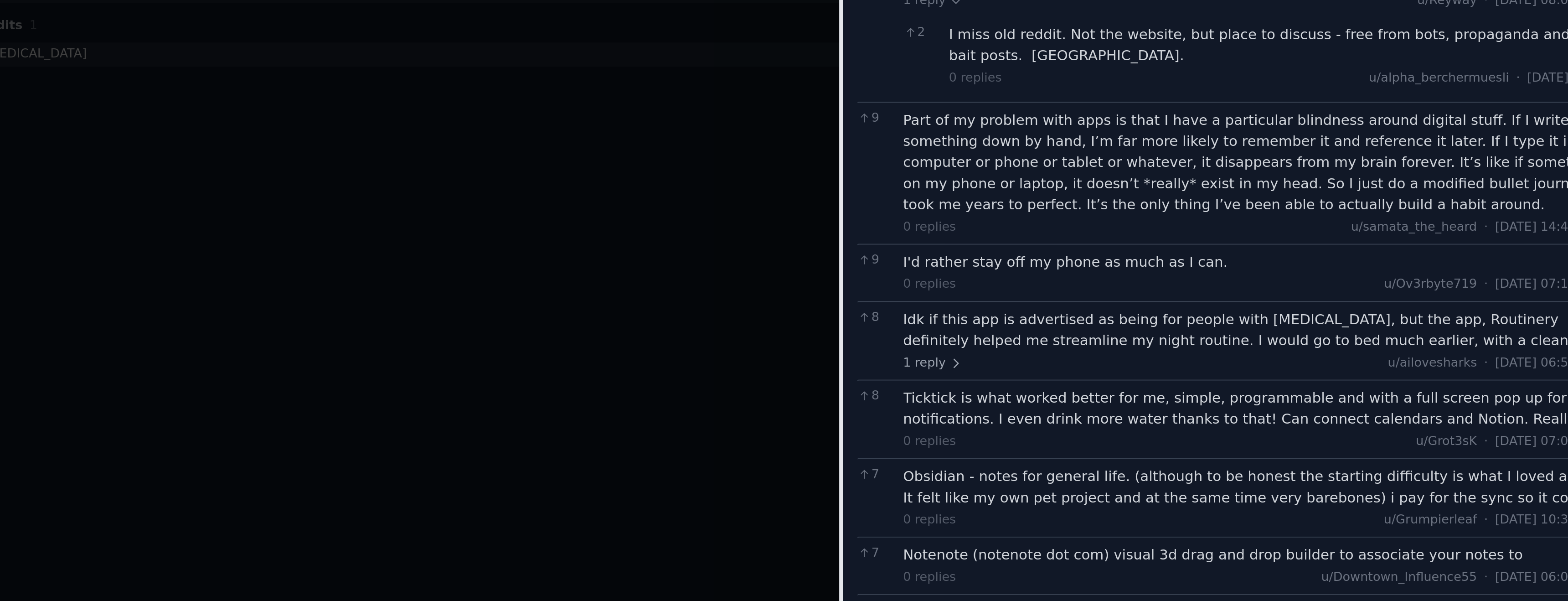
scroll to position [1703, 0]
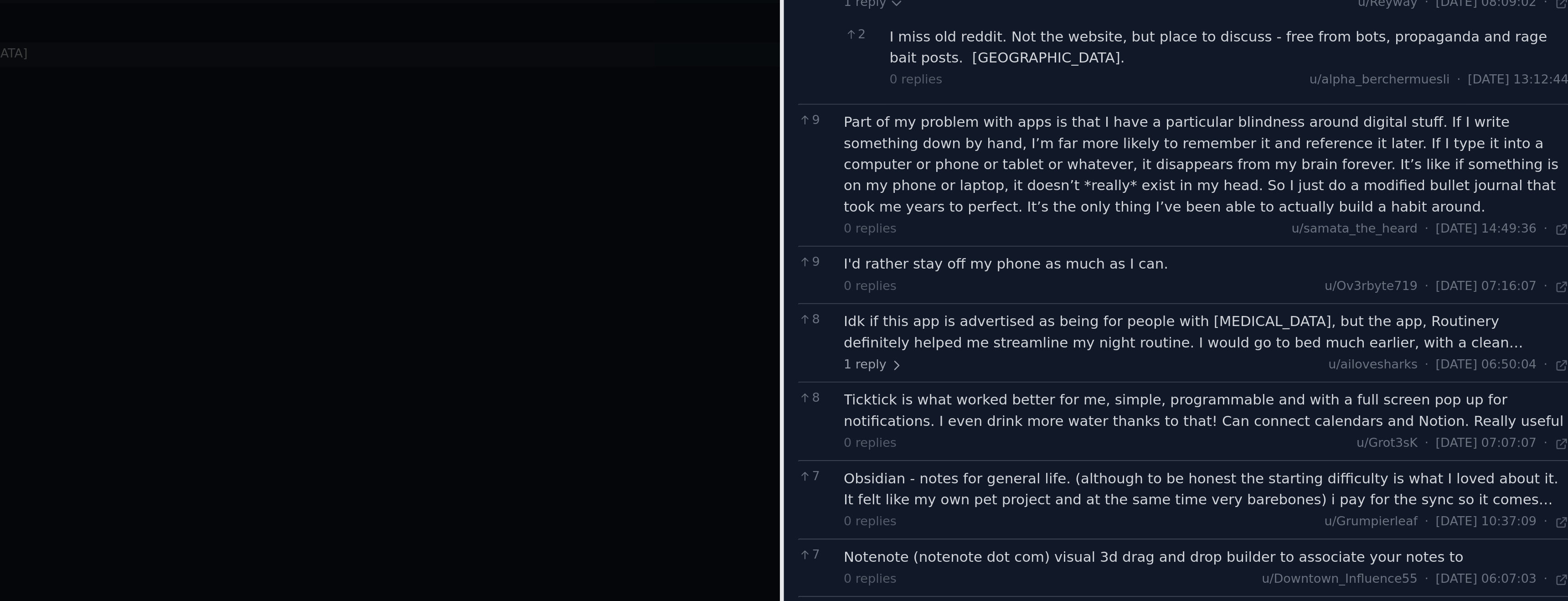
click at [1268, 267] on div "Idk if this app is advertised as being for people with ADHD, but the app, Routi…" at bounding box center [1403, 276] width 328 height 20
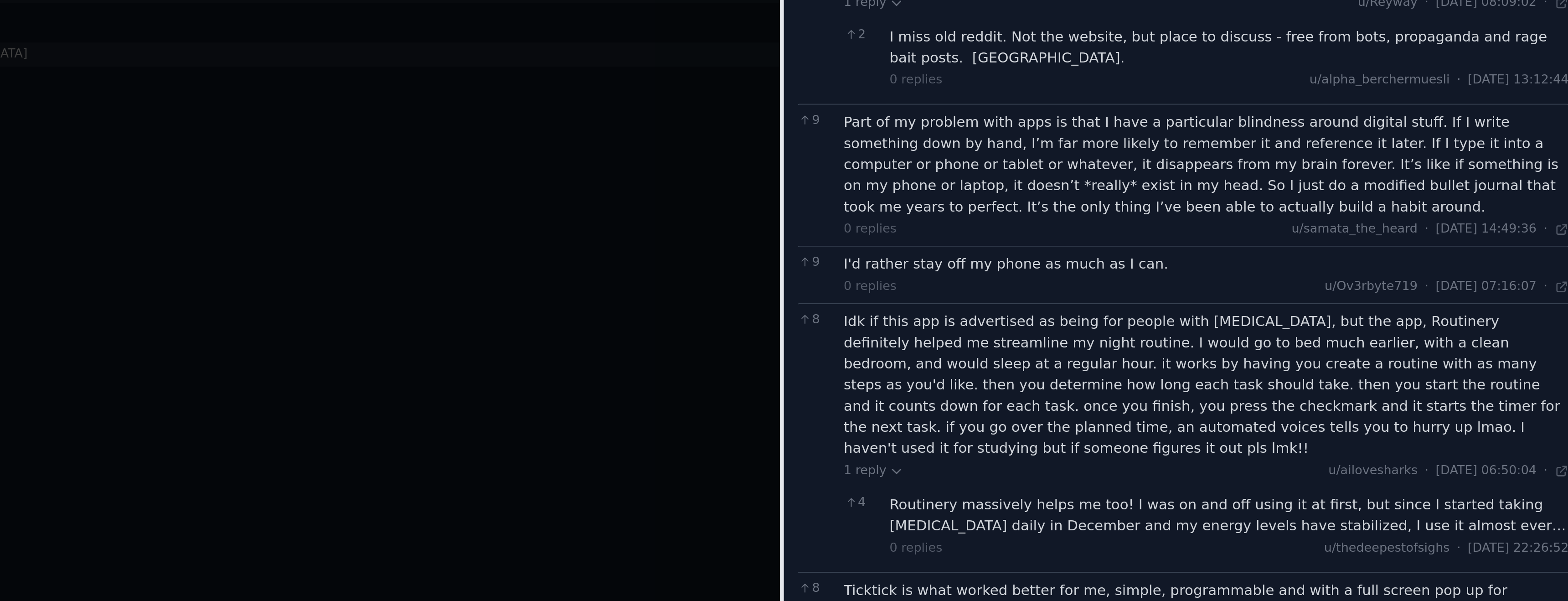
click at [1371, 350] on div "Routinery massively helps me too! I was on and off using it at first, but since…" at bounding box center [1414, 360] width 307 height 20
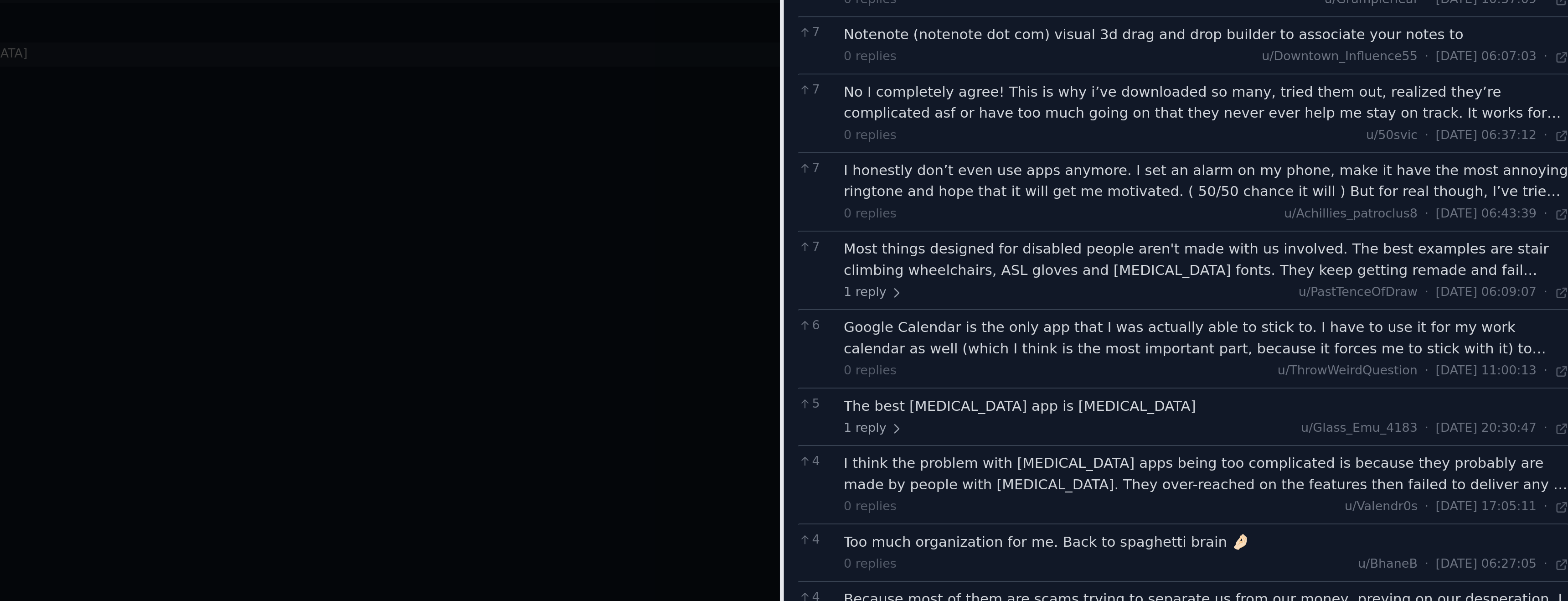
scroll to position [2047, 0]
click at [1332, 304] on div "The best ADHD app is methylphenidate" at bounding box center [1403, 309] width 328 height 9
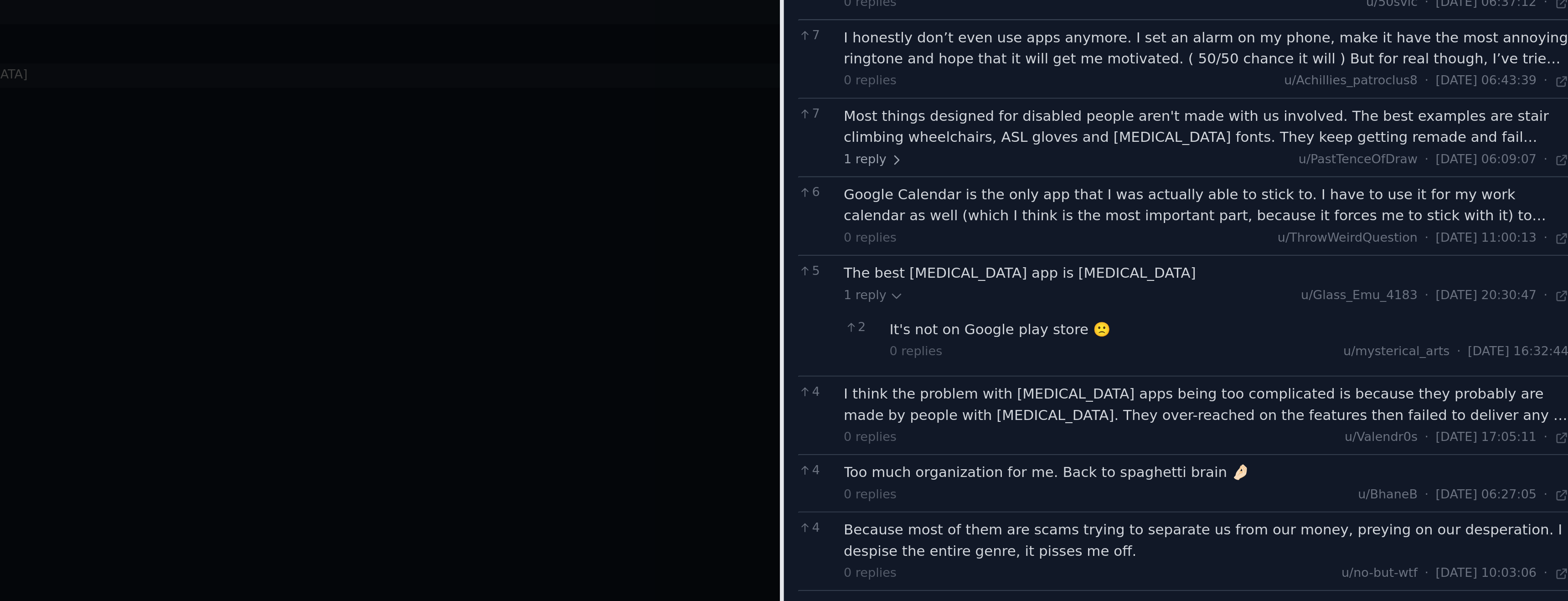
scroll to position [2114, 0]
click at [1344, 291] on div "I think the problem with ADHD apps being too complicated is because they probab…" at bounding box center [1403, 300] width 328 height 20
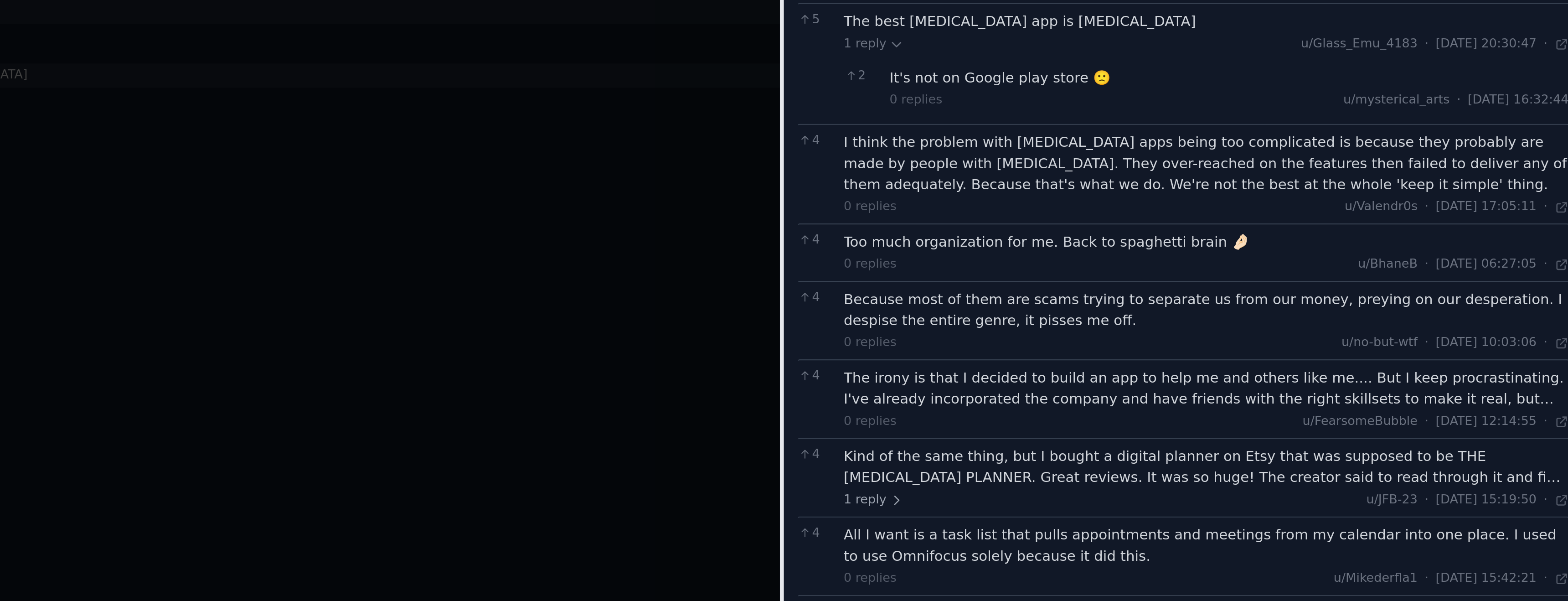
scroll to position [2233, 0]
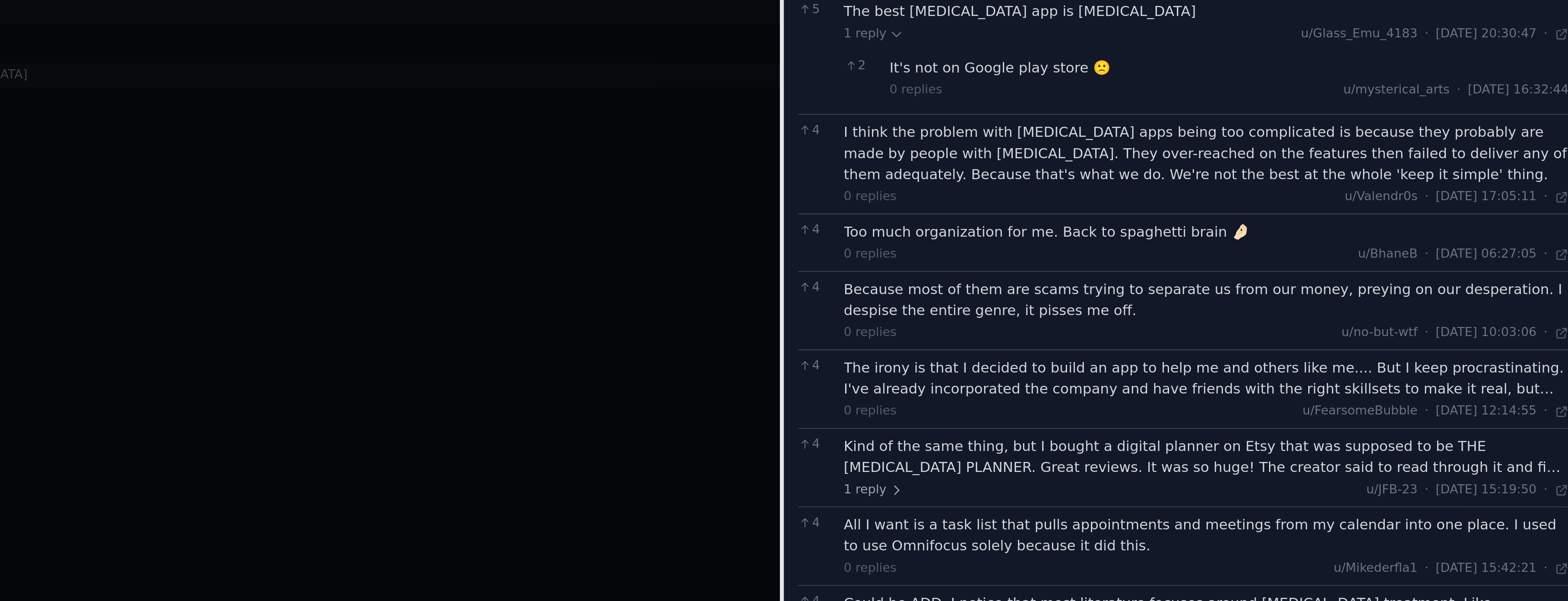
click at [1262, 315] on div "Kind of the same thing, but I bought a digital planner on Etsy that was suppose…" at bounding box center [1403, 324] width 328 height 20
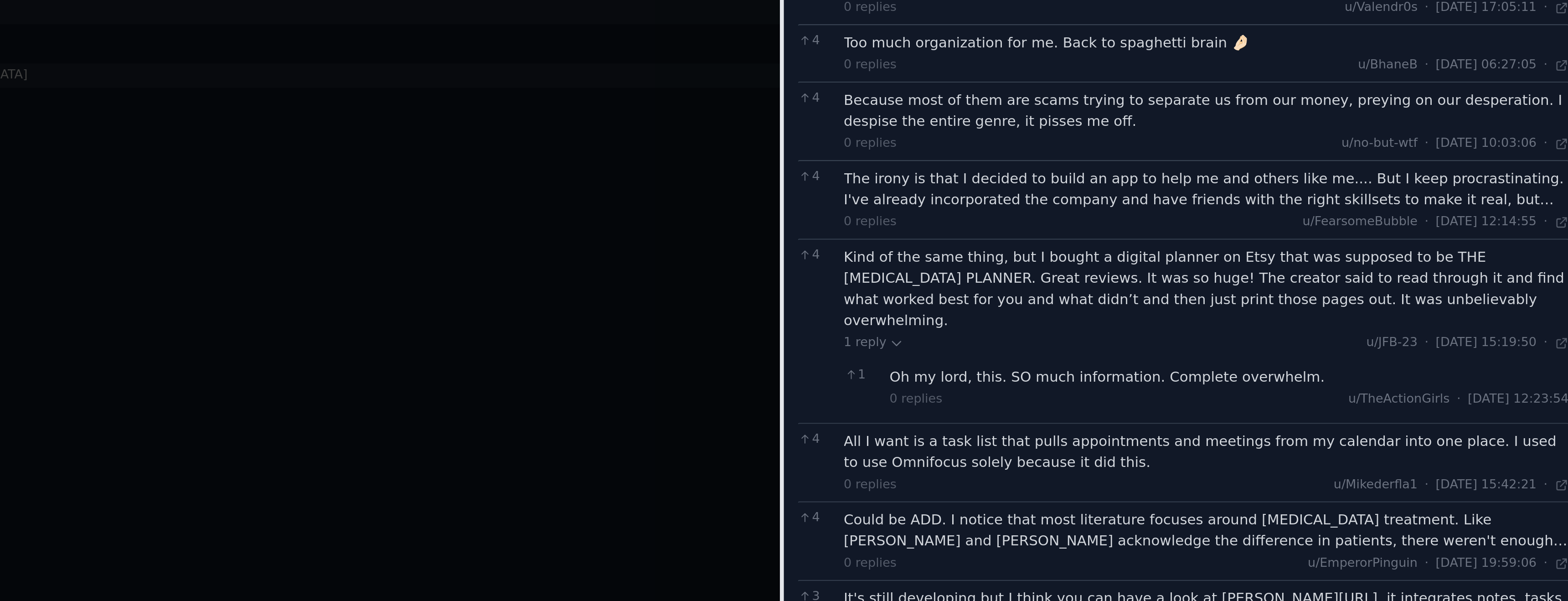
scroll to position [2324, 0]
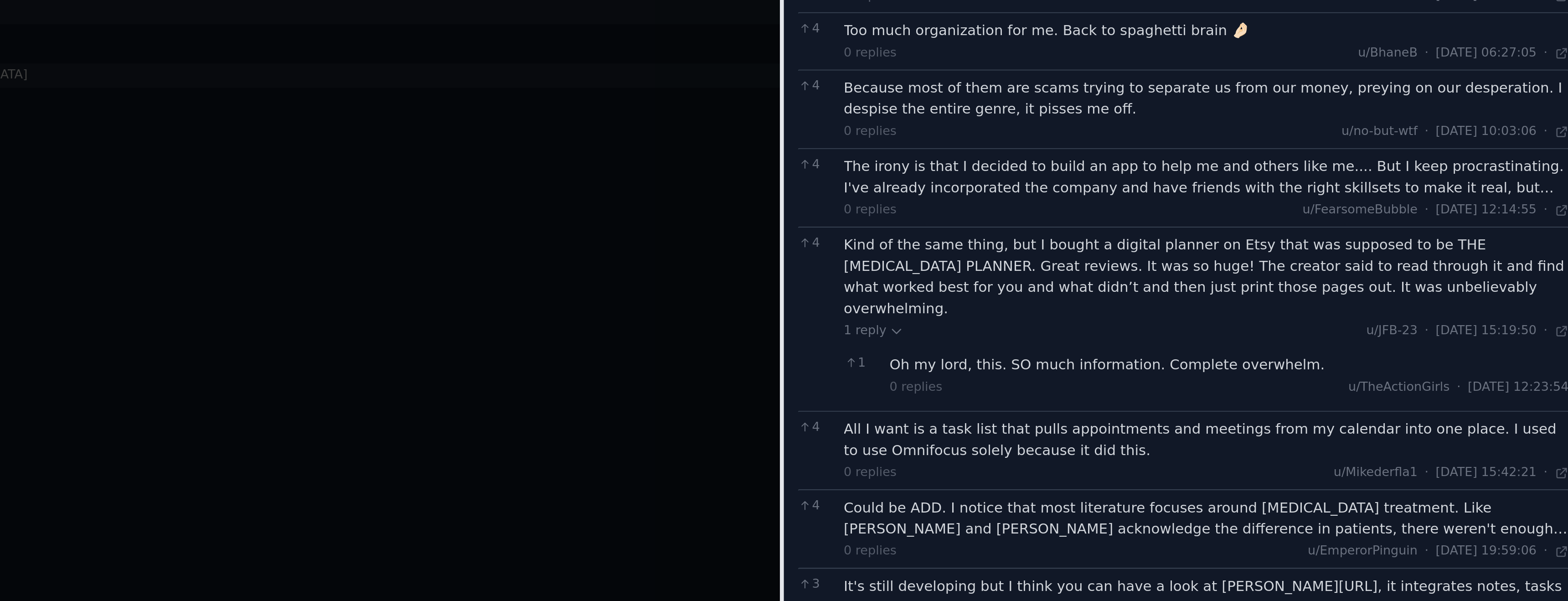
click at [1291, 342] on div "Could be ADD. I notice that most literature focuses around ADHD treatment. Like…" at bounding box center [1403, 351] width 328 height 20
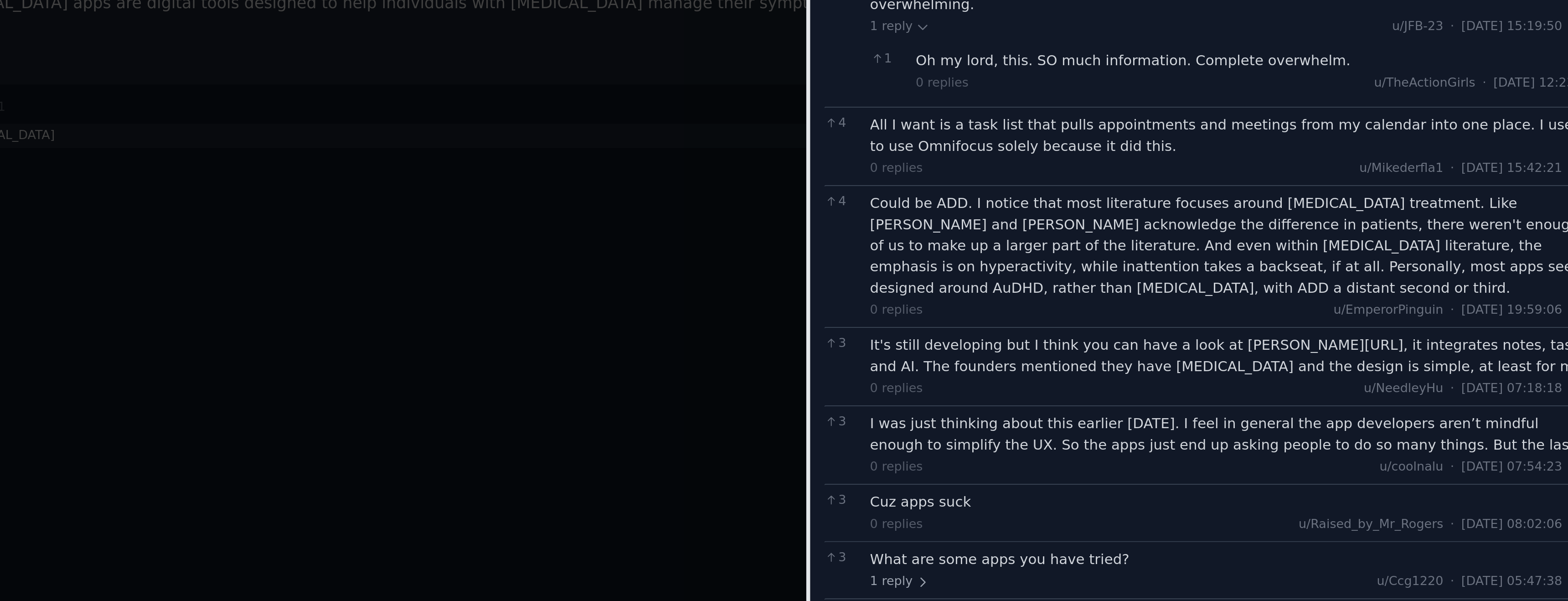
scroll to position [0, 0]
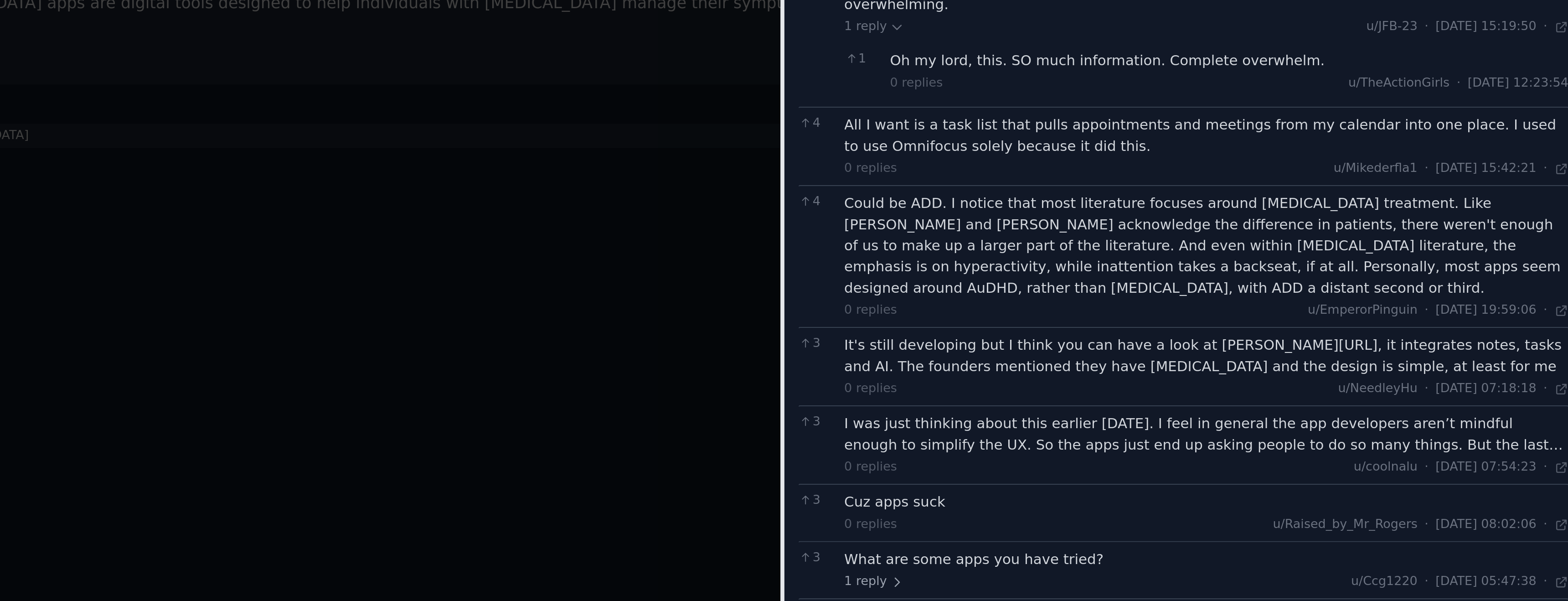
click at [1407, 277] on div "I was just thinking about this earlier today. I feel in general the app develop…" at bounding box center [1403, 286] width 328 height 20
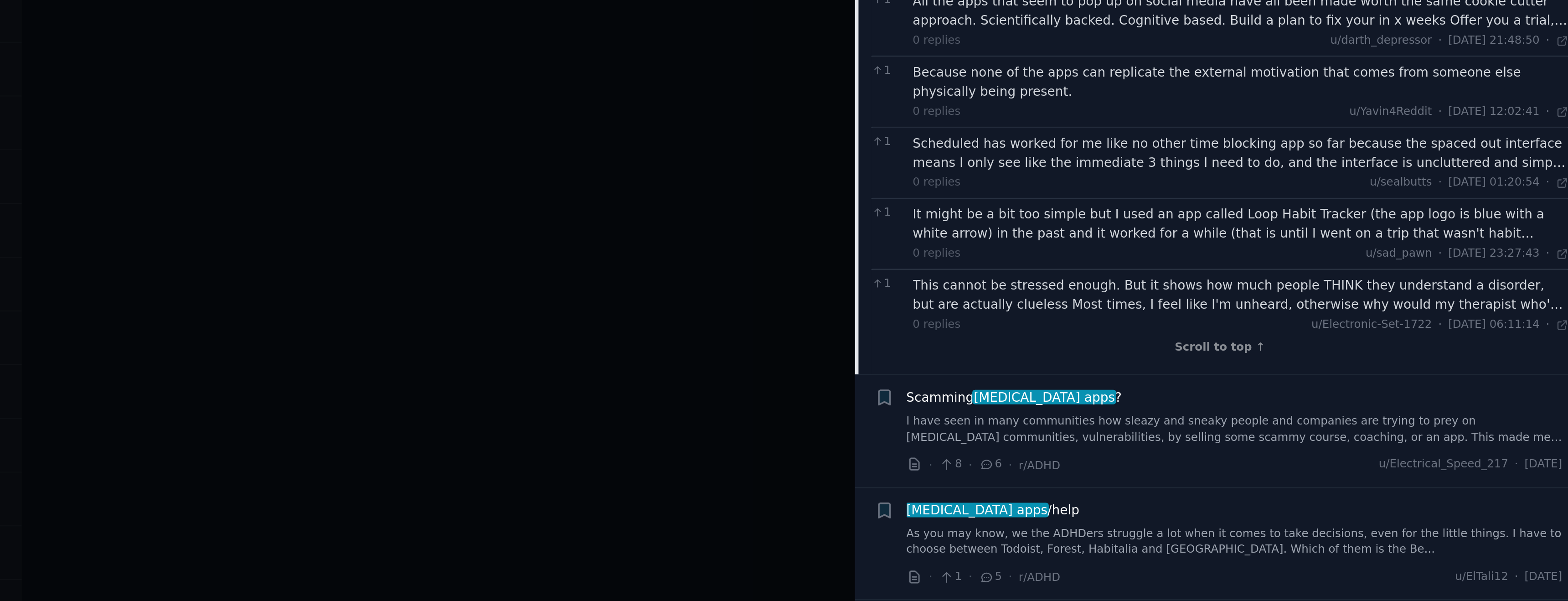
scroll to position [3955, 0]
click at [1278, 432] on span "adhd apps /help" at bounding box center [1279, 436] width 87 height 9
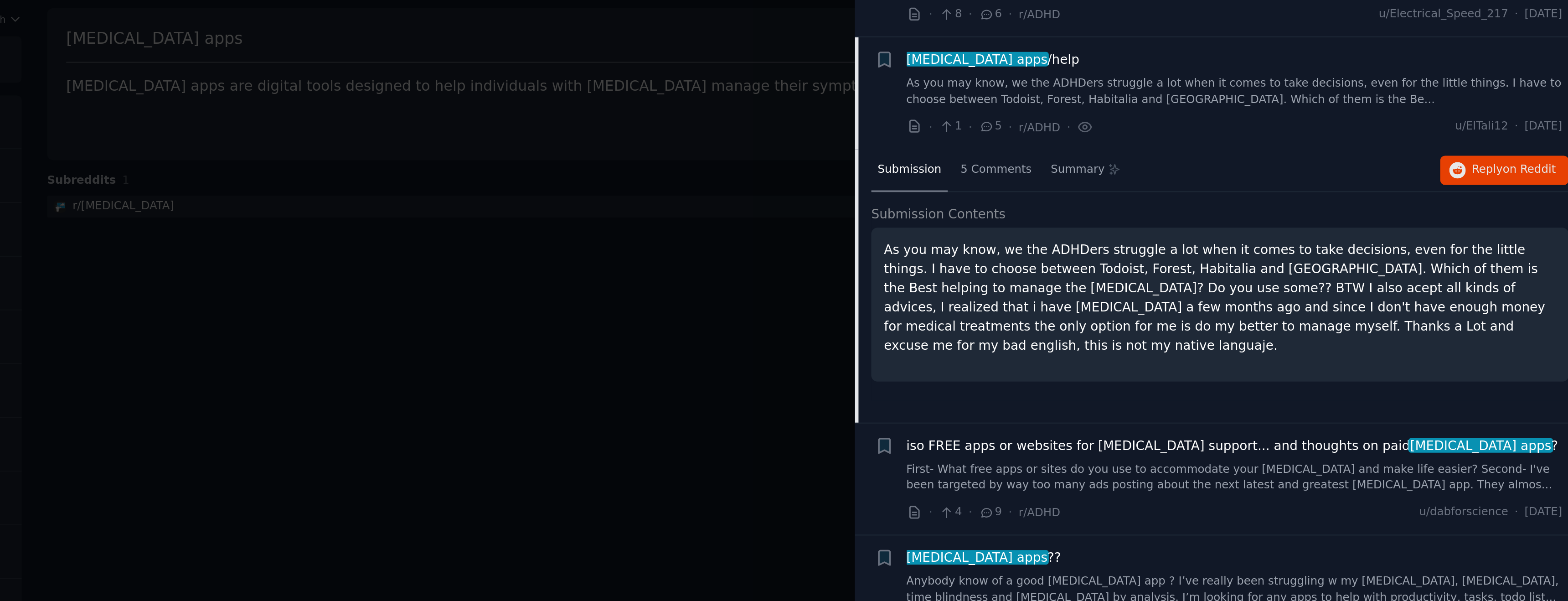
scroll to position [773, 0]
click at [1330, 195] on p "As you may know, we the ADHDers struggle a lot when it comes to take decisions,…" at bounding box center [1392, 197] width 336 height 58
click at [1279, 130] on span "5 Comments" at bounding box center [1281, 133] width 36 height 9
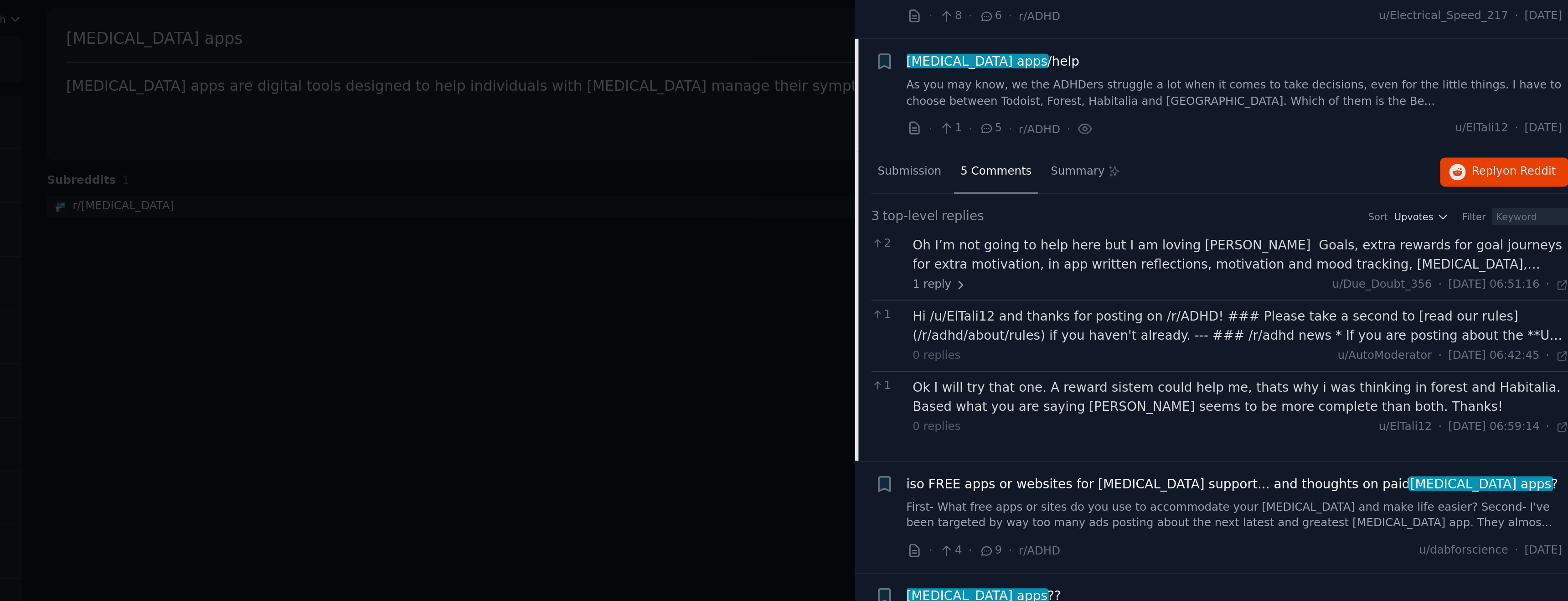
click at [1325, 171] on div "Oh I’m not going to help here but I am loving Finch Goals, extra rewards for go…" at bounding box center [1403, 175] width 328 height 20
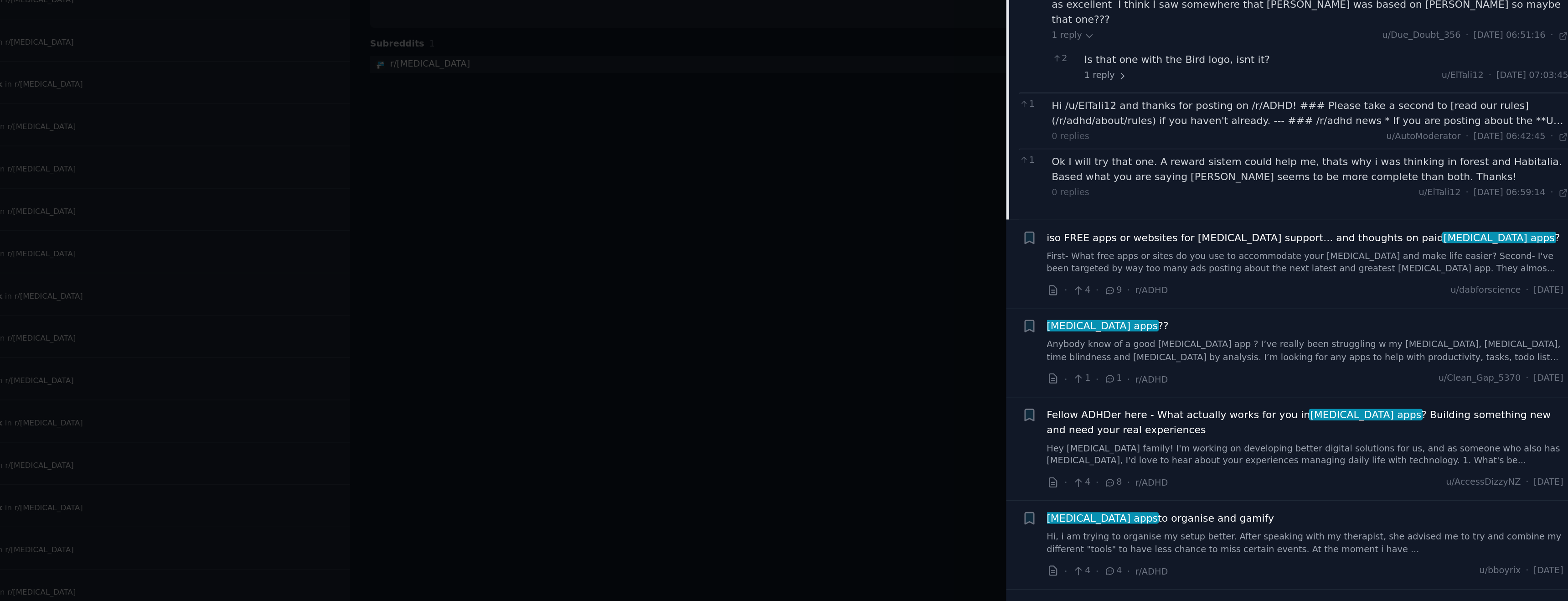
scroll to position [869, 0]
click at [1371, 256] on span "iso FREE apps or websites for ADHD support... and thoughts on paid adhd apps ?" at bounding box center [1399, 261] width 326 height 9
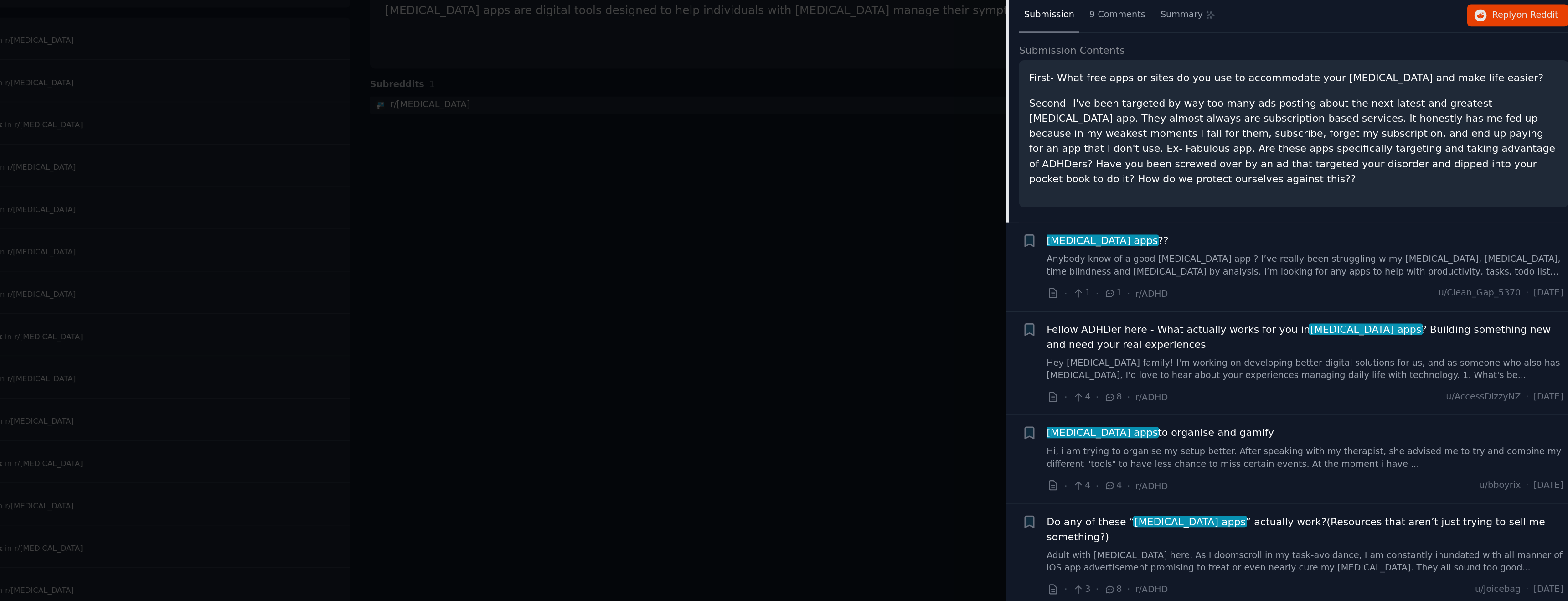
scroll to position [840, 0]
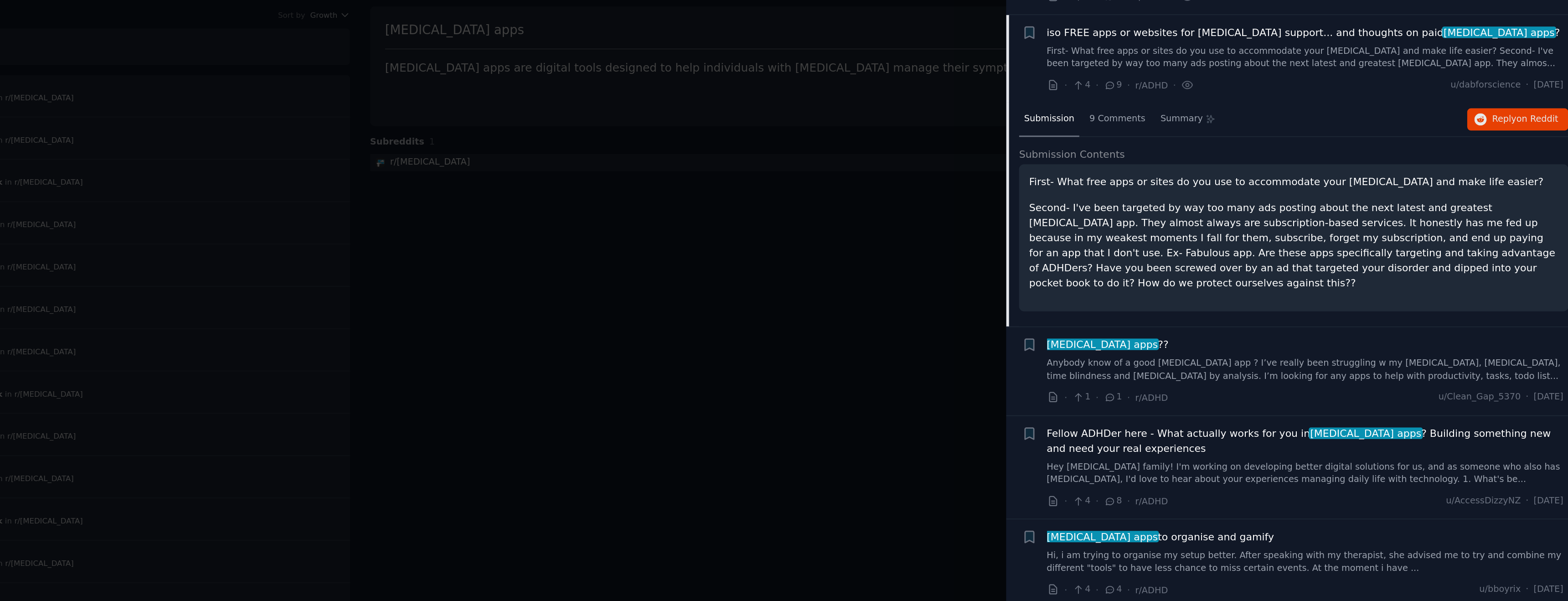
click at [1359, 318] on span "Fellow ADHDer here - What actually works for you in adhd apps ? Building someth…" at bounding box center [1400, 328] width 328 height 20
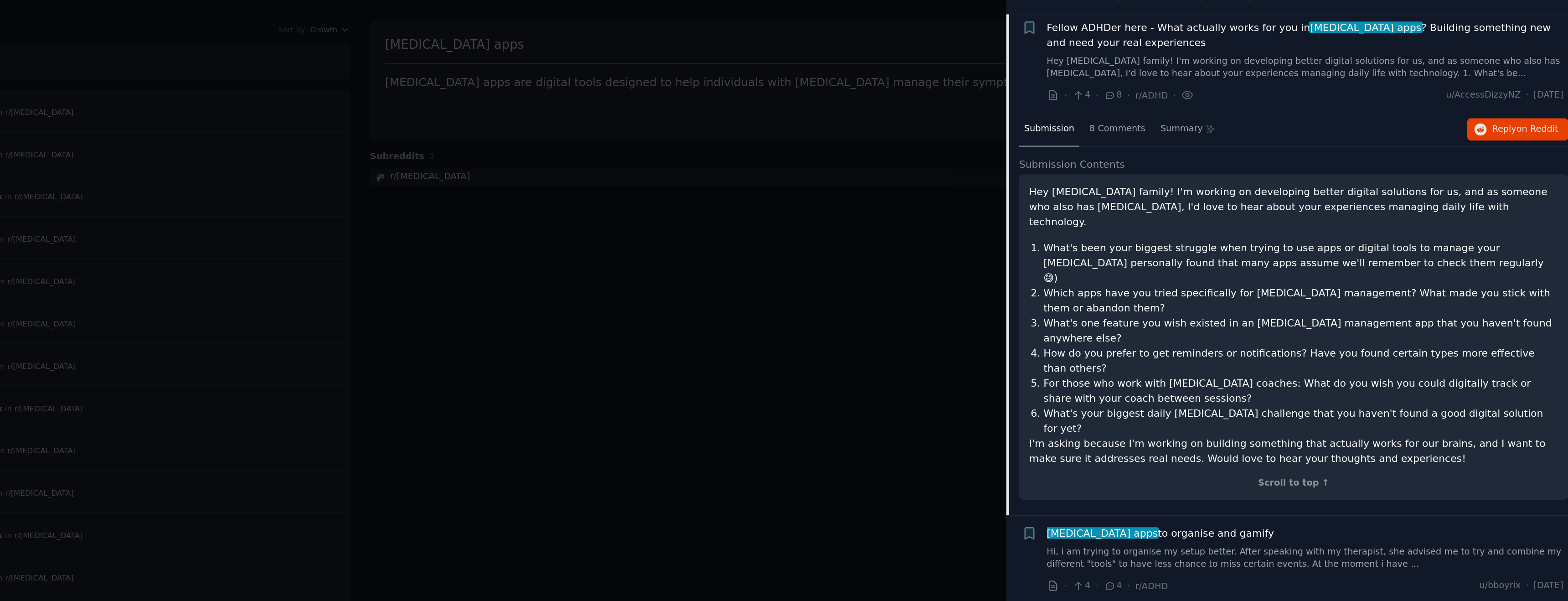
scroll to position [969, 0]
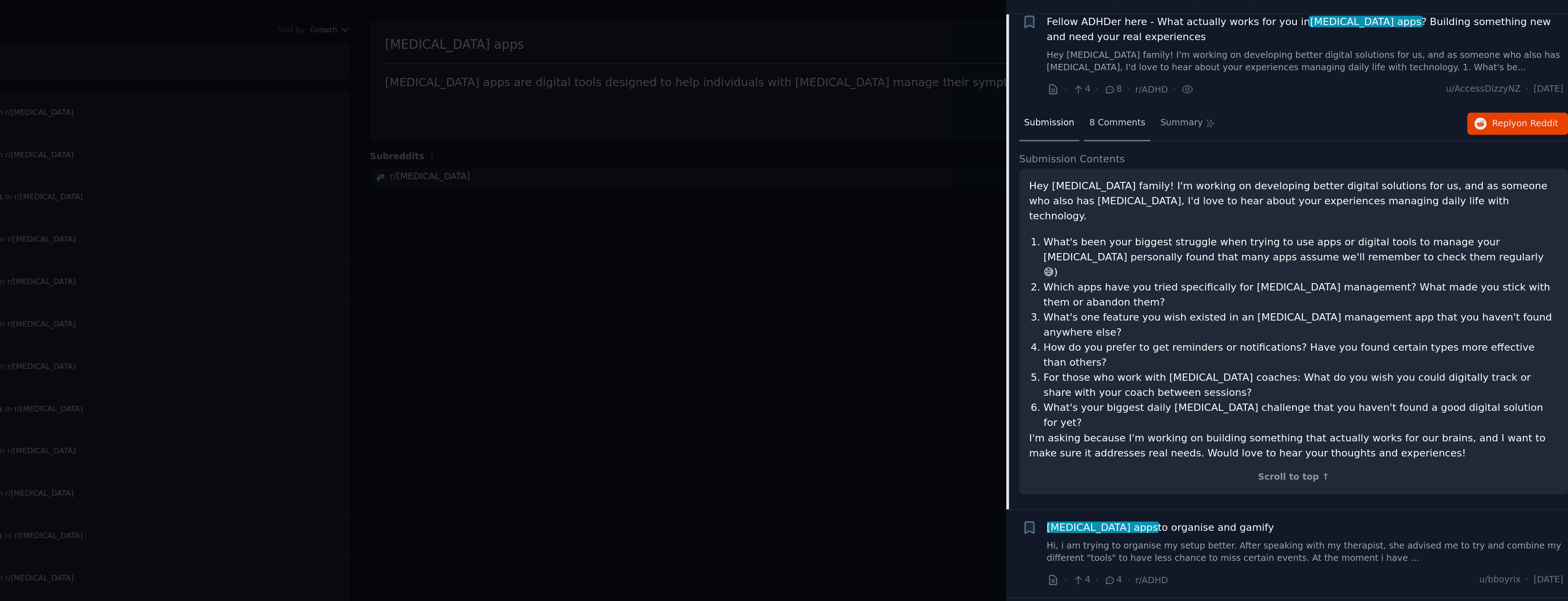
click at [1268, 112] on span "8 Comments" at bounding box center [1281, 116] width 36 height 9
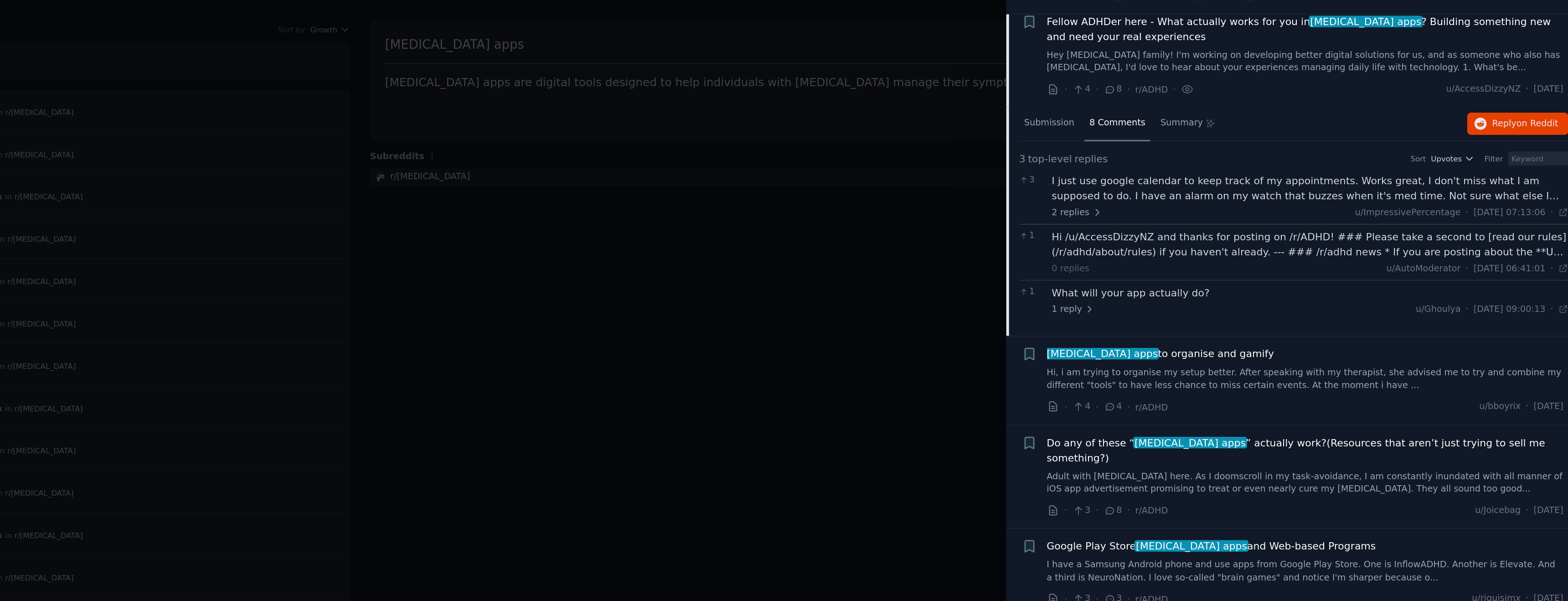
click at [1310, 148] on div "I just use google calendar to keep track of my appointments. Works great, I don…" at bounding box center [1403, 158] width 328 height 20
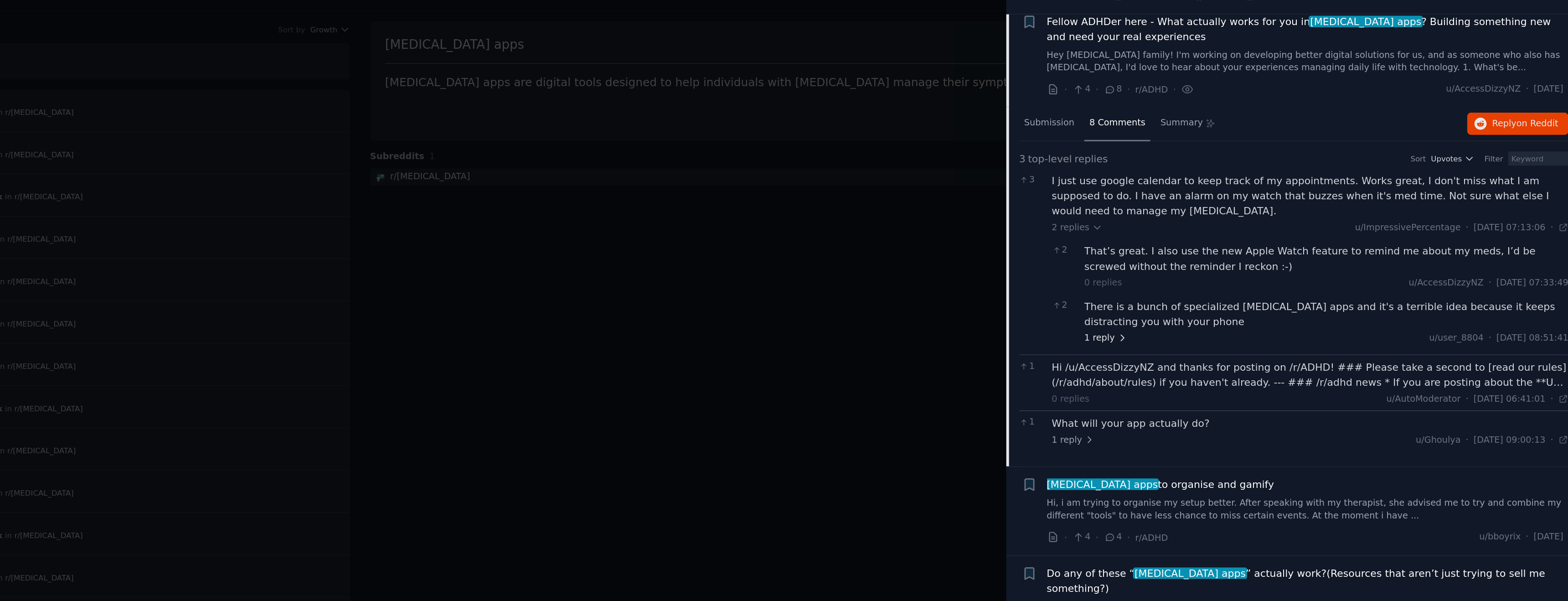
click at [1272, 250] on span "1 reply" at bounding box center [1273, 254] width 27 height 9
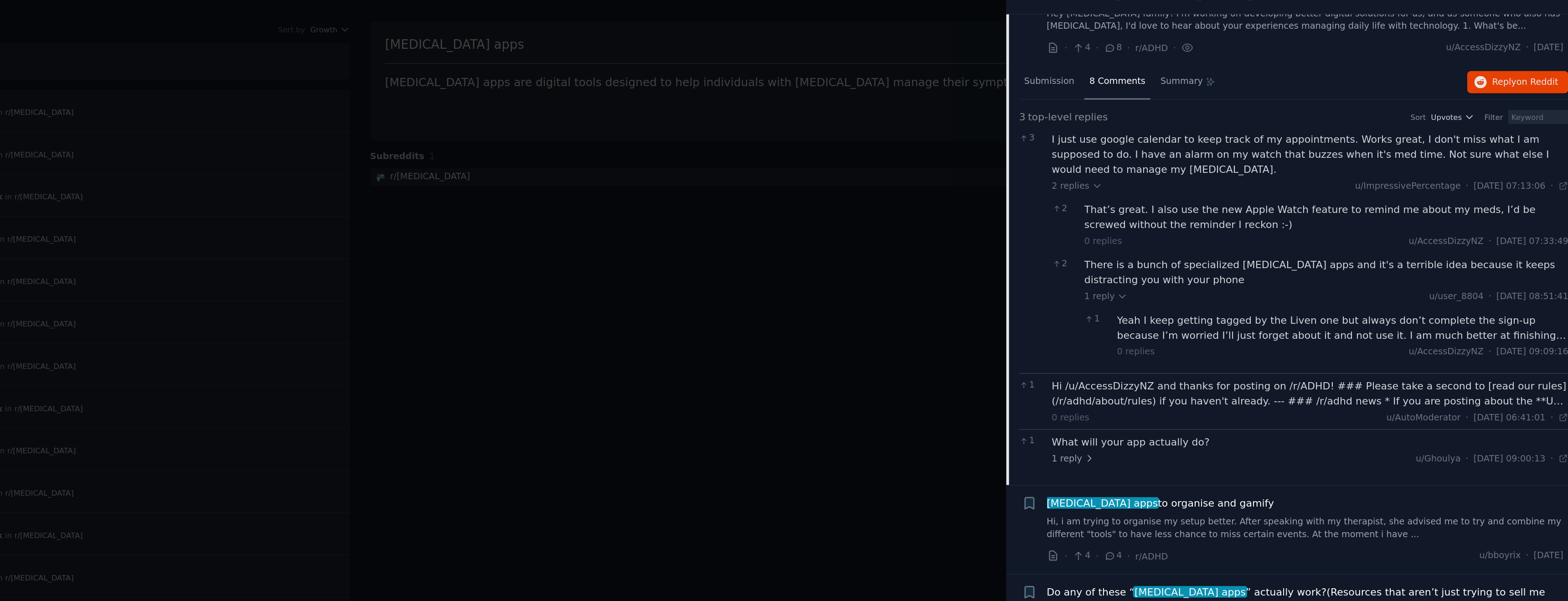
scroll to position [998, 0]
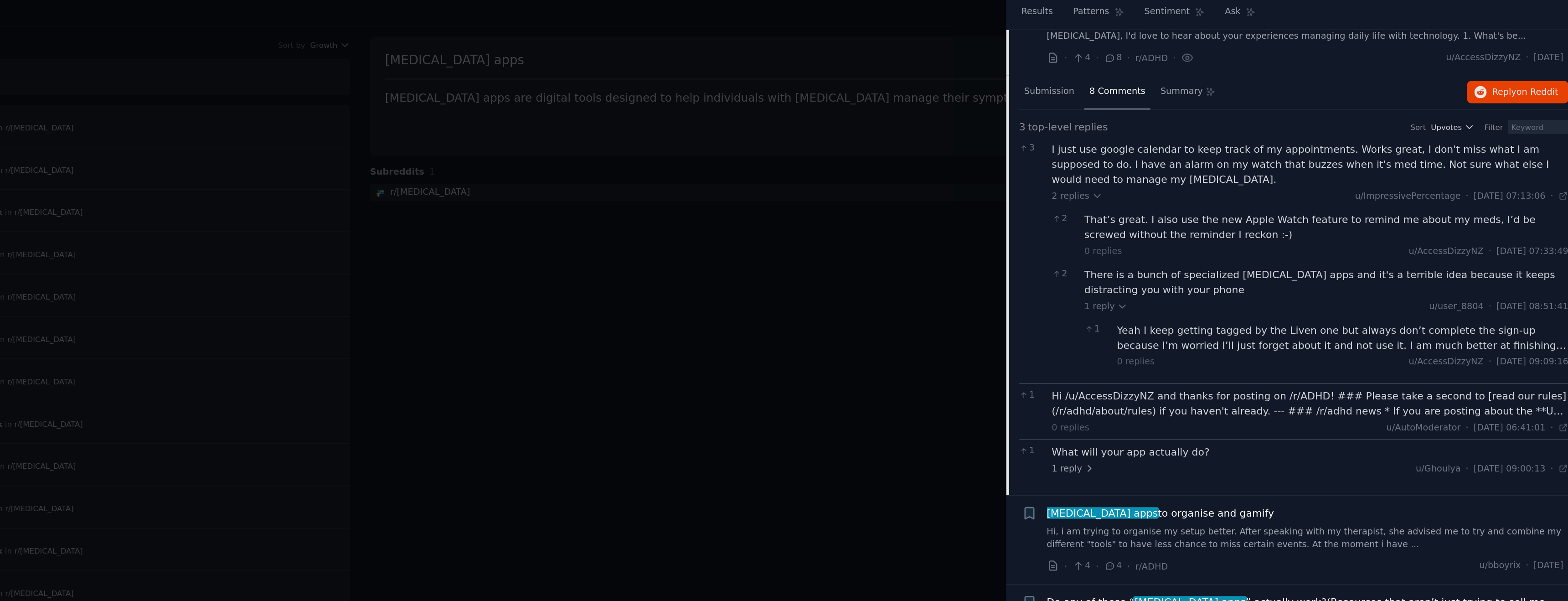
click at [1373, 234] on div "Yeah I keep getting tagged by the Liven one but always don’t complete the sign-…" at bounding box center [1424, 243] width 287 height 20
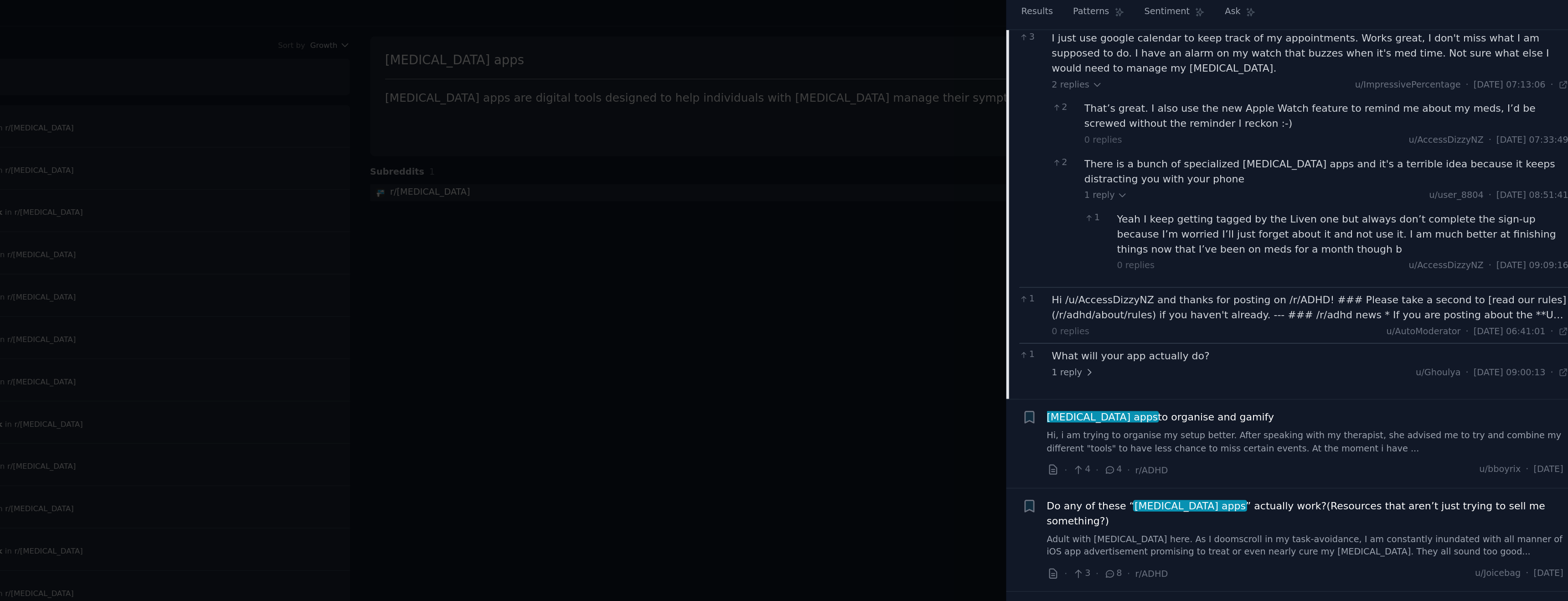
scroll to position [1070, 0]
click at [1384, 234] on div "0 replies u/AutoModerator · Sun 24.11.2024, 06:41:01 Sun 24.11.2024 ·" at bounding box center [1403, 238] width 328 height 9
click at [1458, 218] on div "Hi /u/AccessDizzyNZ and thanks for posting on /r/ADHD! ### Please take a second…" at bounding box center [1403, 222] width 328 height 20
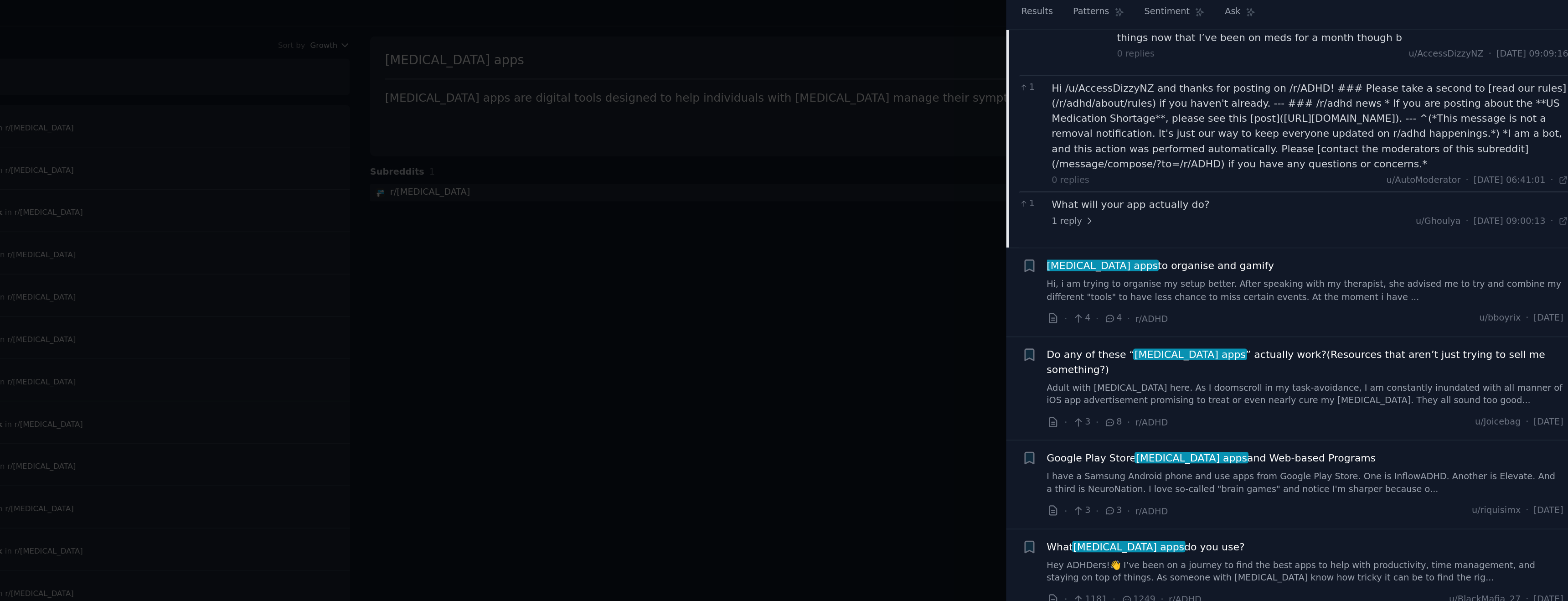
scroll to position [1204, 0]
click at [1320, 160] on div "What will your app actually do?" at bounding box center [1403, 158] width 328 height 9
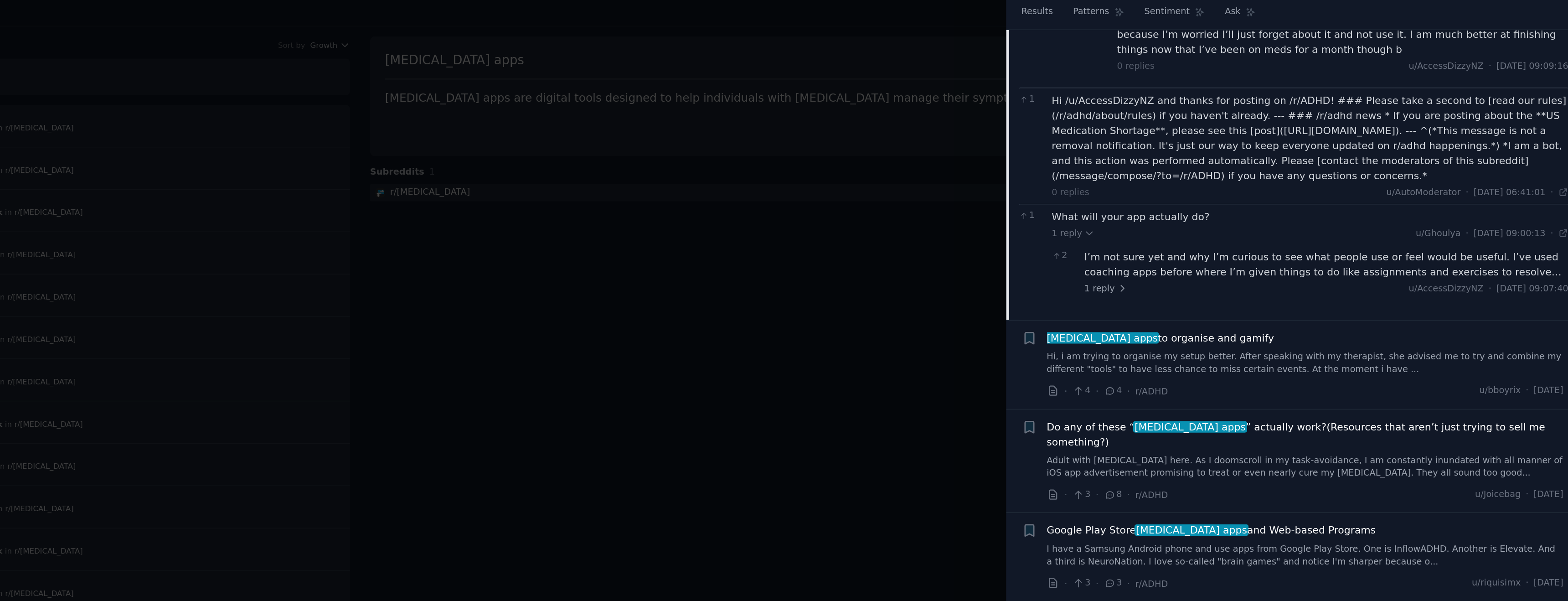
scroll to position [1193, 0]
click at [1350, 251] on div "adhd apps to organise and gamify Hi, i am trying to organise my setup better. A…" at bounding box center [1400, 254] width 328 height 29
click at [1322, 248] on span "adhd apps to organise and gamify" at bounding box center [1308, 245] width 144 height 9
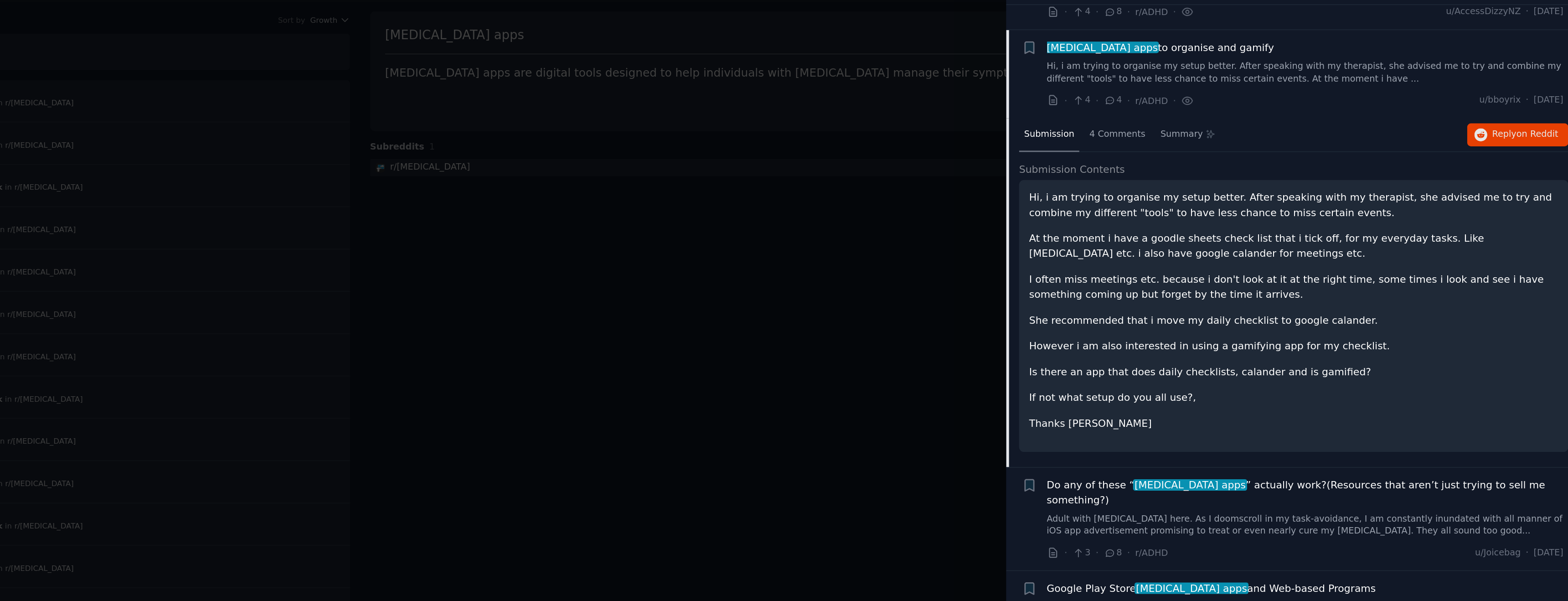
scroll to position [1011, 0]
click at [1272, 126] on span "4 Comments" at bounding box center [1281, 130] width 36 height 9
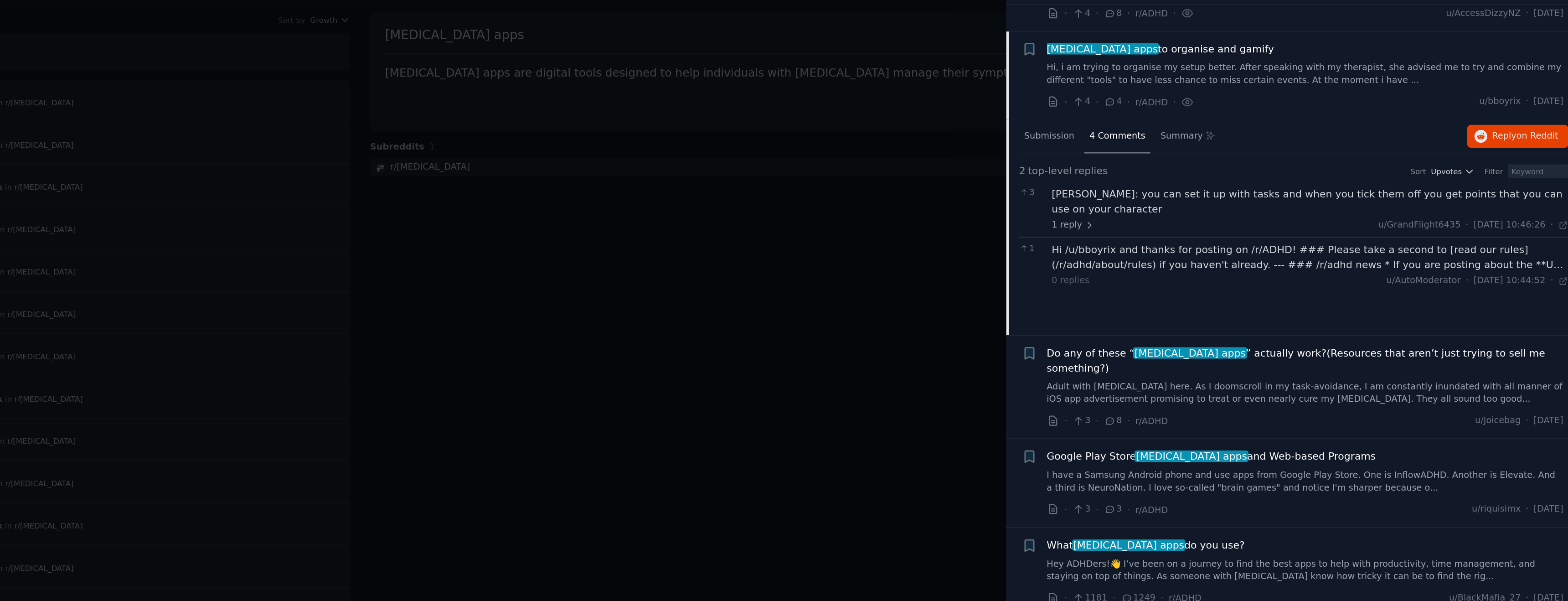
click at [1450, 198] on div "Hi /u/bboyrix and thanks for posting on /r/ADHD! ### Please take a second to [r…" at bounding box center [1403, 208] width 328 height 20
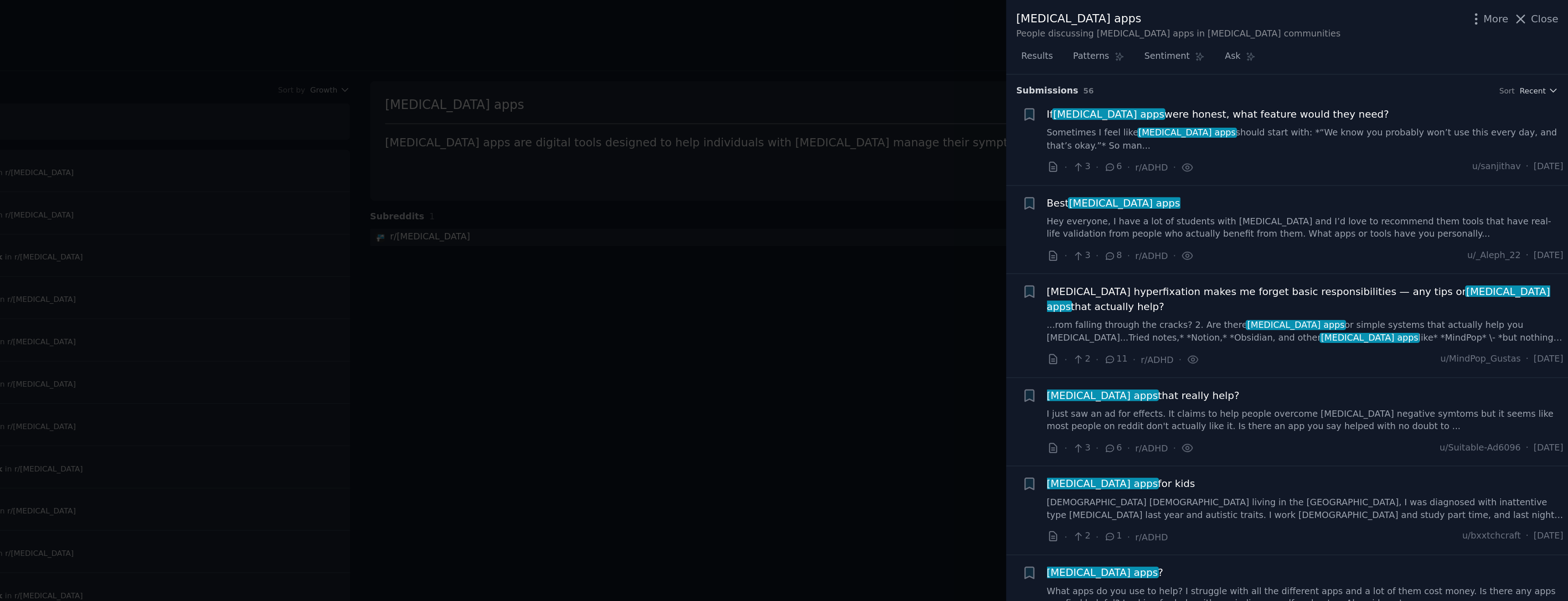
scroll to position [0, 0]
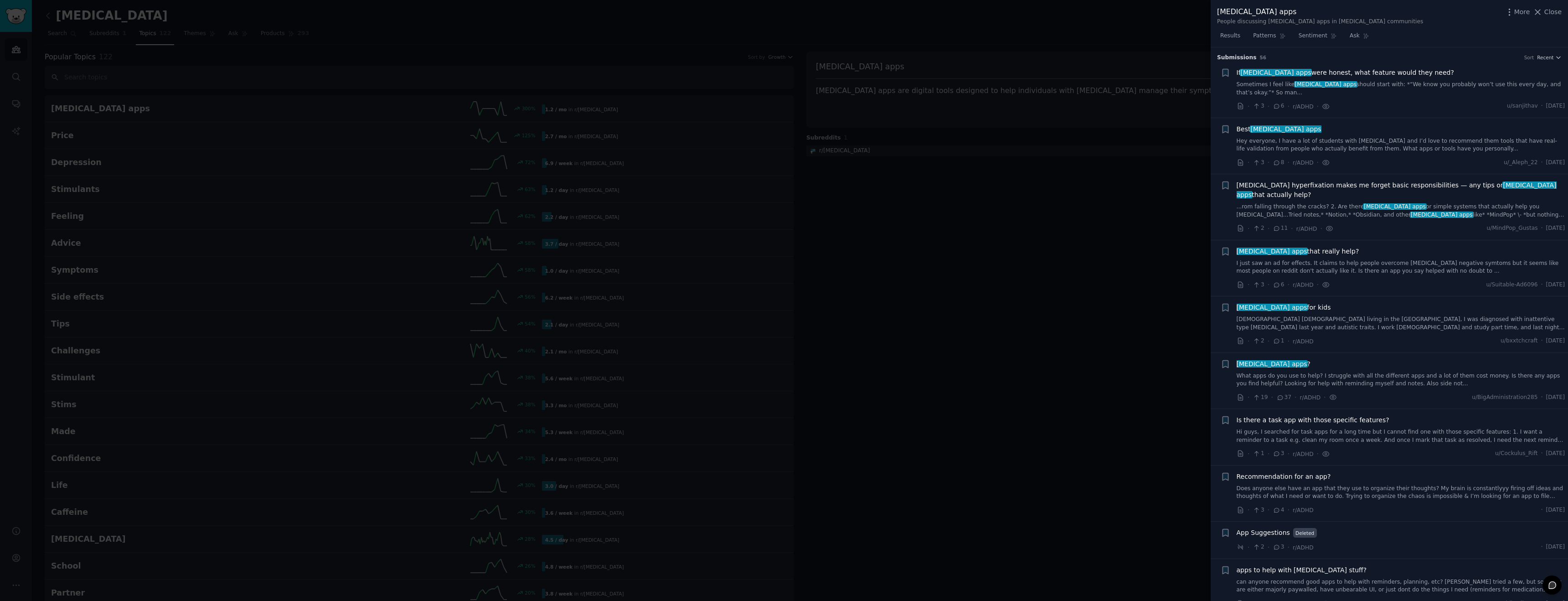
click at [912, 288] on div at bounding box center [784, 300] width 1568 height 601
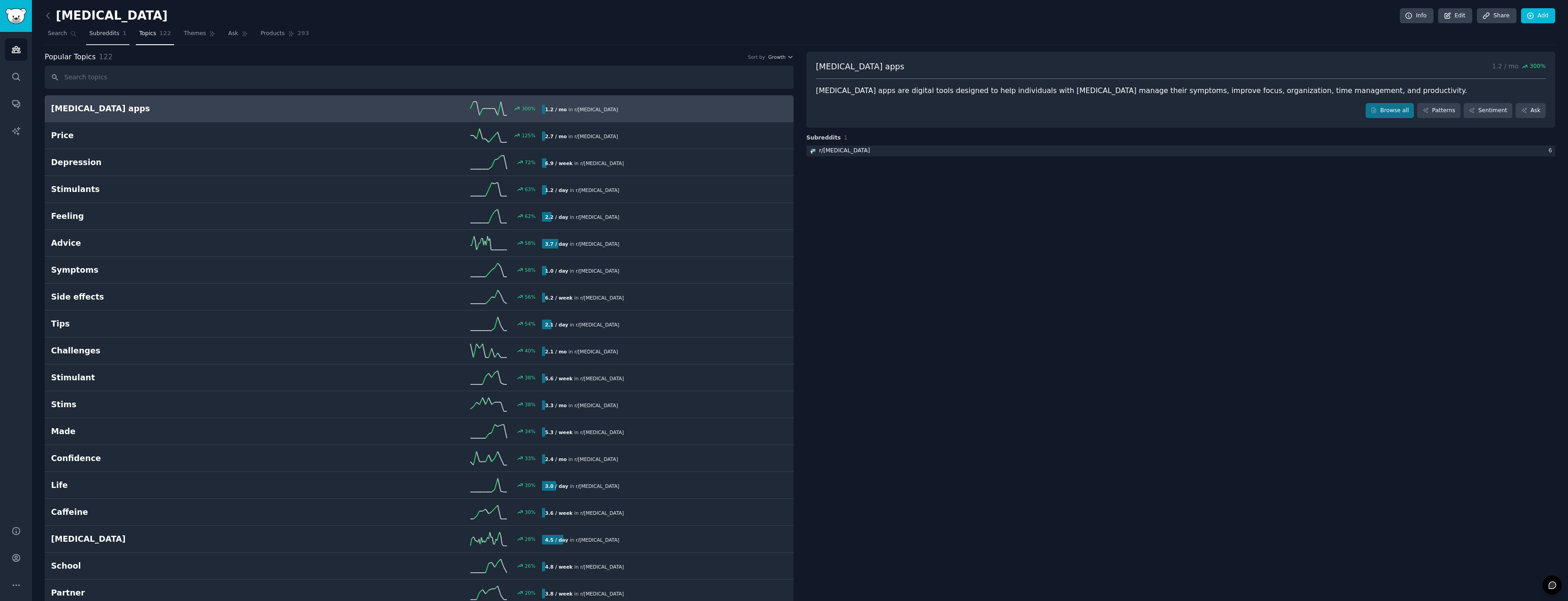
click at [97, 33] on span "Subreddits" at bounding box center [105, 34] width 30 height 9
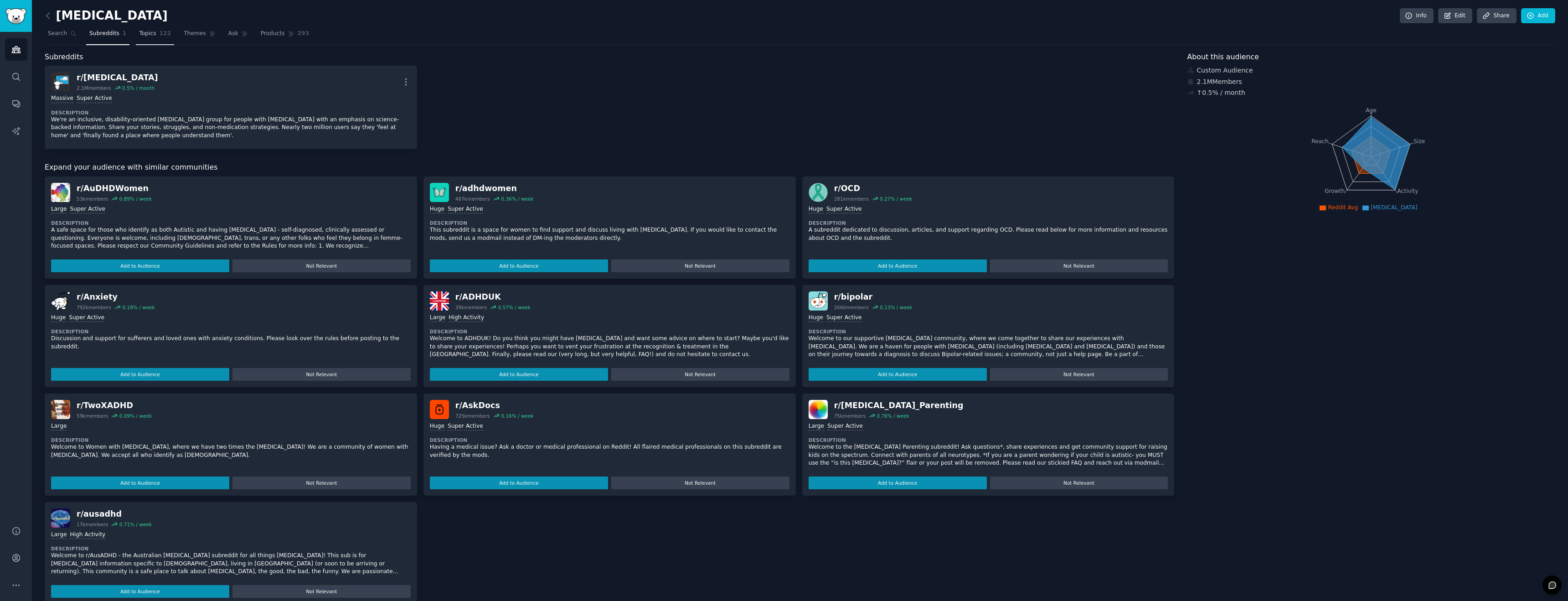
click at [152, 40] on link "Topics 122" at bounding box center [154, 36] width 38 height 19
